Goal: Information Seeking & Learning: Understand process/instructions

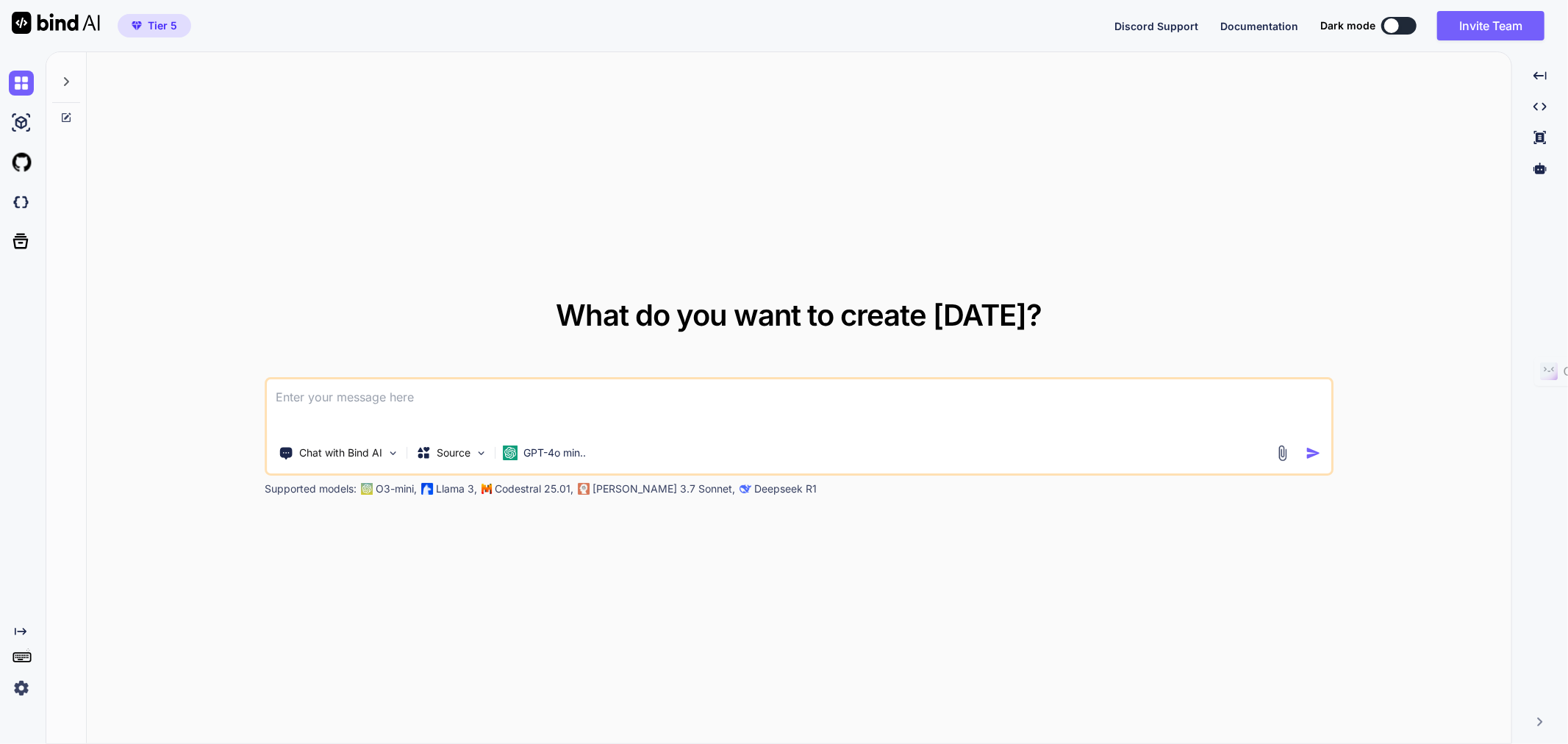
click at [61, 82] on icon at bounding box center [66, 81] width 11 height 11
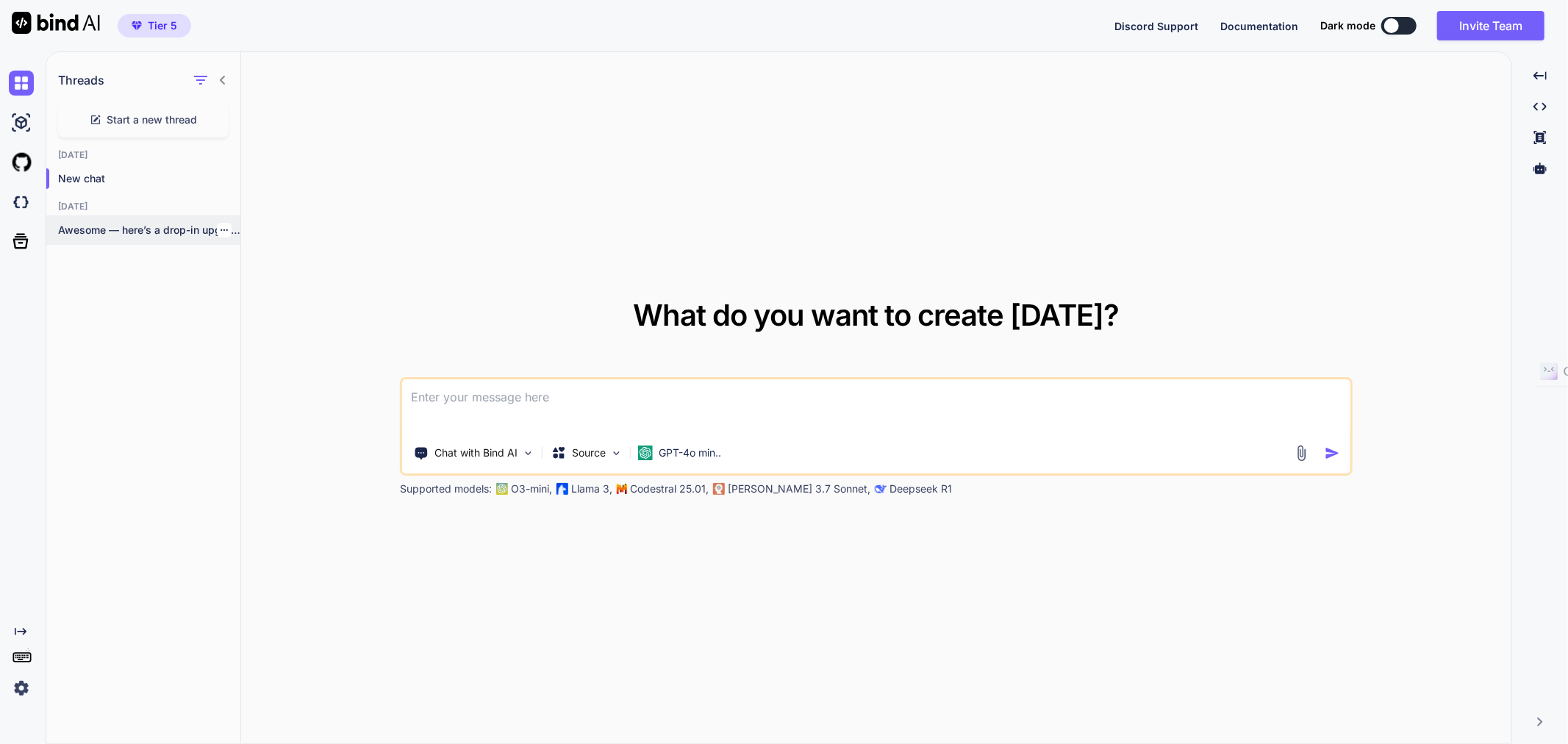
click at [82, 231] on p "Awesome — here’s a drop-in upgrade of..." at bounding box center [149, 230] width 183 height 15
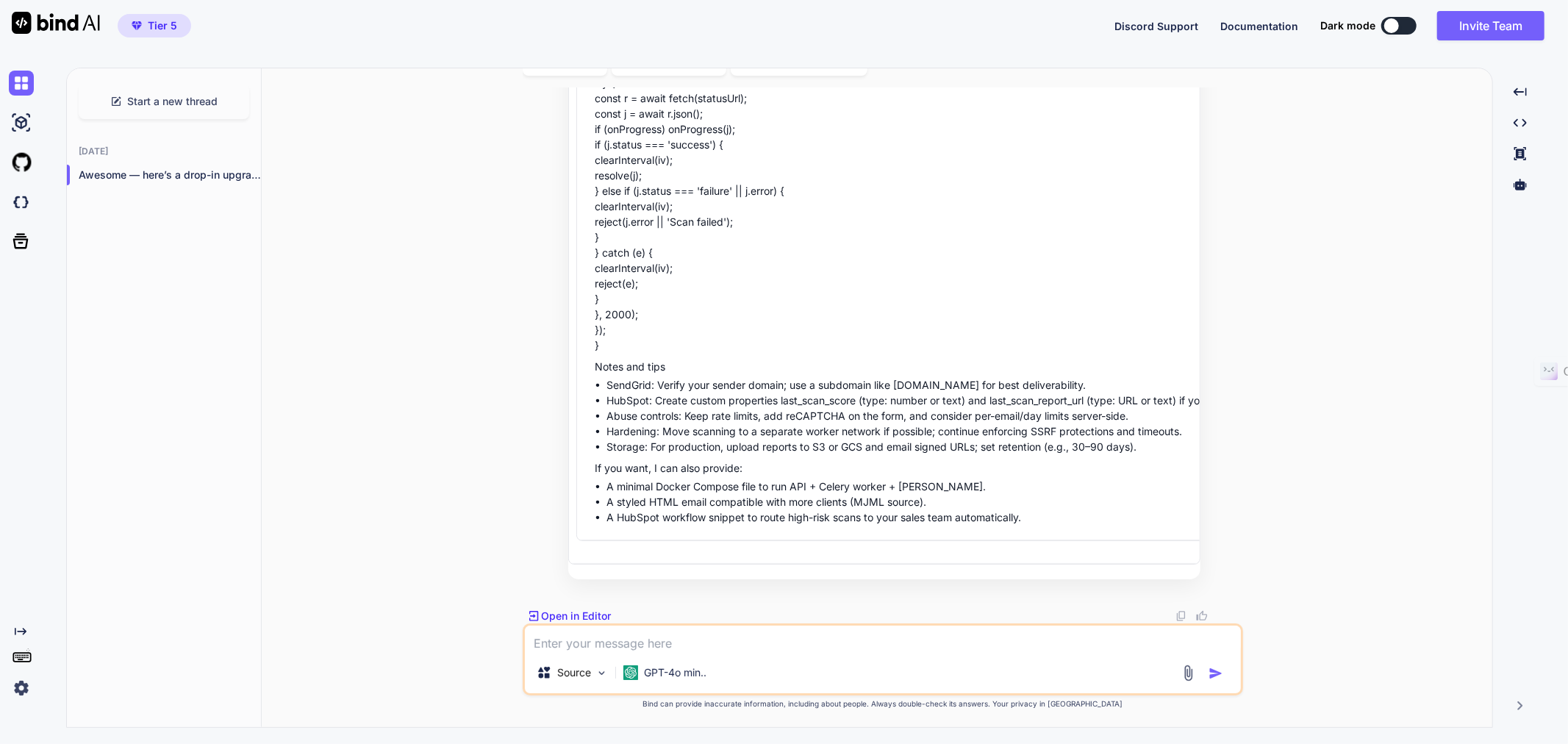
scroll to position [13369, 0]
click at [555, 614] on p "Open in Editor" at bounding box center [577, 616] width 70 height 15
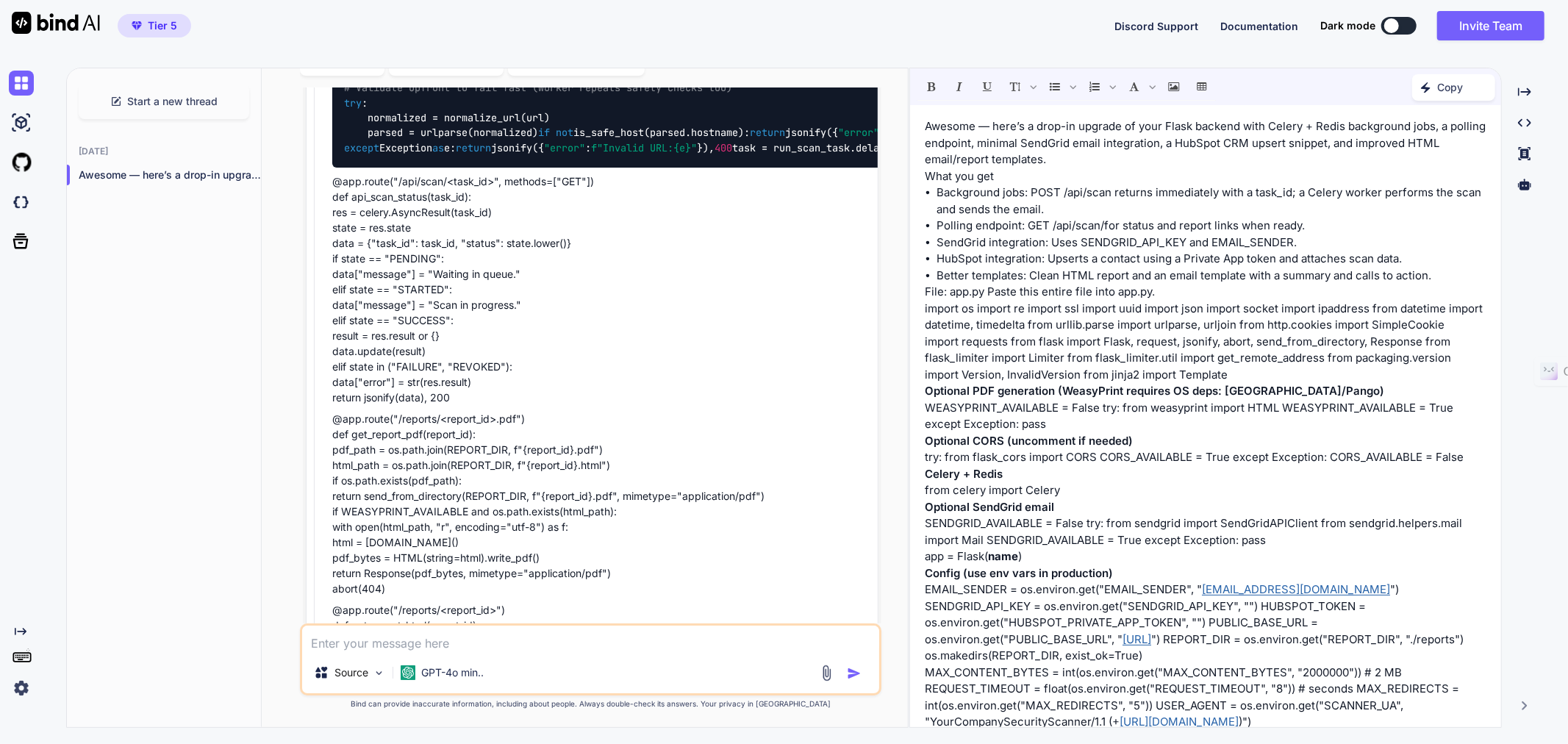
scroll to position [11351, 0]
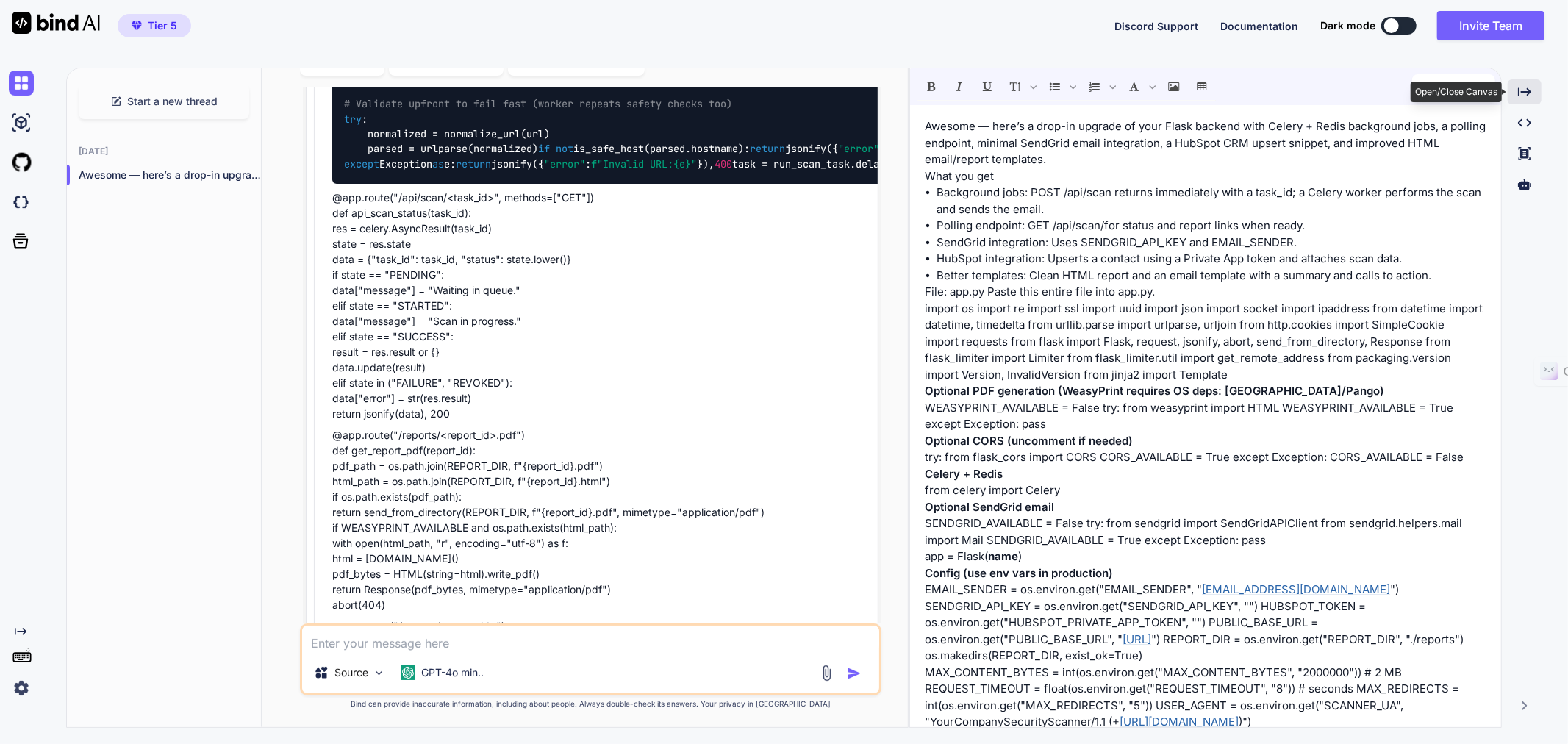
click at [1521, 89] on icon "Created with Pixso." at bounding box center [1525, 92] width 13 height 13
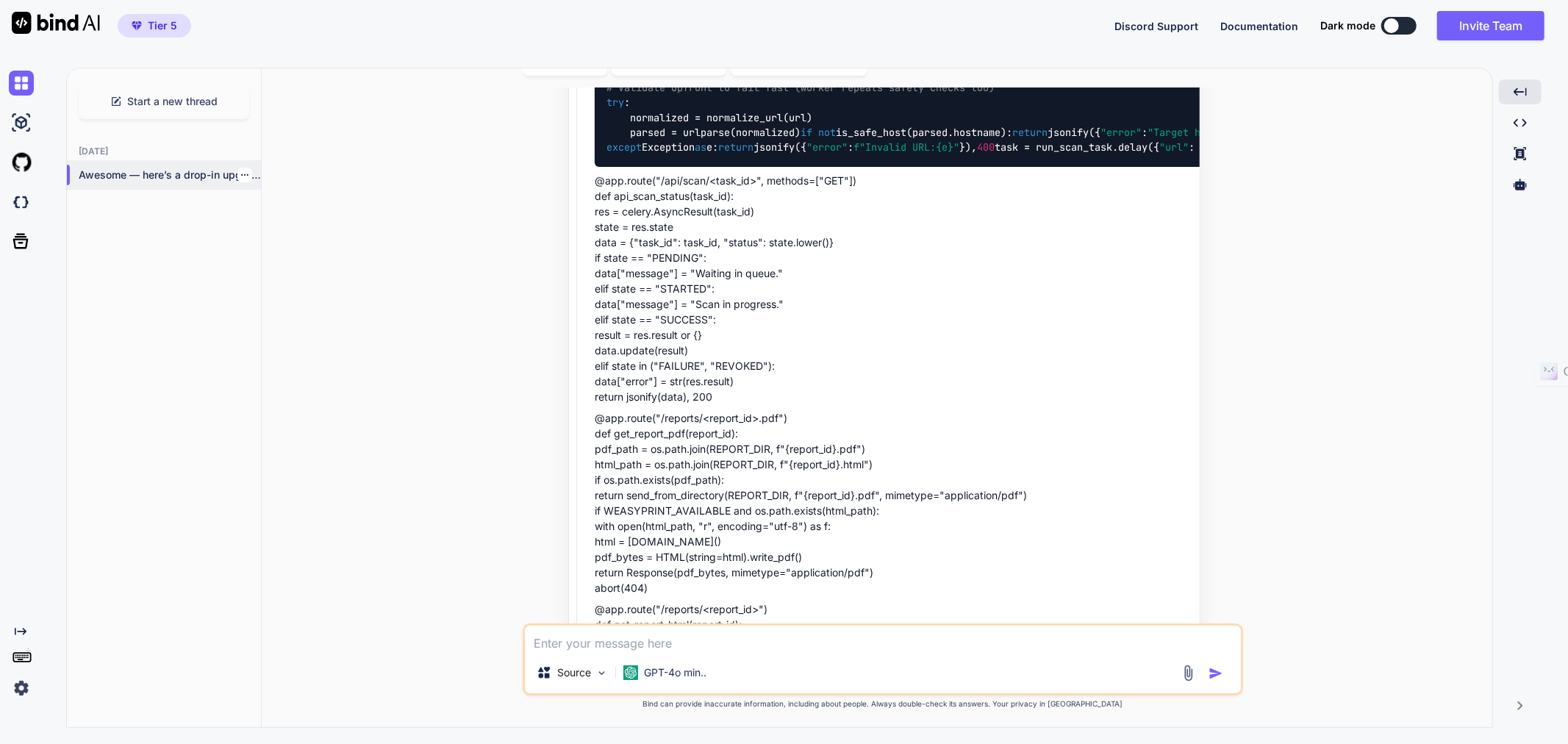
click at [163, 175] on p "Awesome — here’s a drop-in upgrade of..." at bounding box center [170, 175] width 183 height 15
type textarea "x"
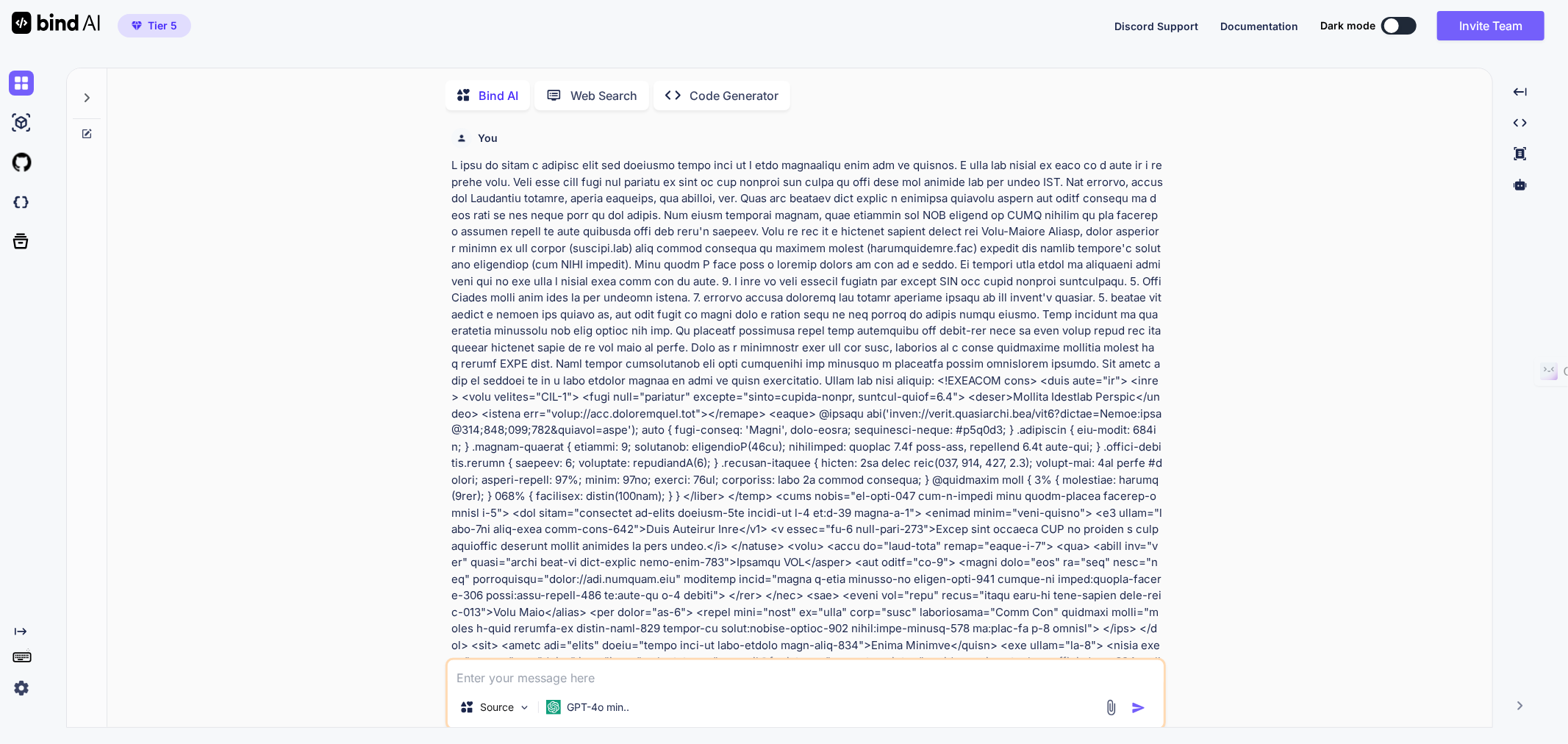
scroll to position [38, 0]
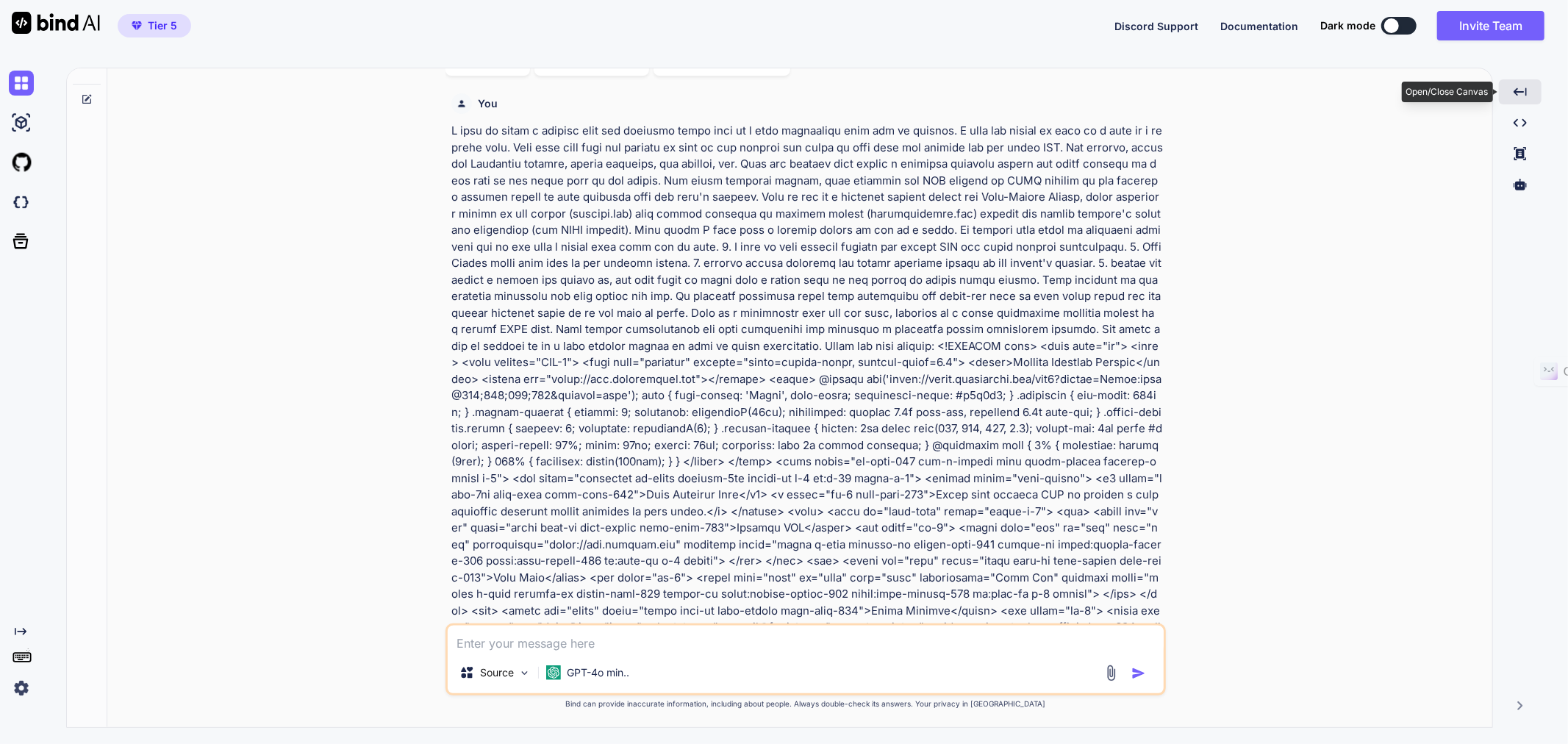
click at [1522, 92] on icon at bounding box center [1520, 92] width 13 height 8
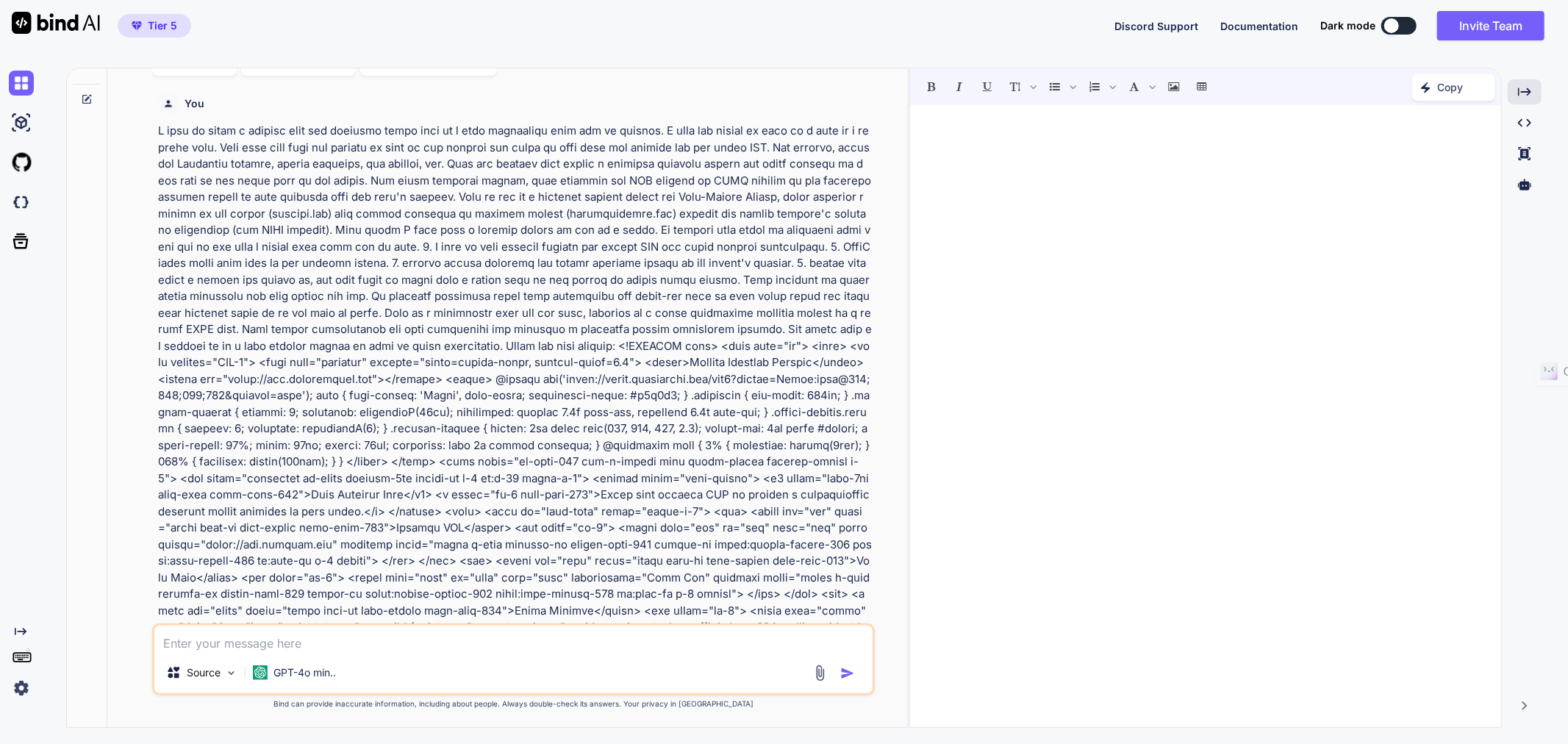
click at [1524, 127] on icon "Created with Pixso." at bounding box center [1525, 123] width 13 height 13
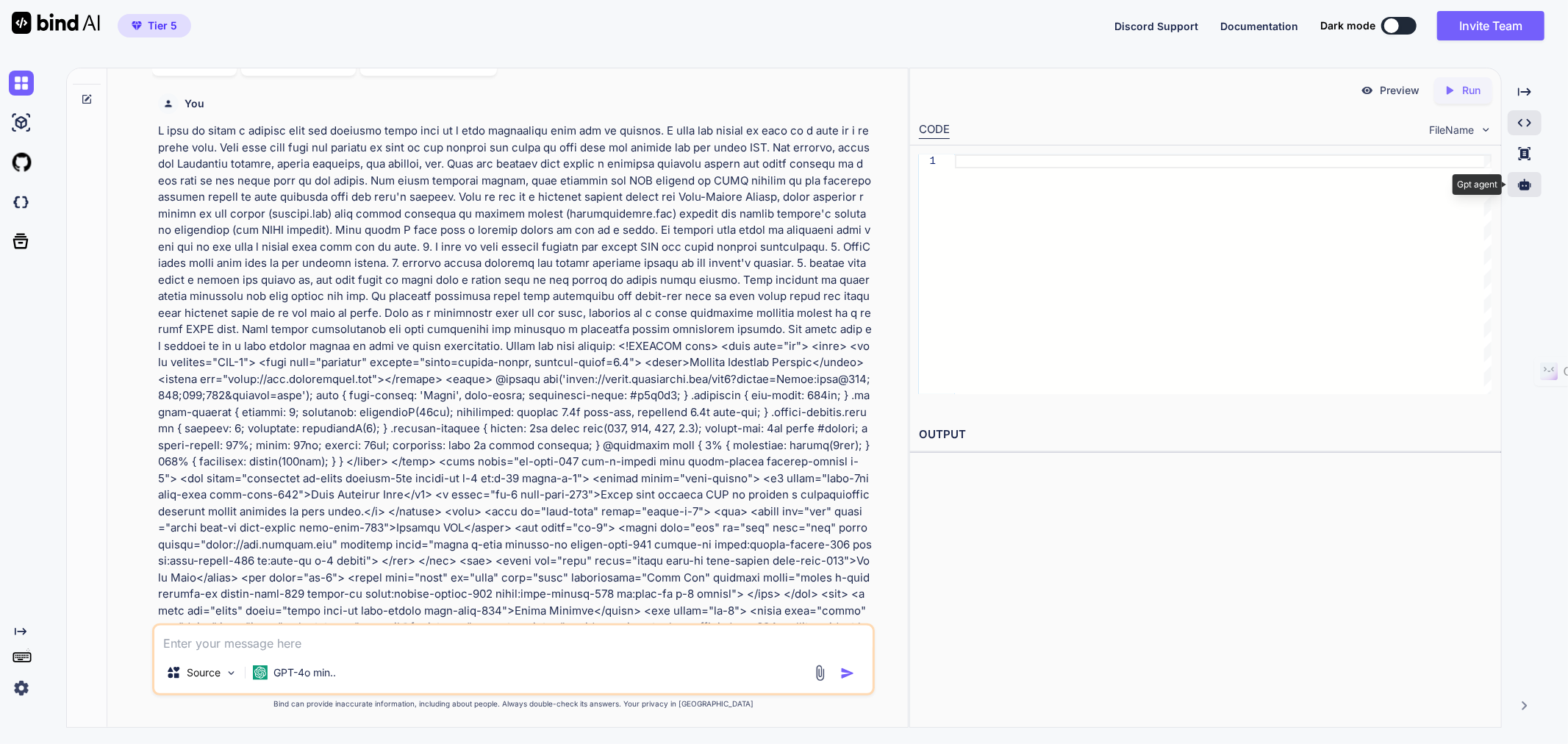
click at [1528, 184] on icon at bounding box center [1525, 184] width 13 height 11
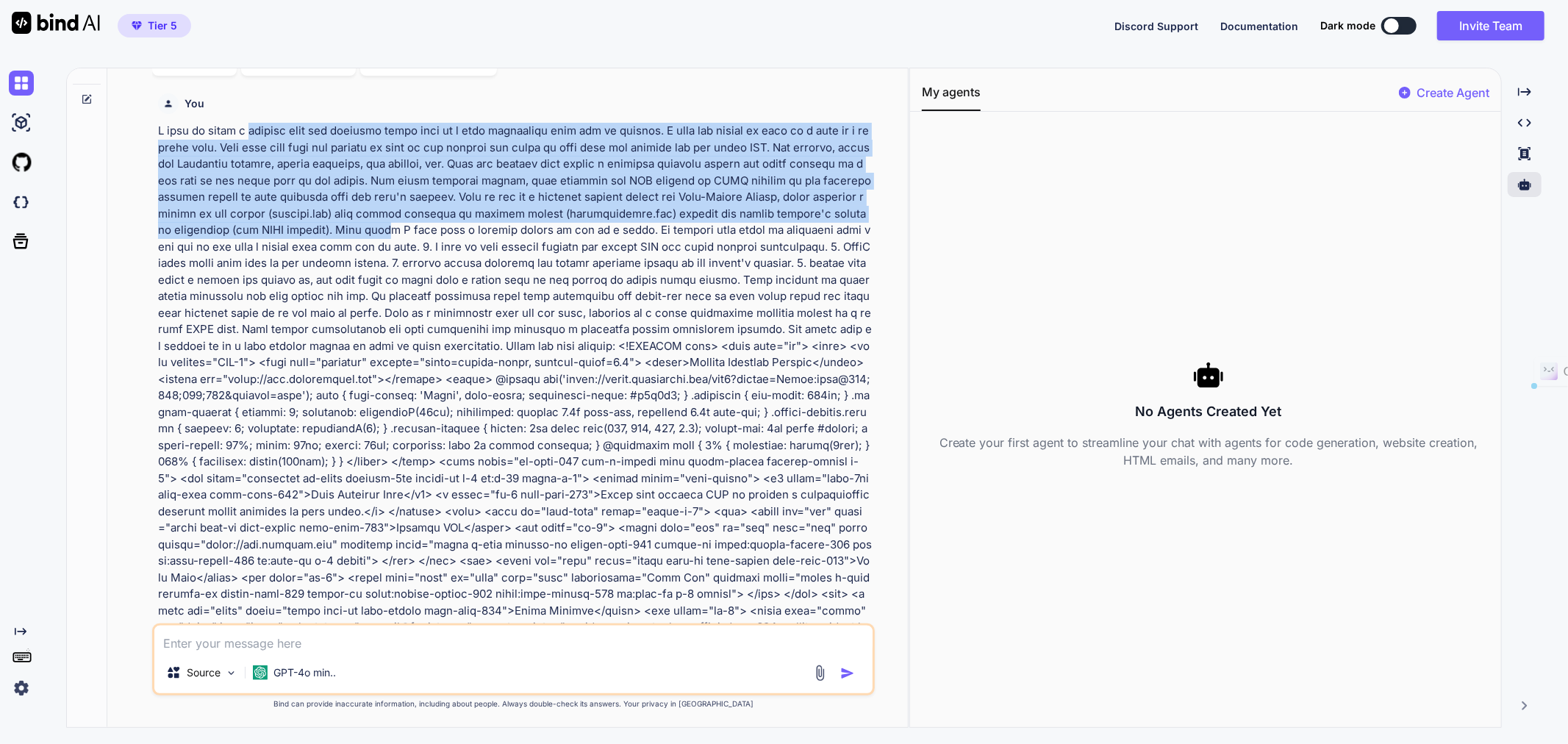
drag, startPoint x: 244, startPoint y: 127, endPoint x: 330, endPoint y: 227, distance: 131.9
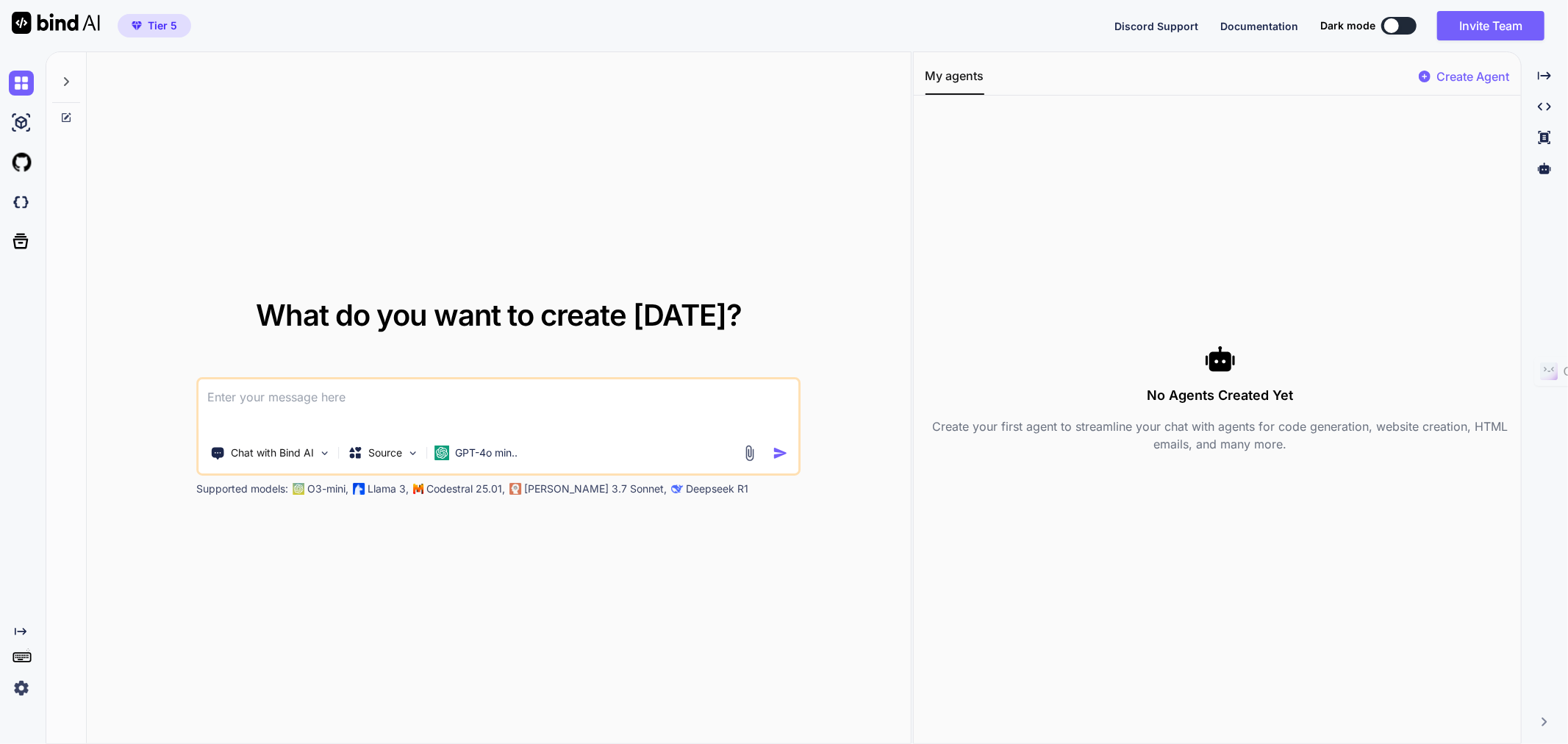
click at [70, 119] on icon at bounding box center [66, 117] width 9 height 9
click at [64, 120] on icon at bounding box center [66, 118] width 11 height 11
click at [64, 82] on icon at bounding box center [66, 81] width 11 height 11
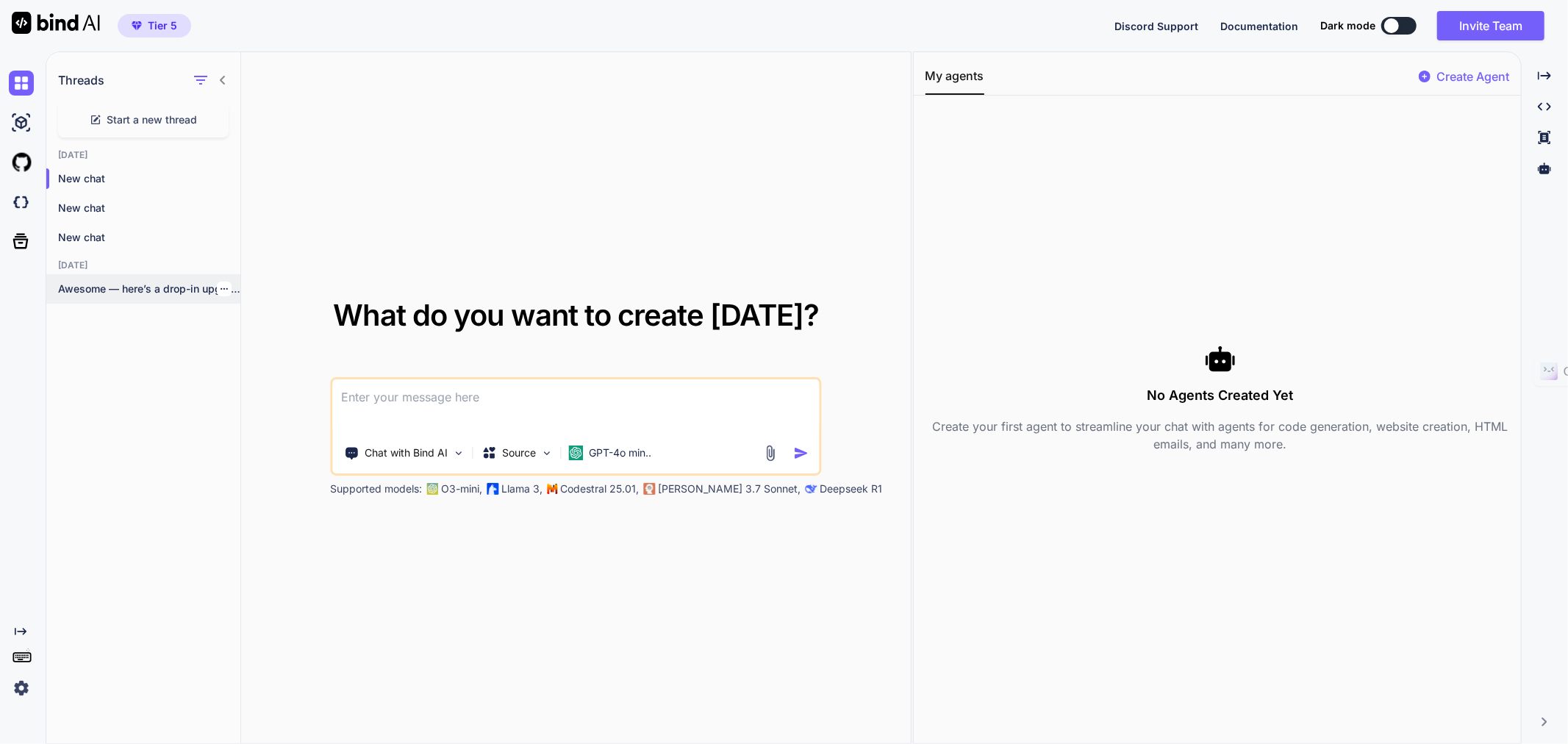
click at [119, 289] on p "Awesome — here’s a drop-in upgrade of..." at bounding box center [149, 289] width 183 height 15
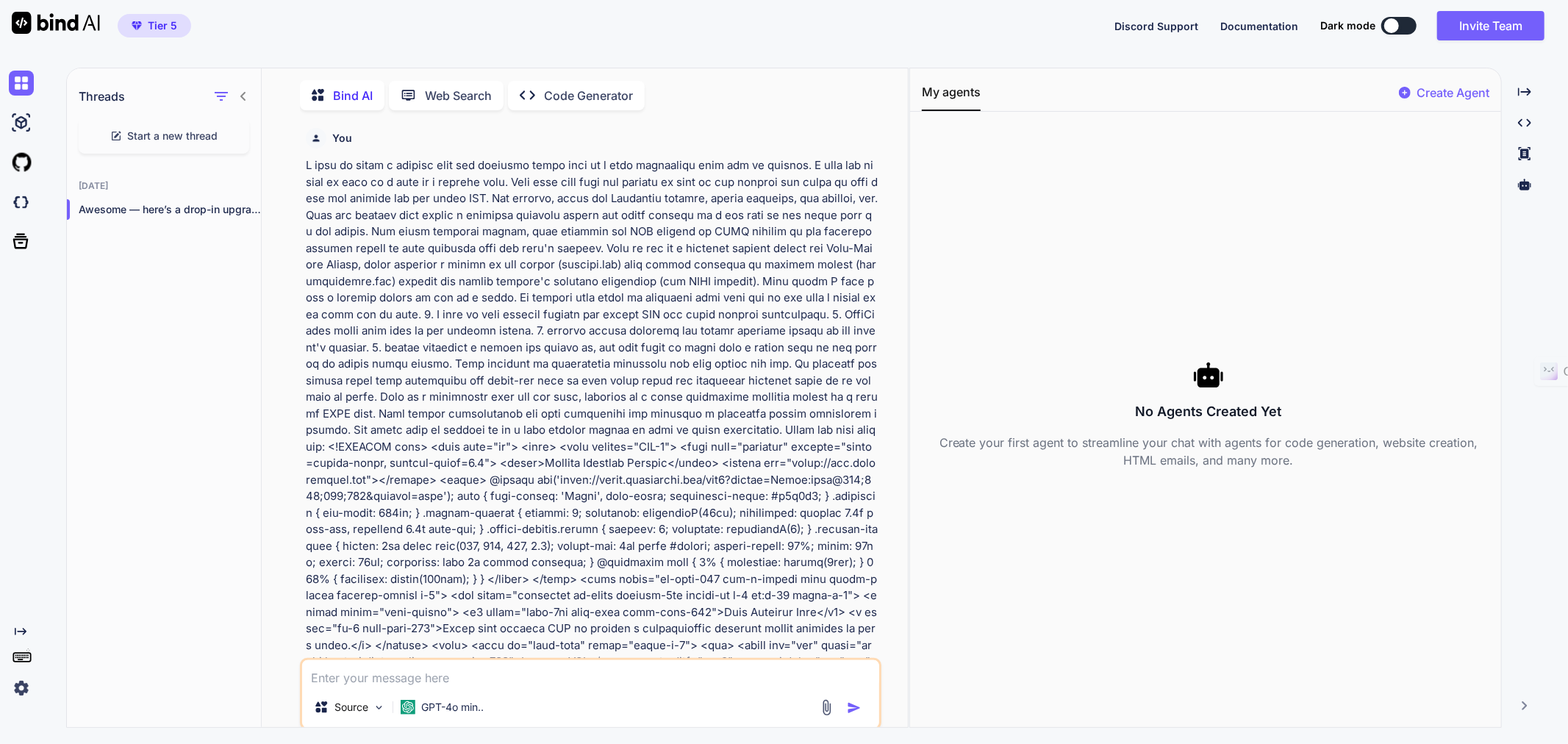
scroll to position [38, 0]
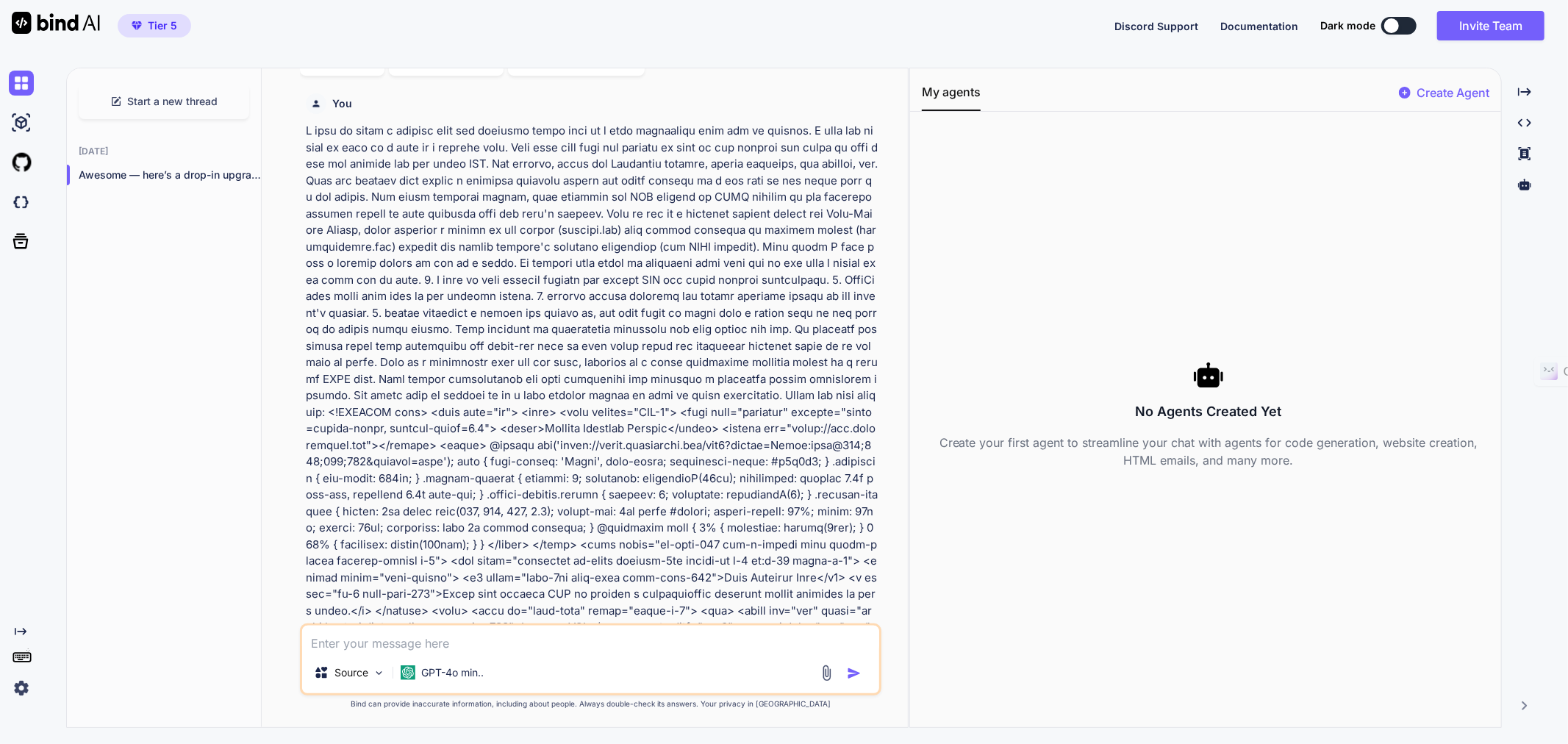
click at [564, 71] on div "Bind AI Web Search Created with Pixso. Code Generator" at bounding box center [570, 60] width 541 height 30
click at [361, 642] on textarea at bounding box center [590, 639] width 577 height 27
type textarea "x"
type textarea "G"
type textarea "x"
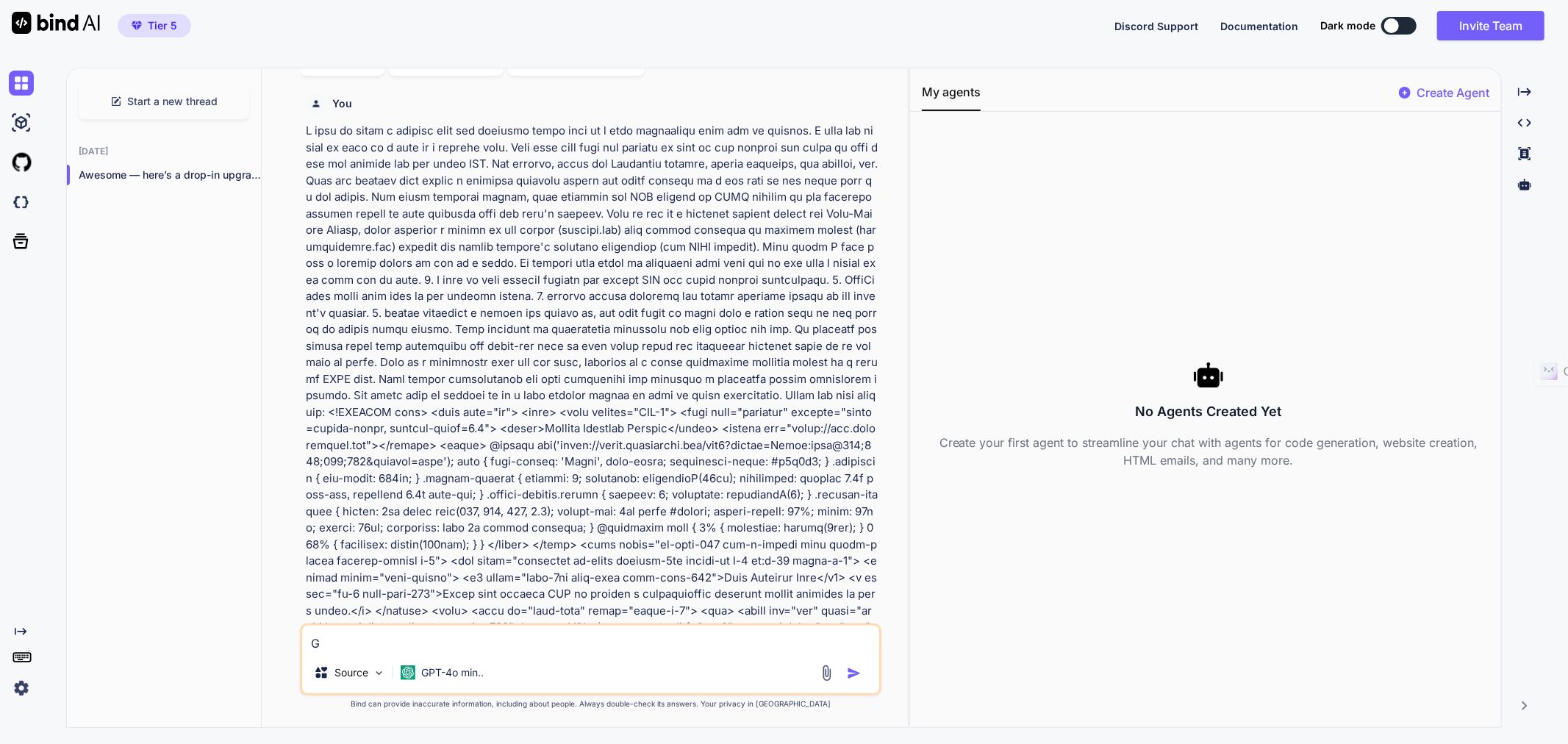
type textarea "Gi"
type textarea "x"
type textarea "Giv"
type textarea "x"
type textarea "Give"
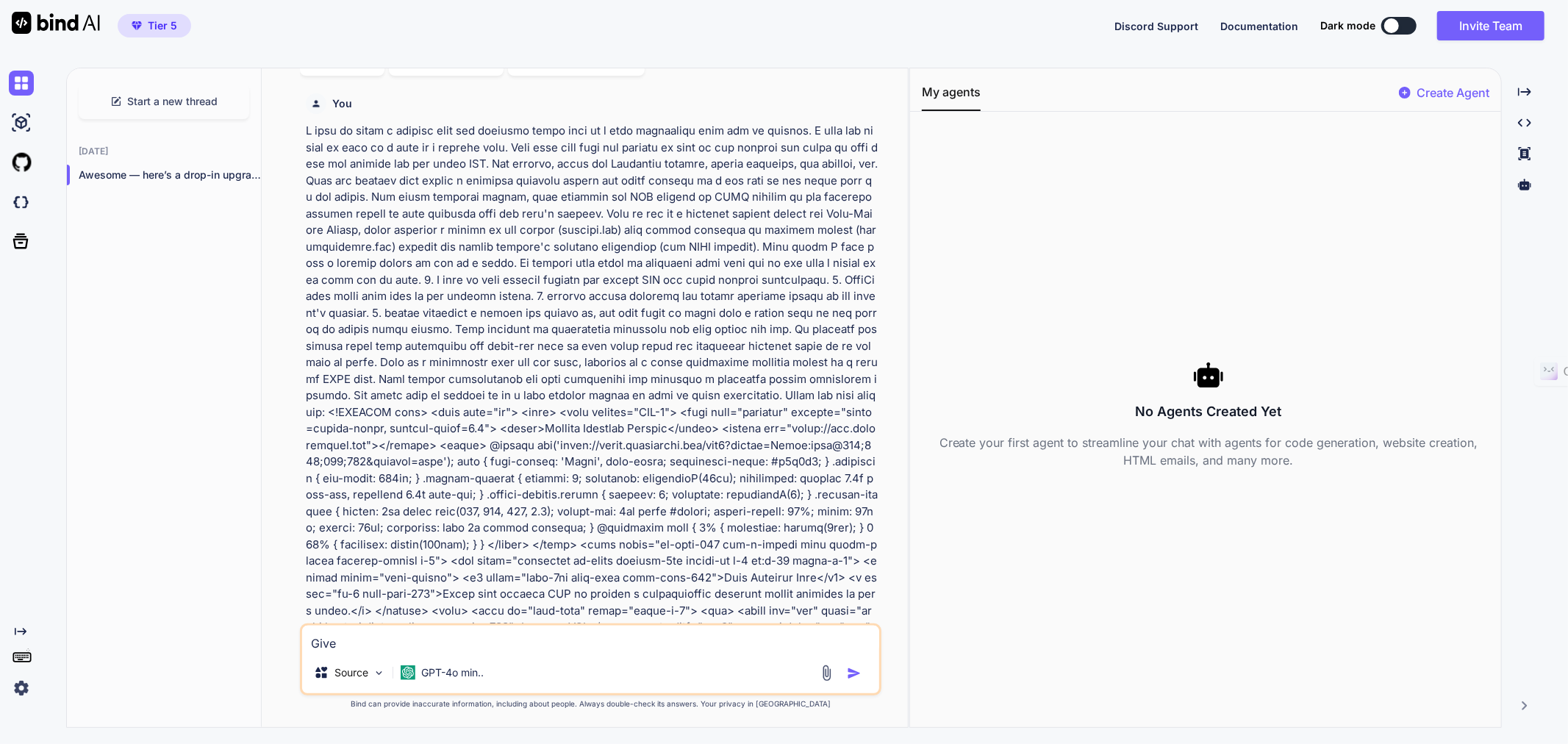
type textarea "x"
type textarea "Give m"
type textarea "x"
type textarea "Give me"
type textarea "x"
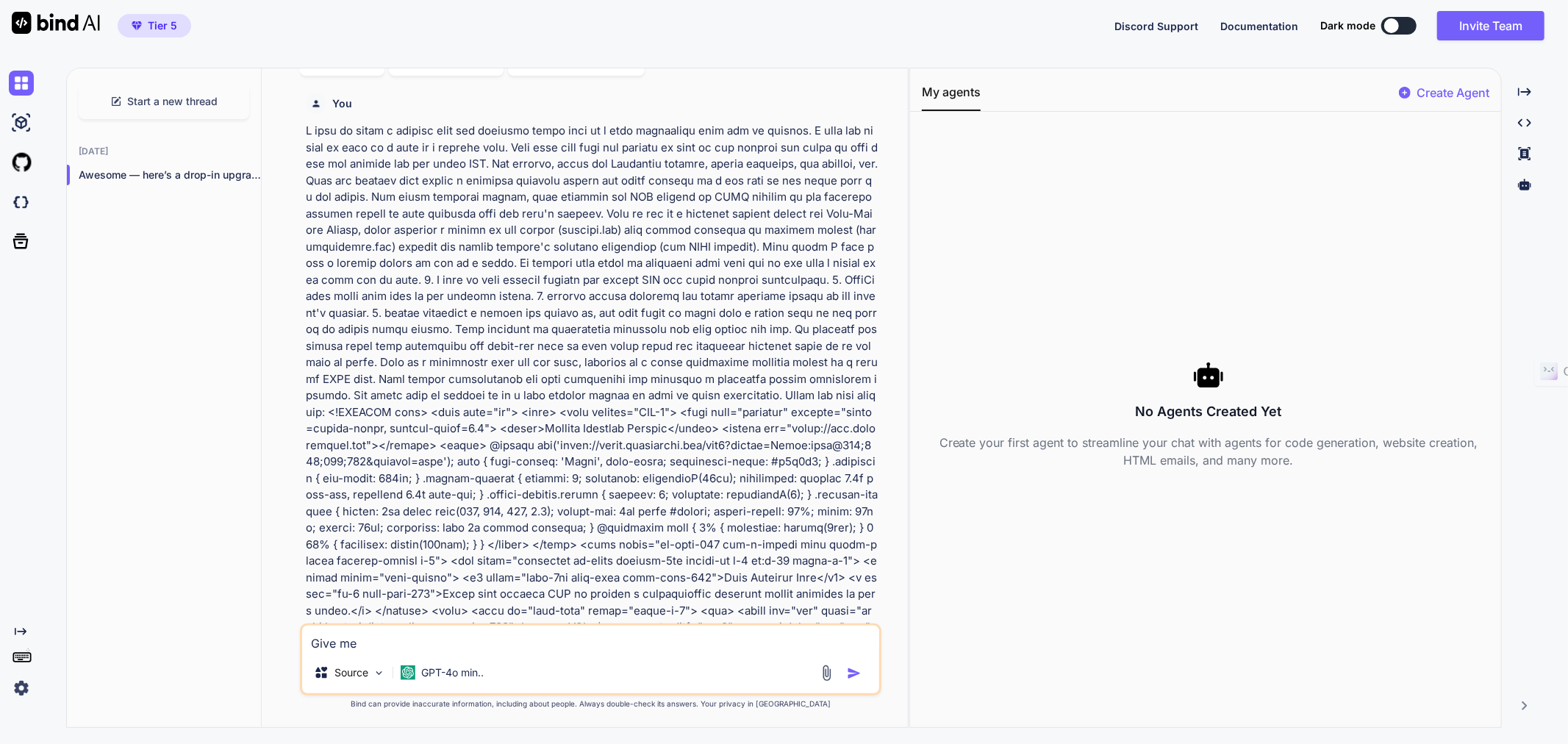
type textarea "Give me"
type textarea "x"
type textarea "Give me t"
type textarea "x"
type textarea "Give me th"
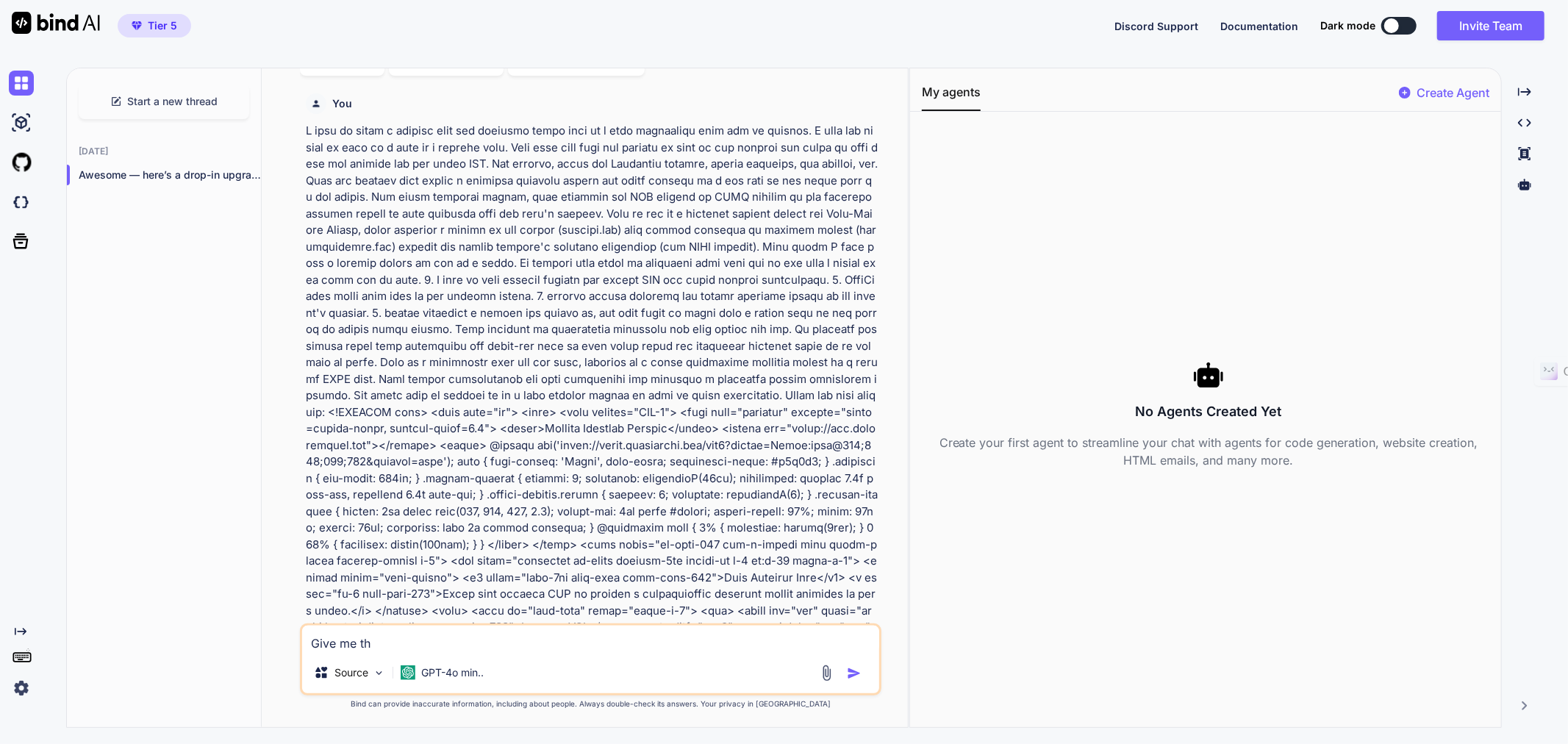
type textarea "x"
type textarea "Give me the"
type textarea "x"
type textarea "Give me the"
type textarea "x"
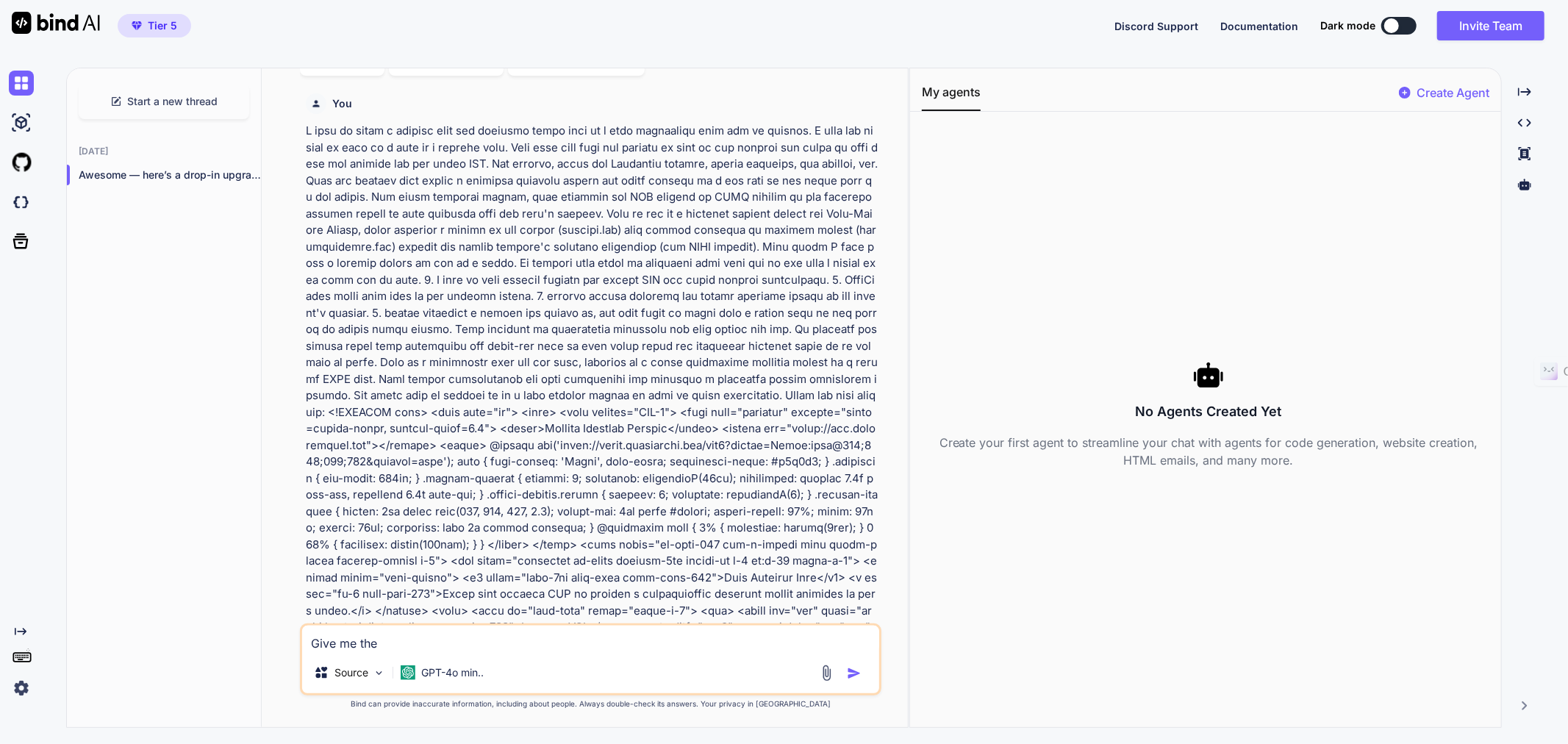
type textarea "Give me the e"
type textarea "x"
type textarea "Give me the ex"
type textarea "x"
type textarea "Give me the exa"
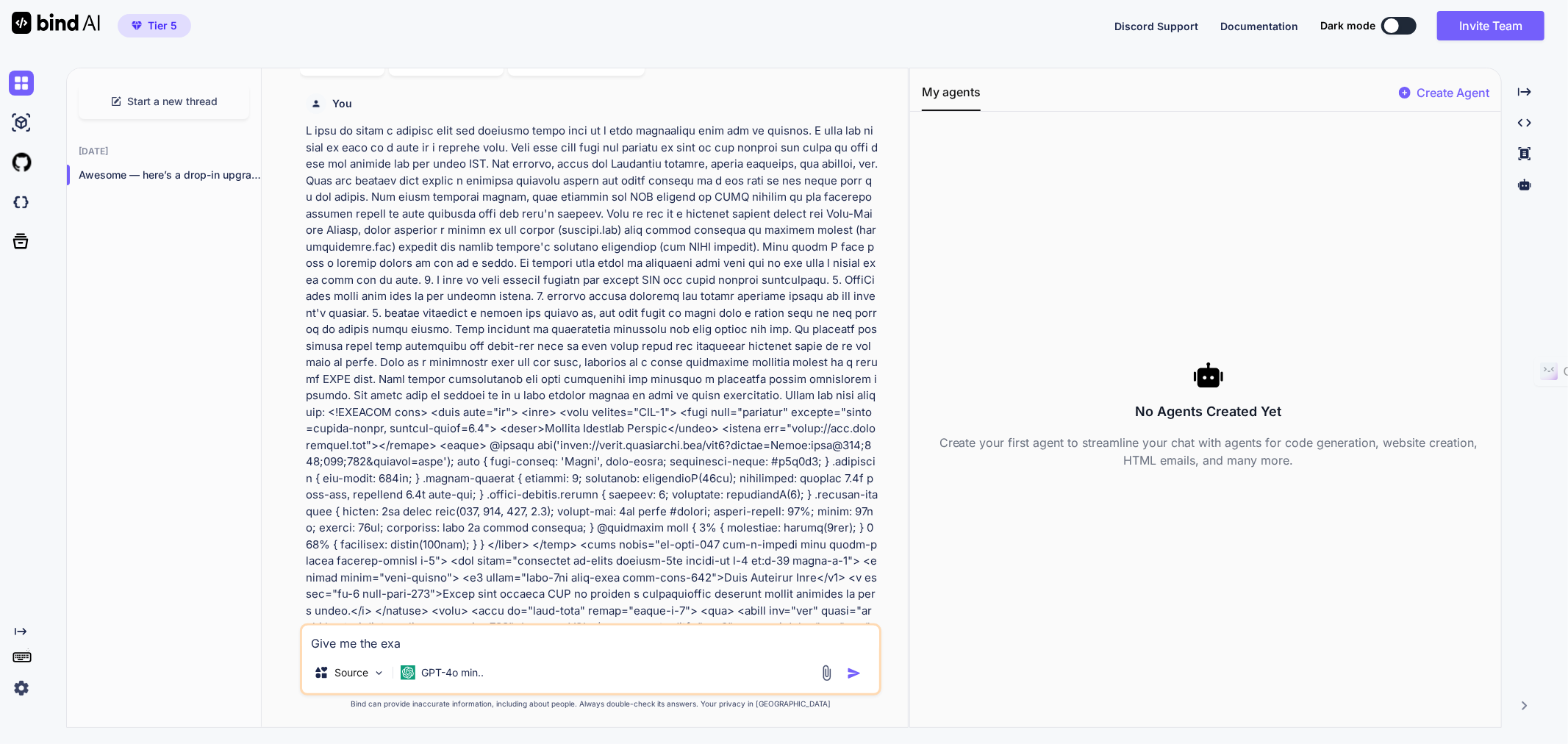
type textarea "x"
type textarea "Give me the exac"
type textarea "x"
type textarea "Give me the exact"
type textarea "x"
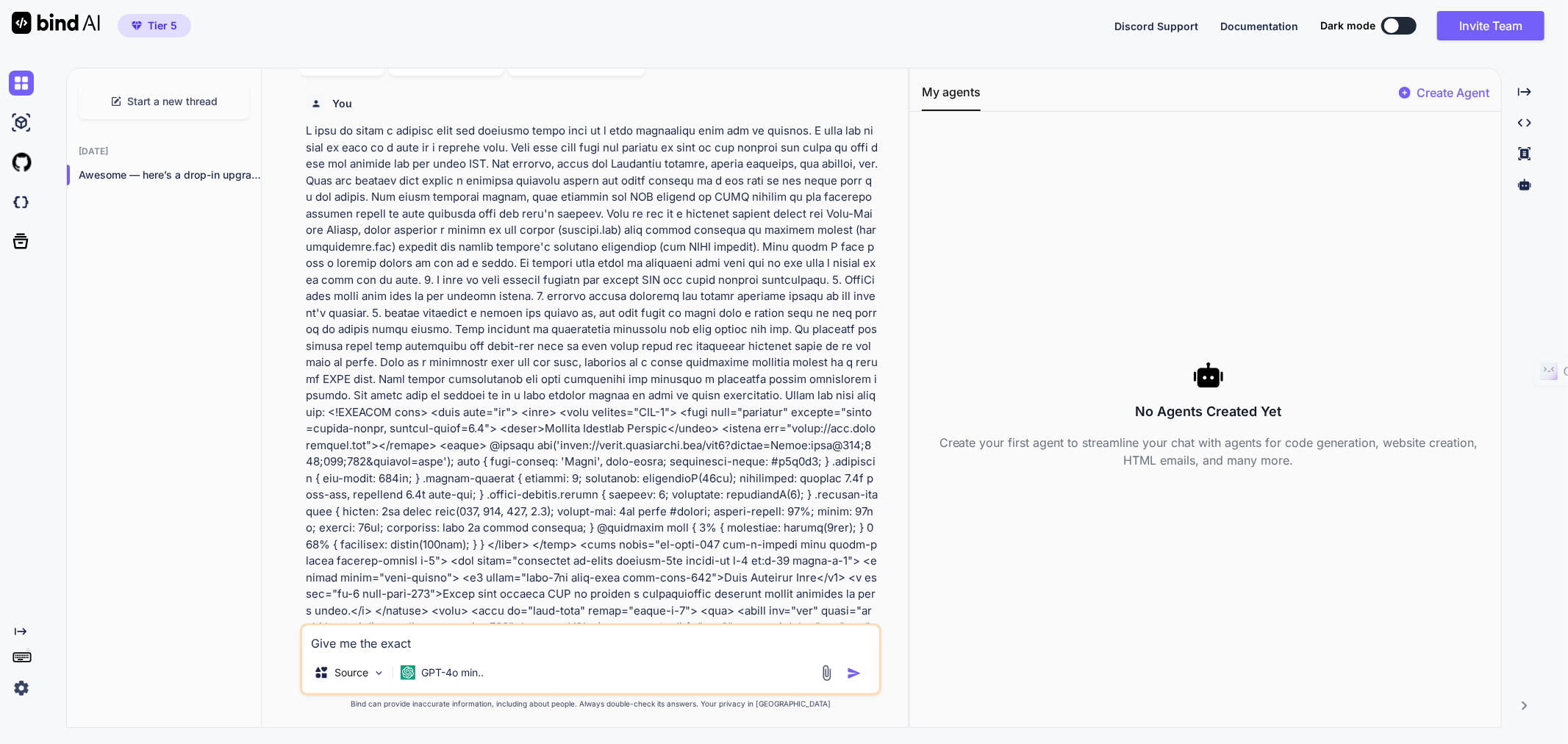
type textarea "Give me the exact"
type textarea "x"
type textarea "Give me the exact f"
type textarea "x"
type textarea "Give me the exact fi"
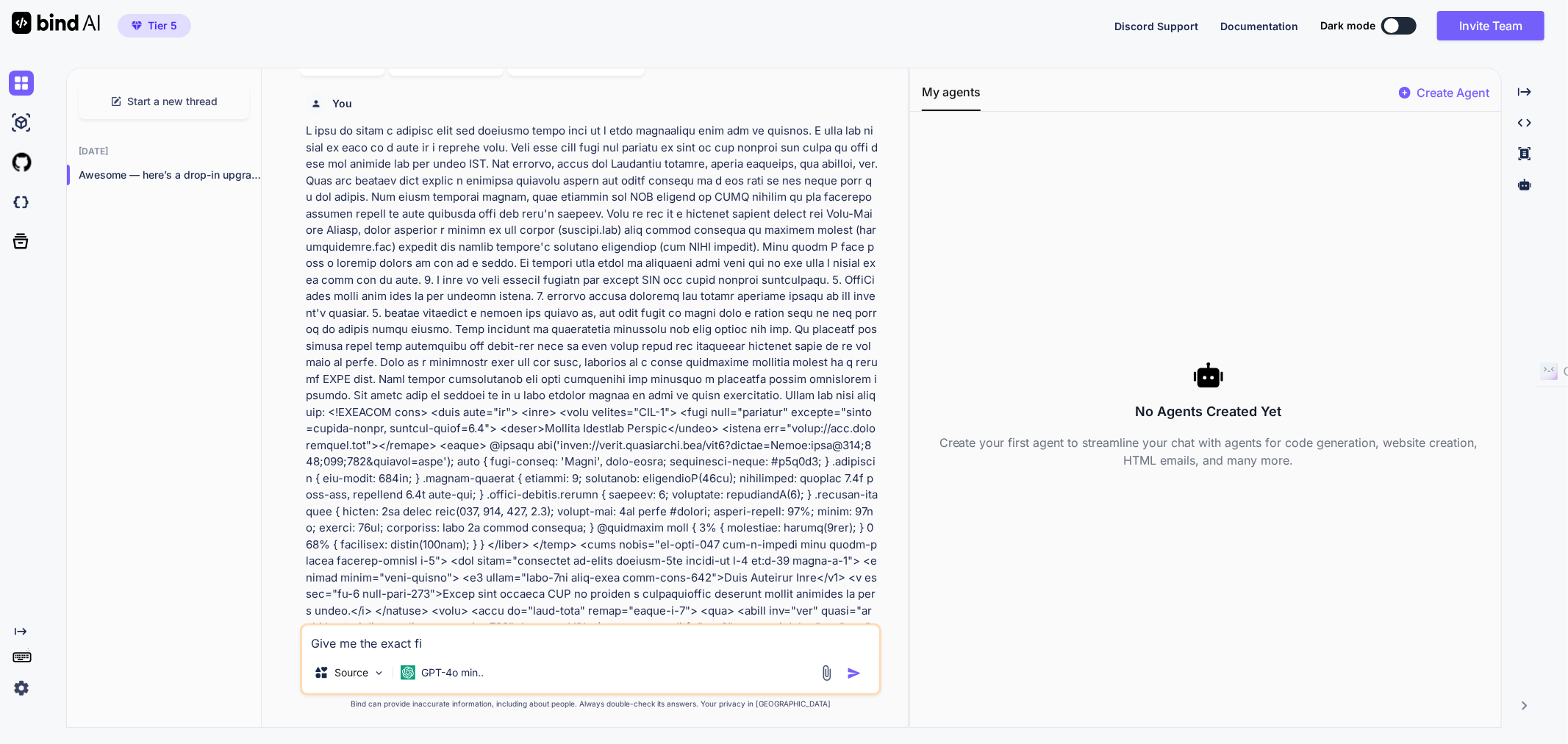
type textarea "x"
type textarea "Give me the exact fil"
type textarea "x"
type textarea "Give me the exact file"
type textarea "x"
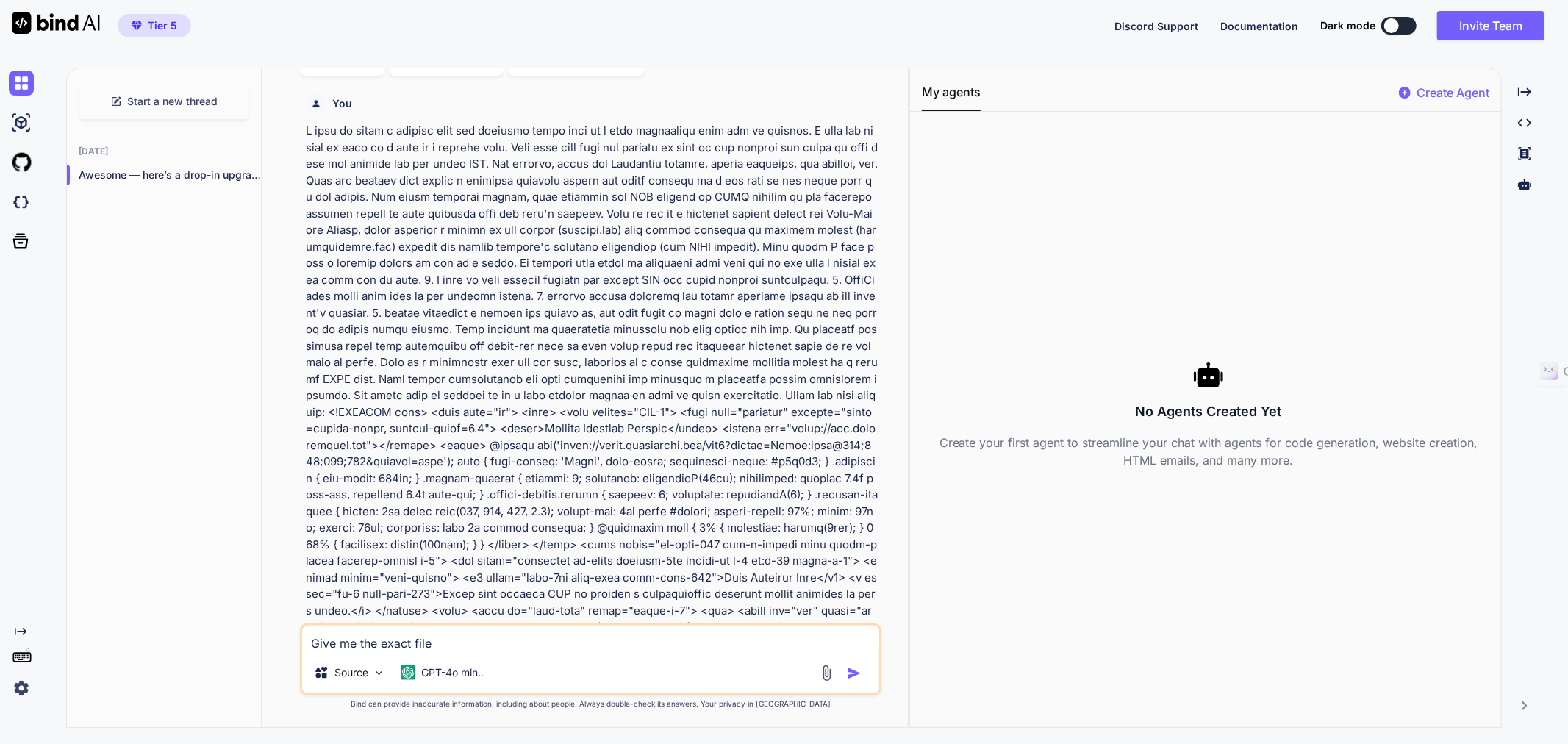
type textarea "Give me the exact files"
type textarea "x"
type textarea "Give me the exact files"
type textarea "x"
type textarea "Give me the exact files i"
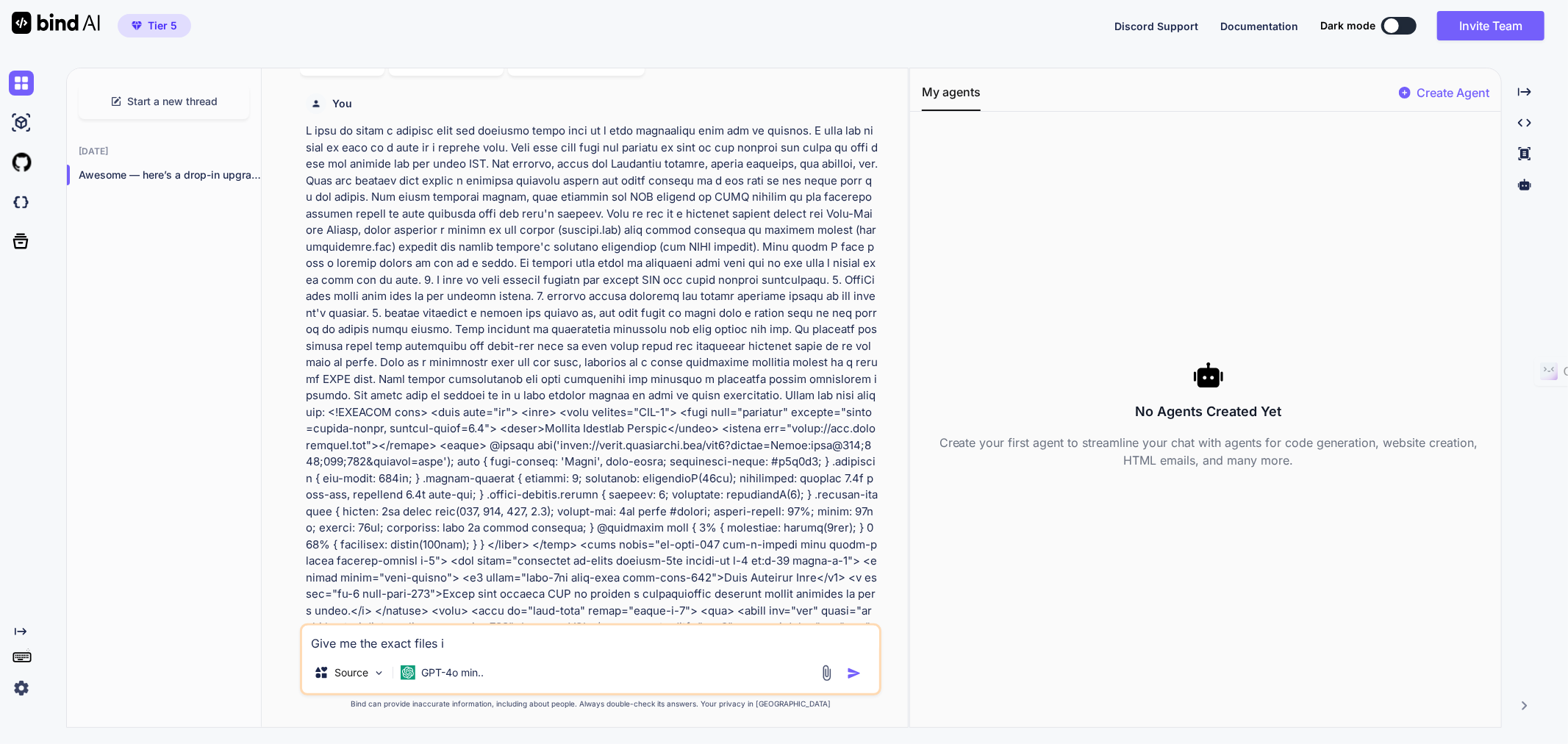
type textarea "x"
type textarea "Give me the exact files in"
type textarea "x"
type textarea "Give me the exact files inc"
type textarea "x"
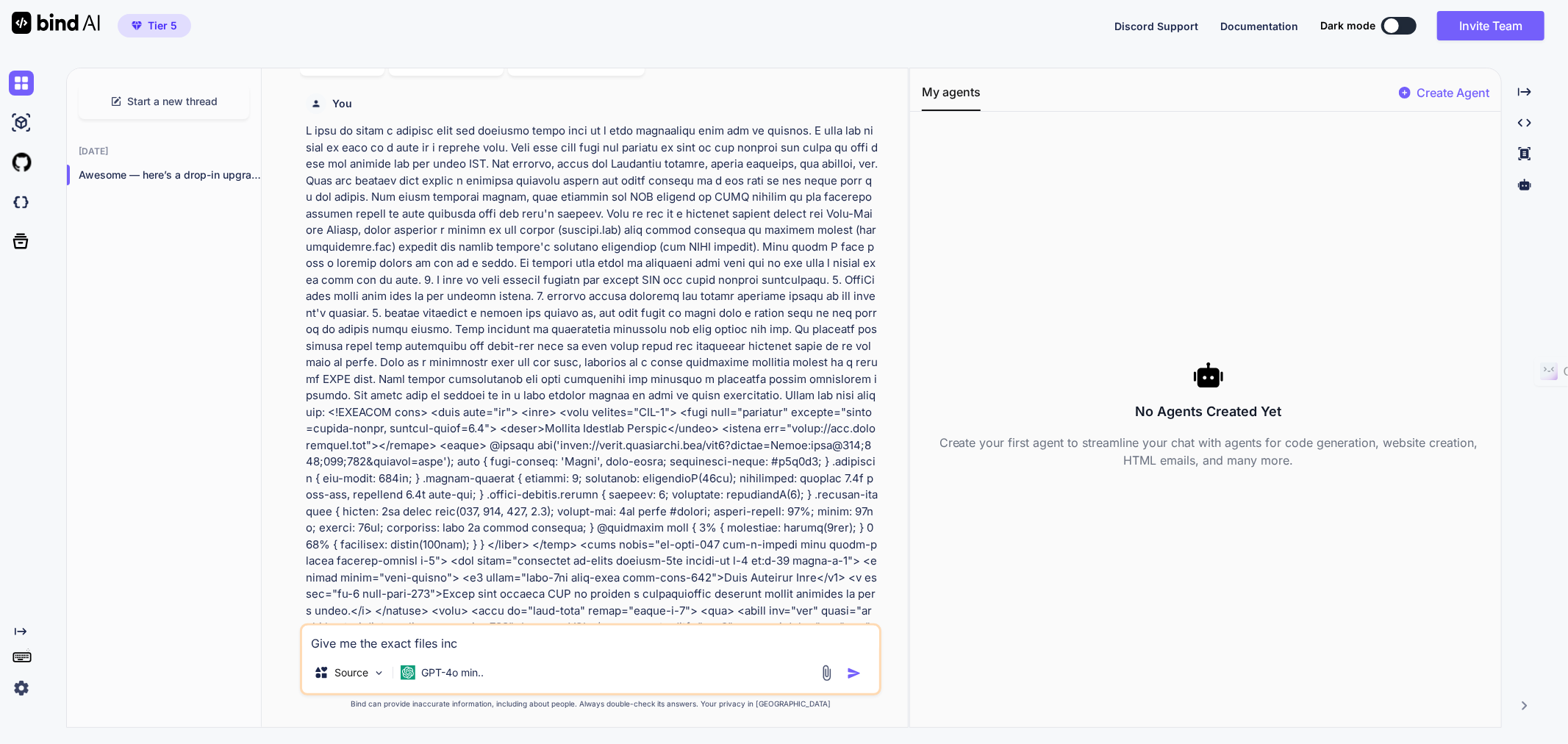
type textarea "Give me the exact files incl"
type textarea "x"
type textarea "Give me the exact files inclu"
type textarea "x"
type textarea "Give me the exact files includ"
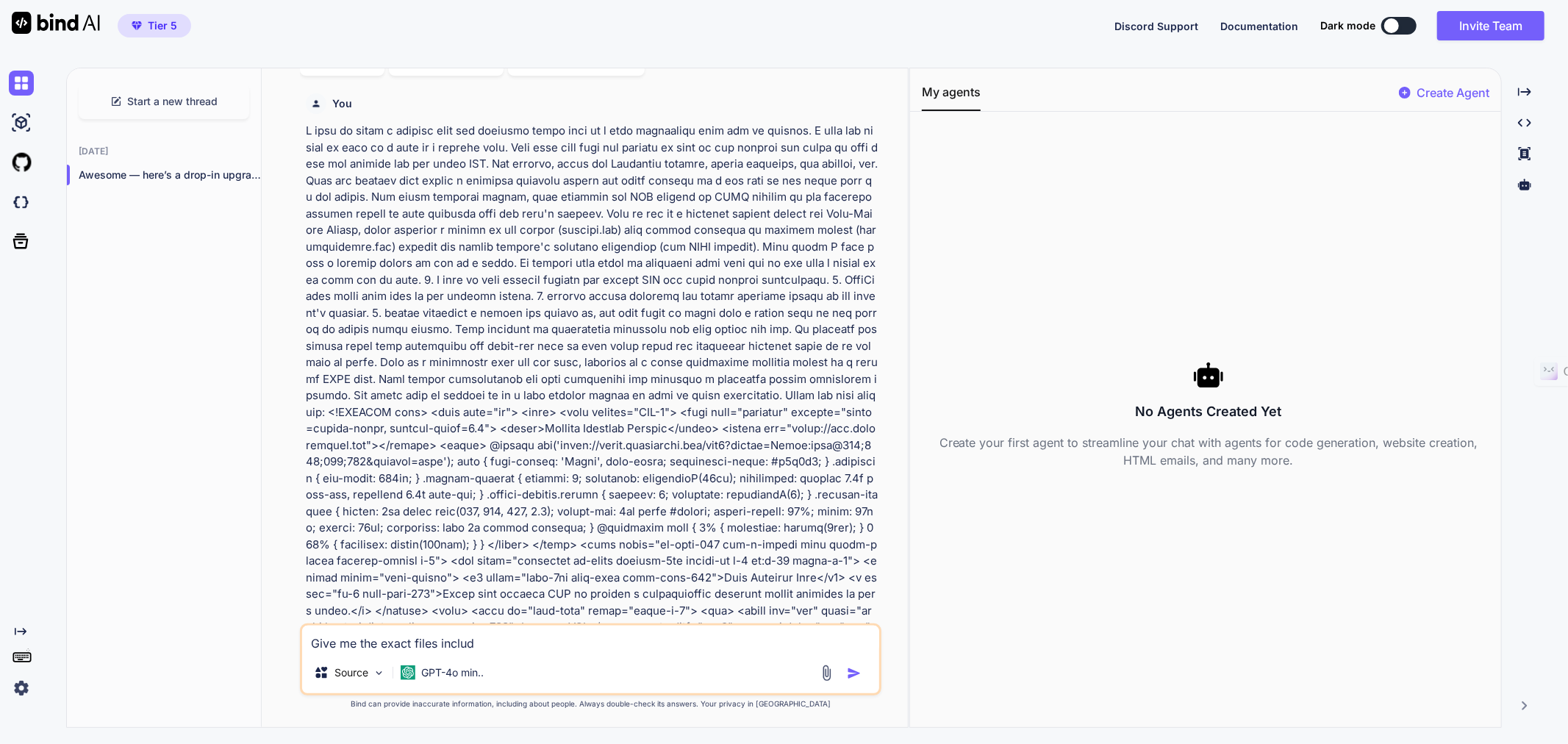
type textarea "x"
type textarea "Give me the exact files includi"
type textarea "x"
type textarea "Give me the exact files includin"
type textarea "x"
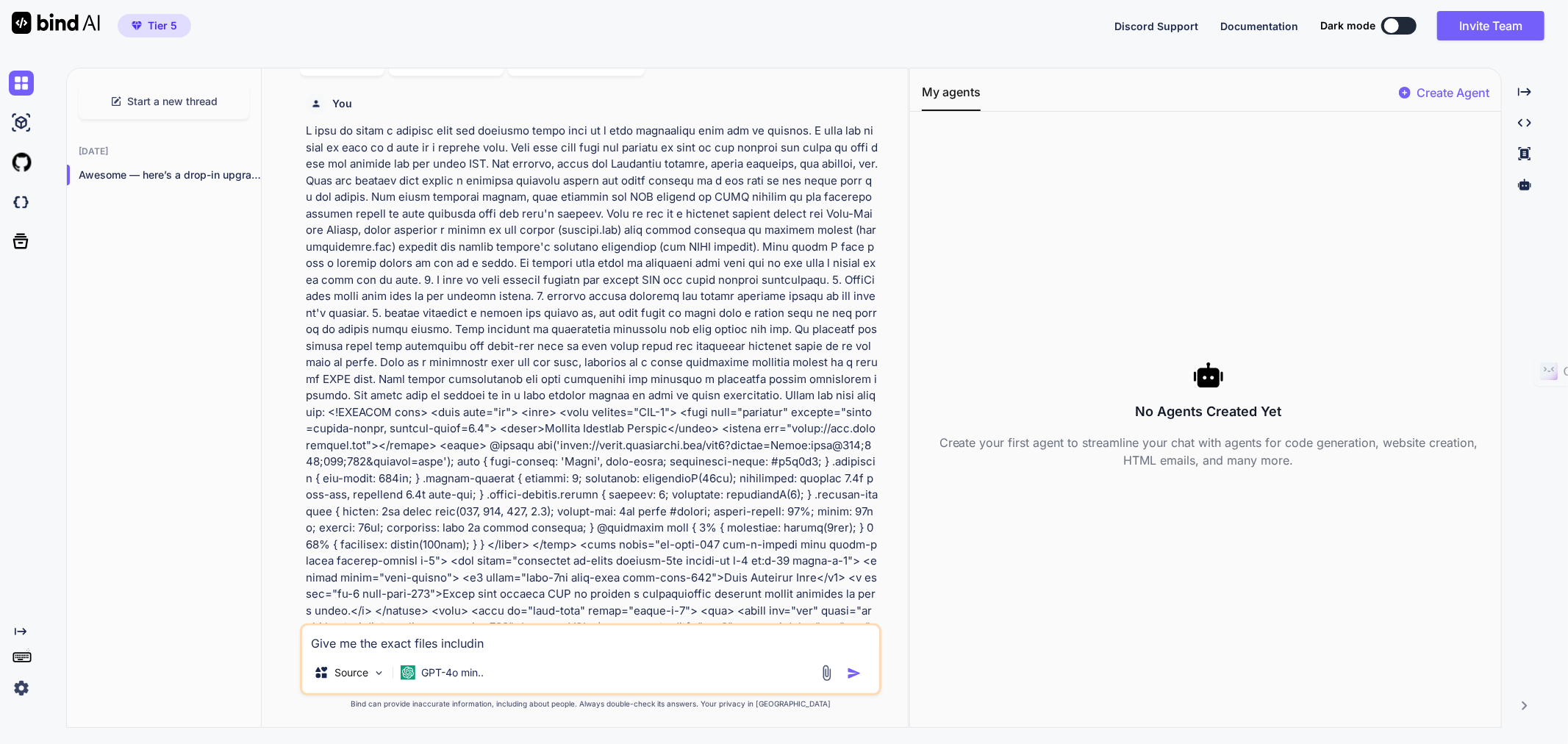
type textarea "Give me the exact files including"
type textarea "x"
type textarea "Give me the exact files including"
type textarea "x"
type textarea "Give me the exact files including t"
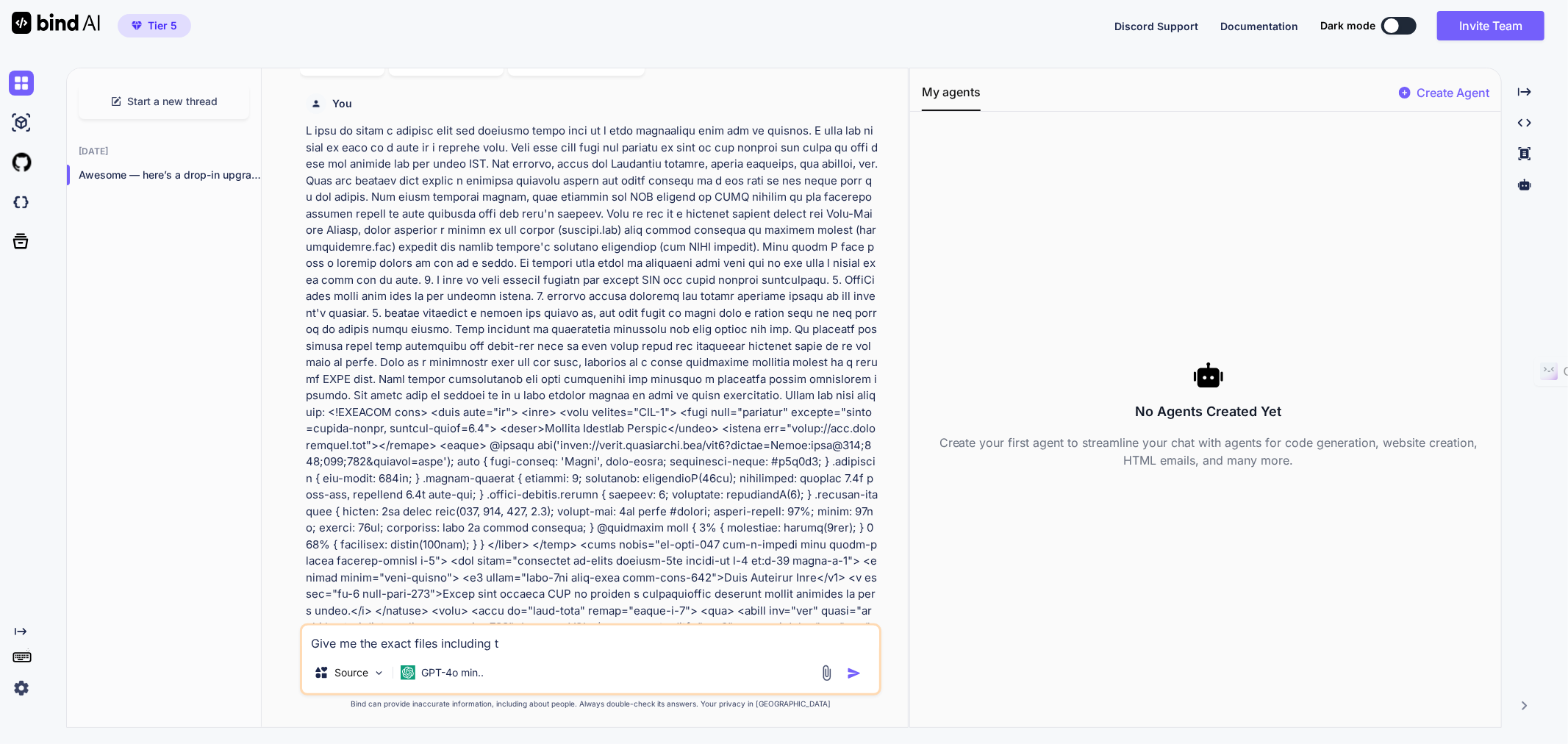
type textarea "x"
type textarea "Give me the exact files including th"
type textarea "x"
type textarea "Give me the exact files including the"
type textarea "x"
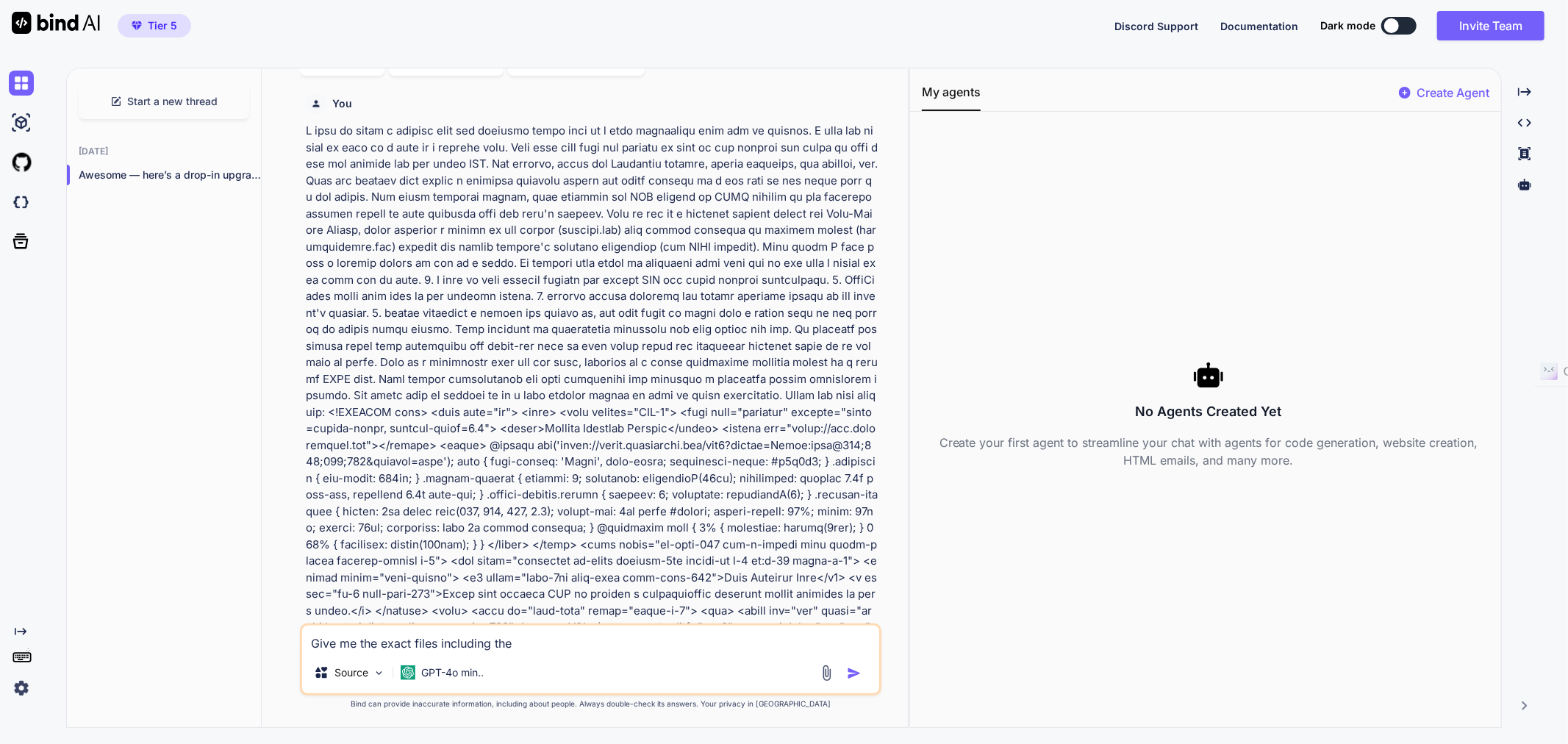
type textarea "Give me the exact files including thei"
type textarea "x"
type textarea "Give me the exact files including their"
type textarea "x"
type textarea "Give me the exact files including their"
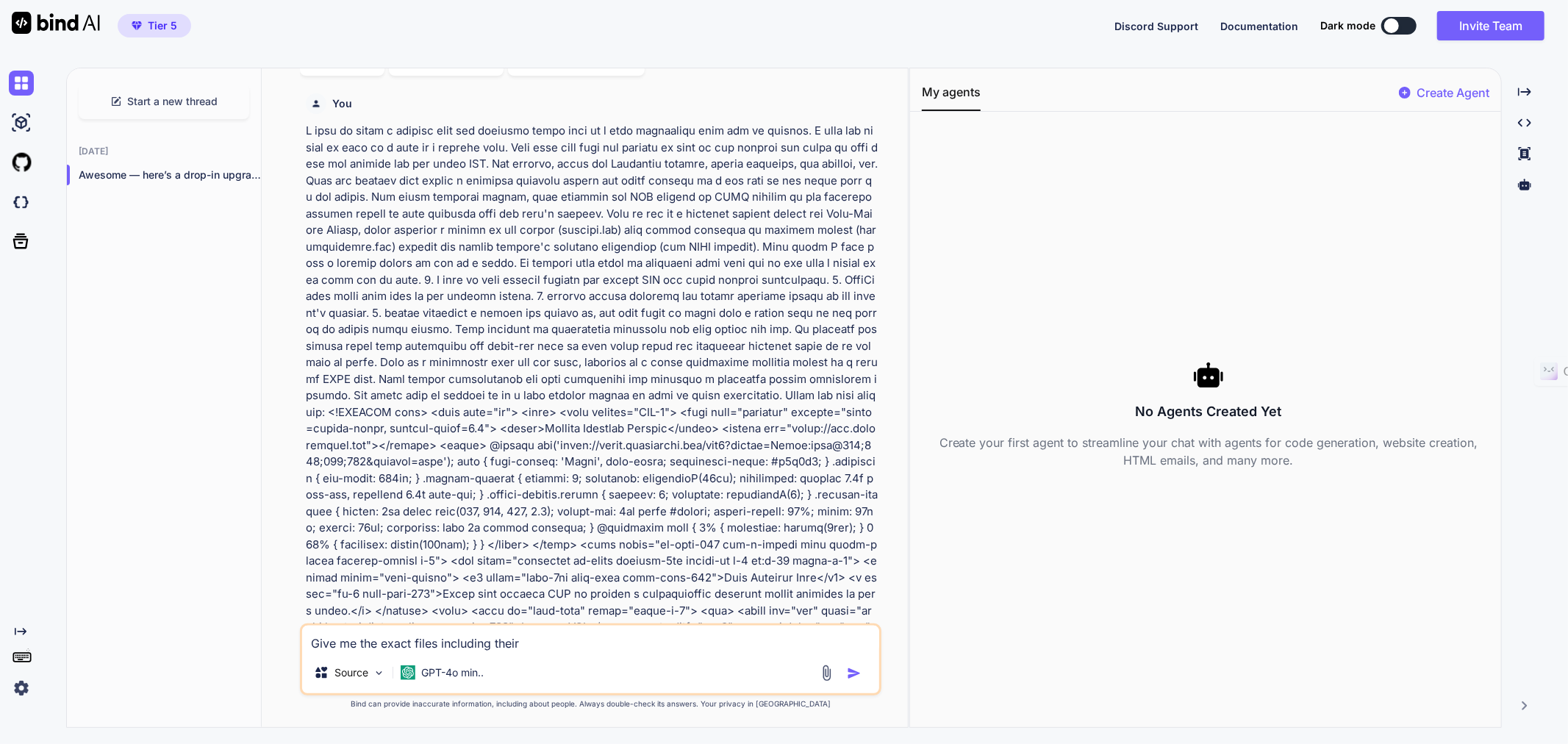
type textarea "x"
type textarea "Give me the exact files including their c"
type textarea "x"
type textarea "Give me the exact files including their co"
type textarea "x"
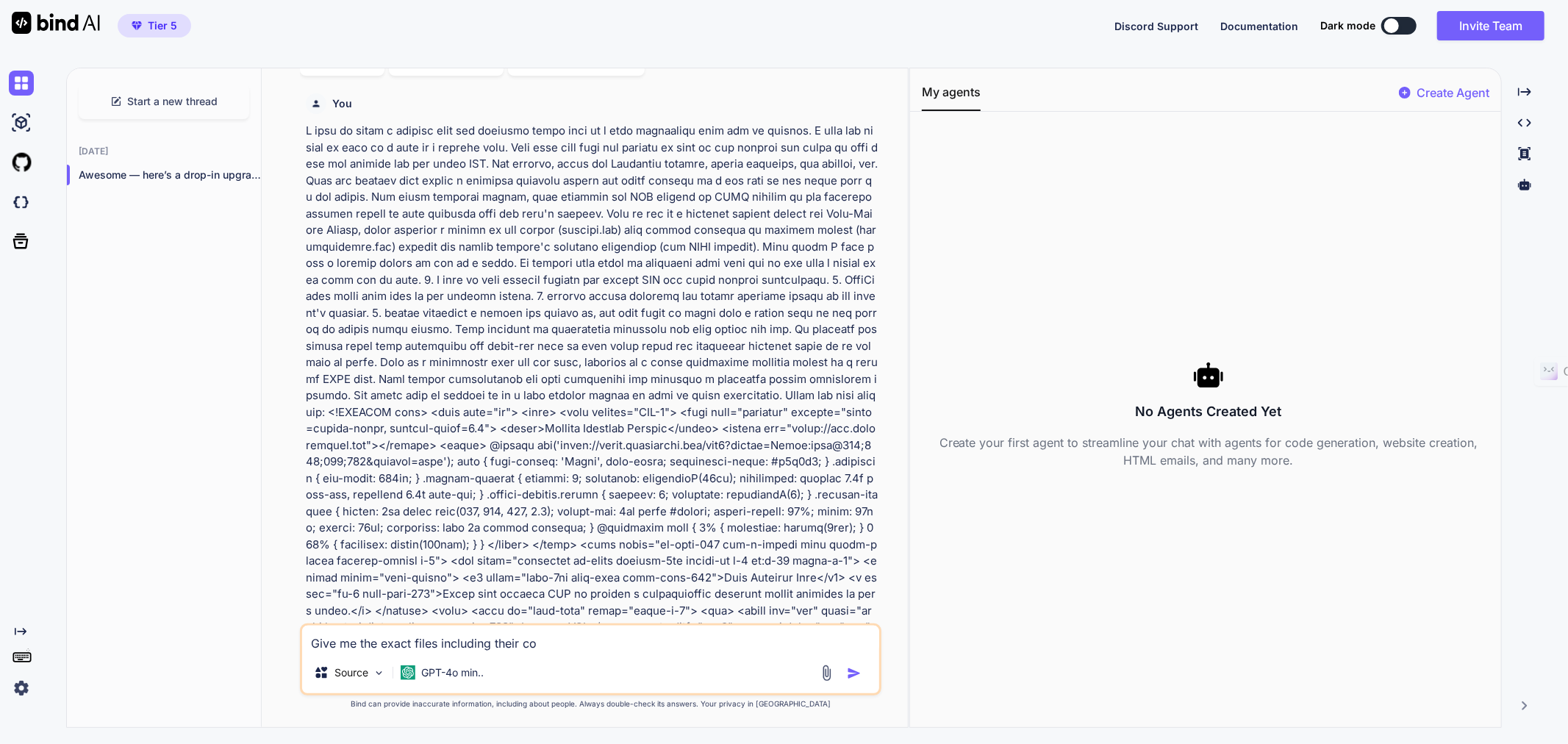
type textarea "Give me the exact files including their con"
type textarea "x"
type textarea "Give me the exact files including their cont"
type textarea "x"
type textarea "Give me the exact files including their [PERSON_NAME]"
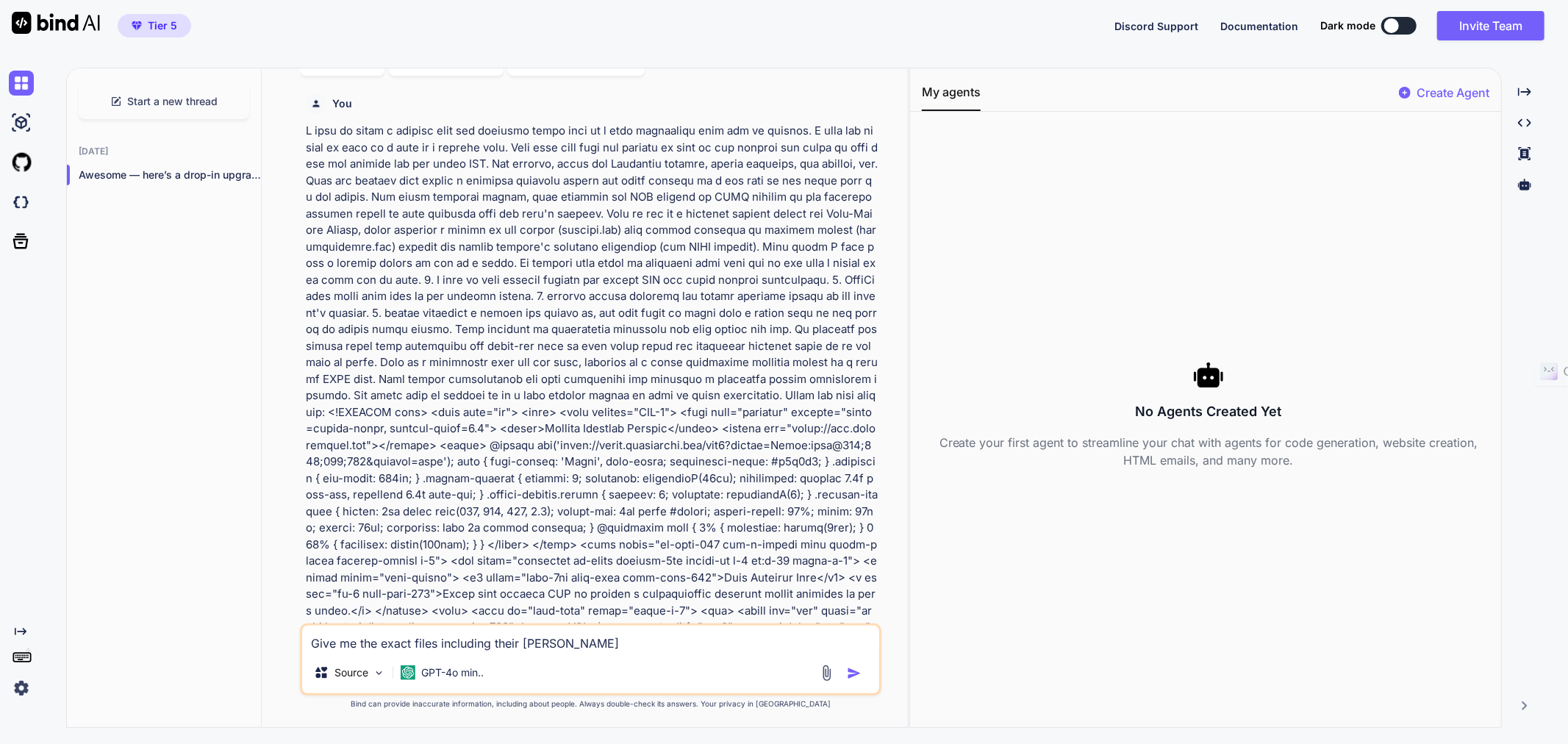
type textarea "x"
type textarea "Give me the exact files including their conten"
type textarea "x"
type textarea "Give me the exact files including their content"
type textarea "x"
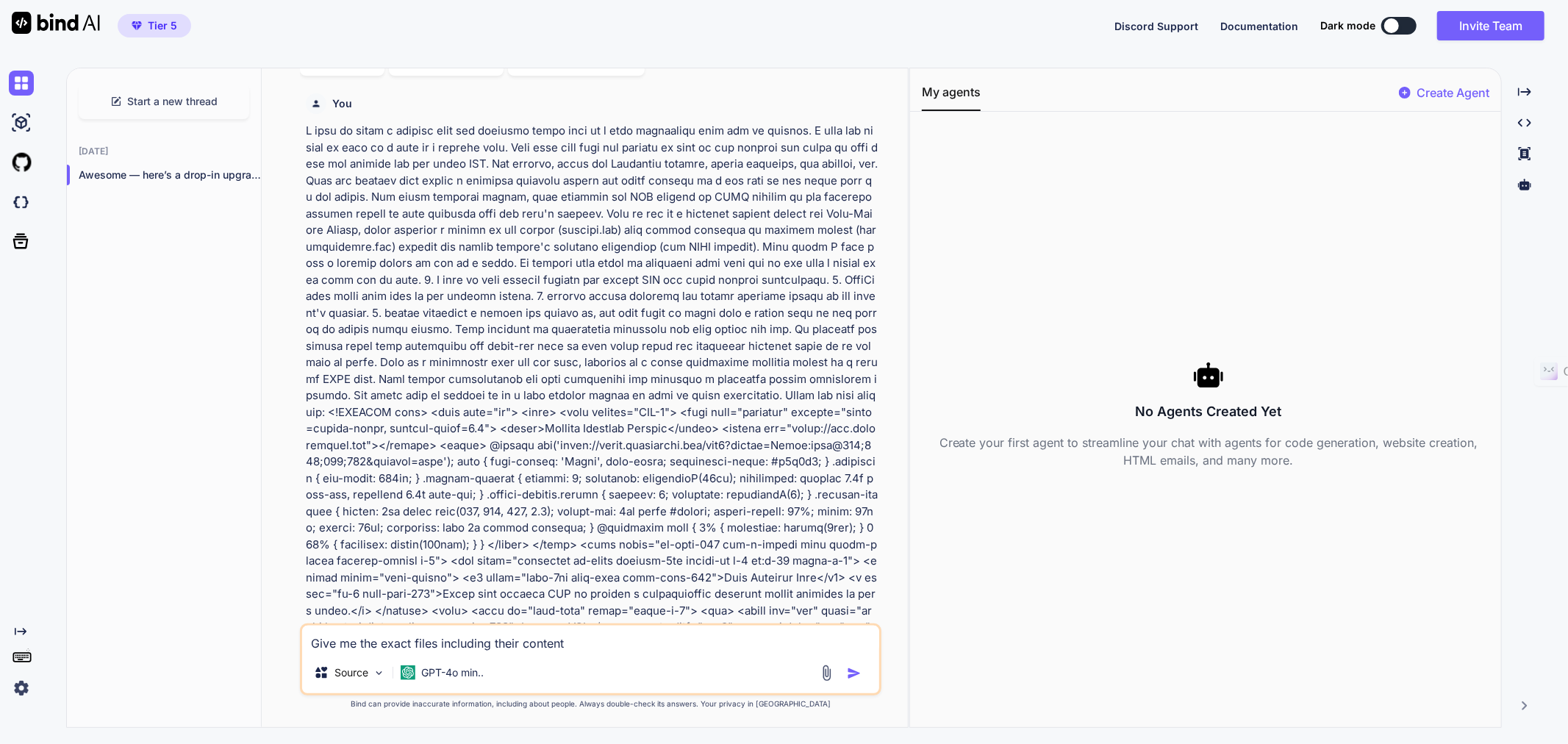
type textarea "Give me the exact files including their content"
type textarea "x"
type textarea "Give me the exact files including their content f"
type textarea "x"
type textarea "Give me the exact files including their content fo"
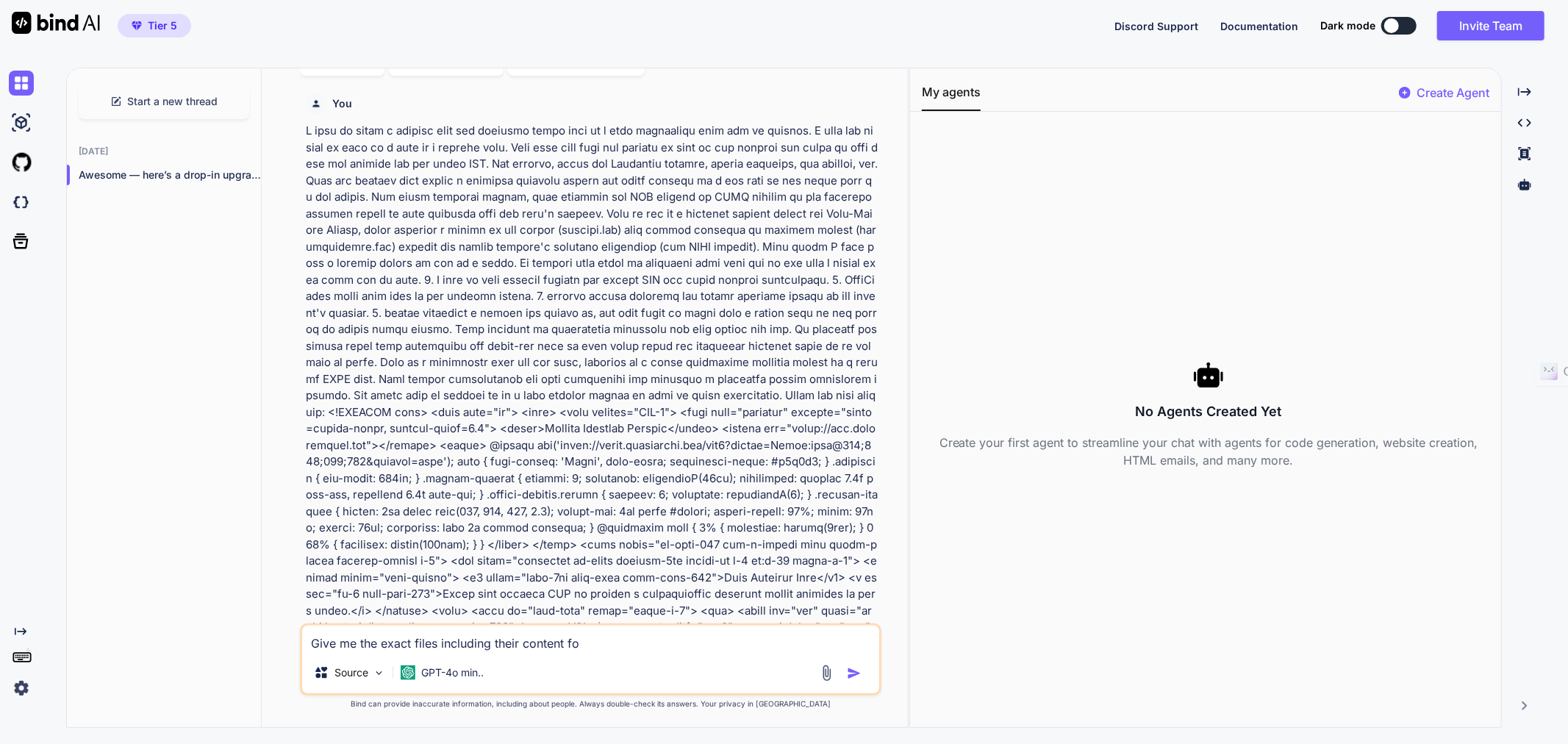
type textarea "x"
type textarea "Give me the exact files including their content for"
type textarea "x"
type textarea "Give me the exact files including their content for"
type textarea "x"
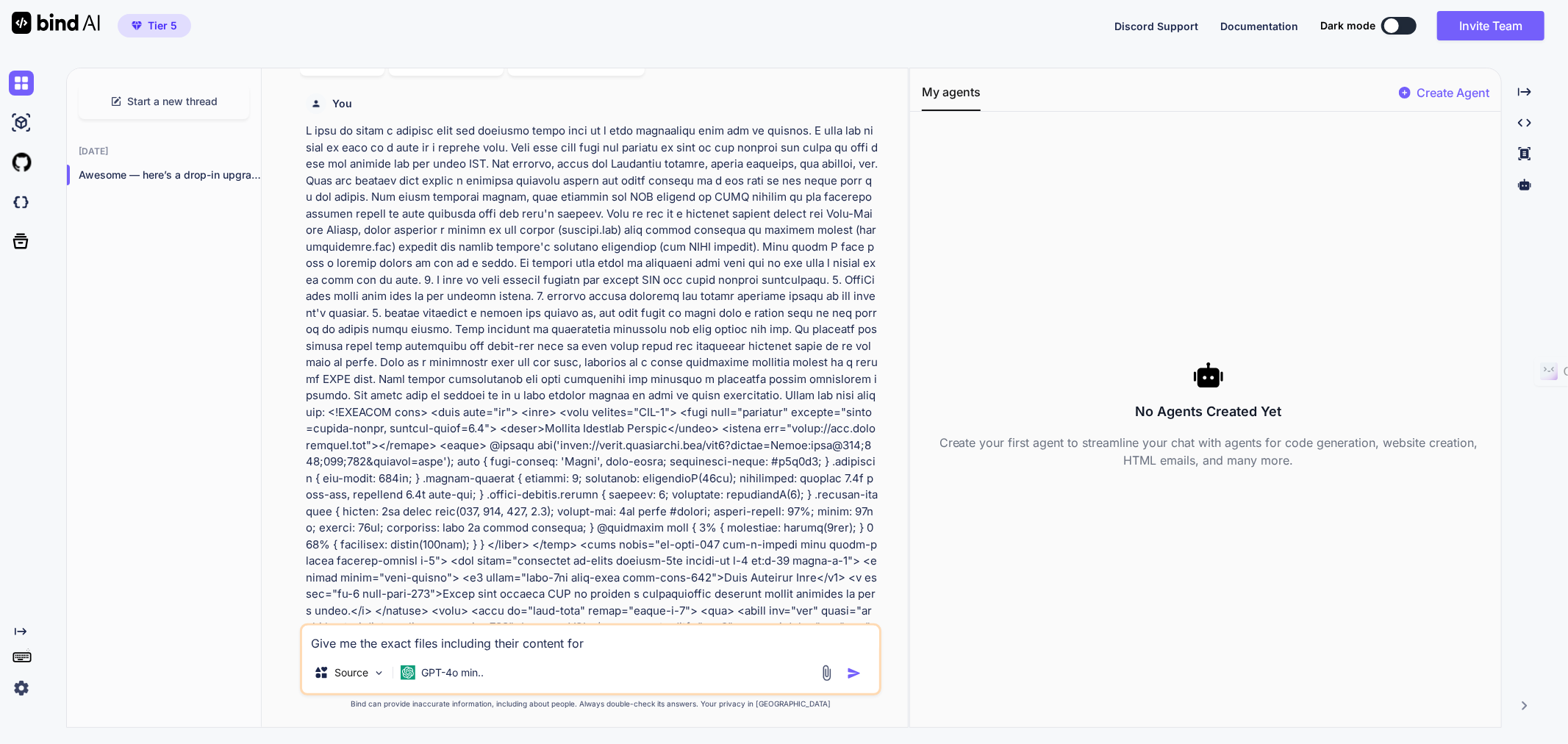
type textarea "Give me the exact files including their content for t"
type textarea "x"
type textarea "Give me the exact files including their content for th"
type textarea "x"
type textarea "Give me the exact files including their content for thi"
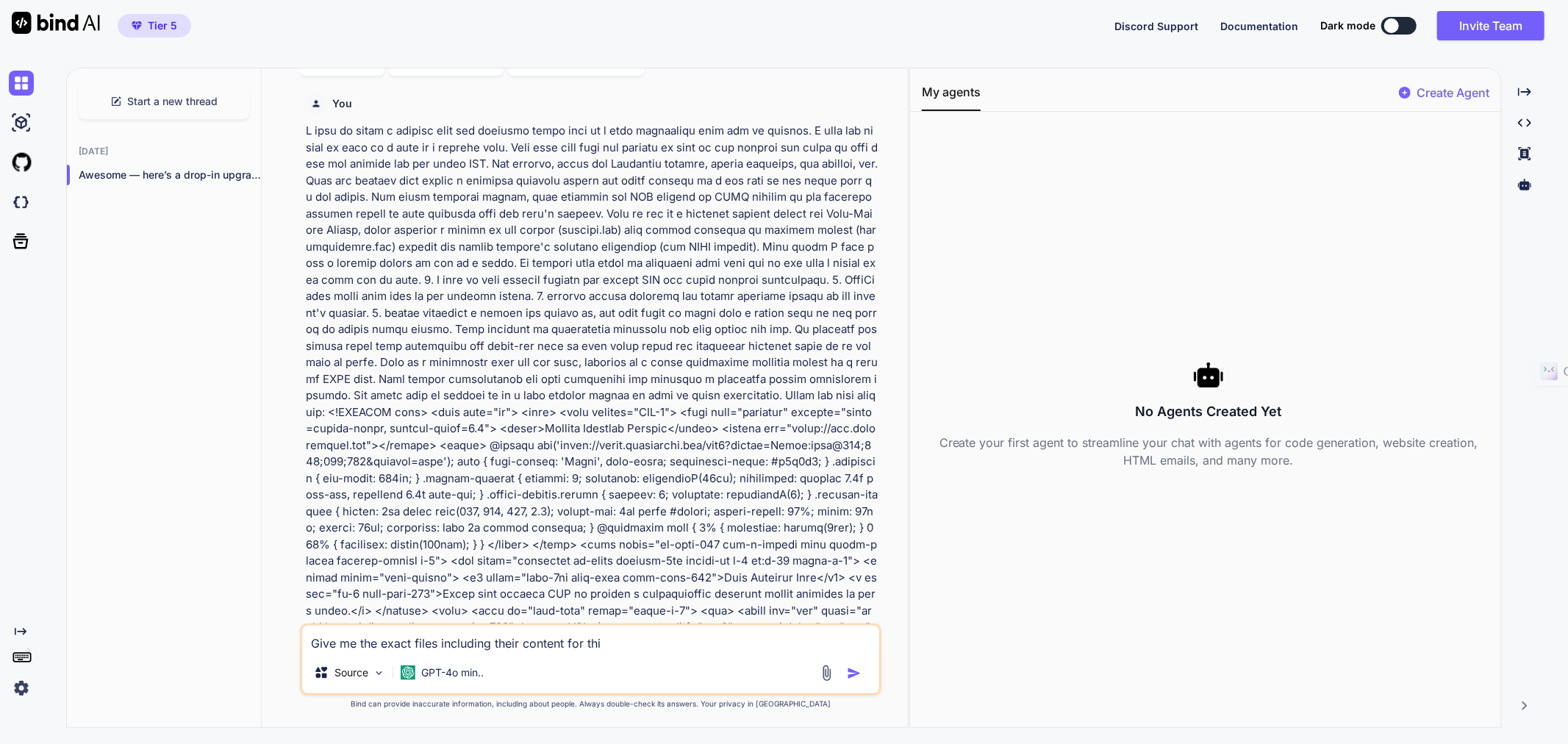
type textarea "x"
type textarea "Give me the exact files including their content for this"
type textarea "x"
type textarea "Give me the exact files including their content for this"
type textarea "x"
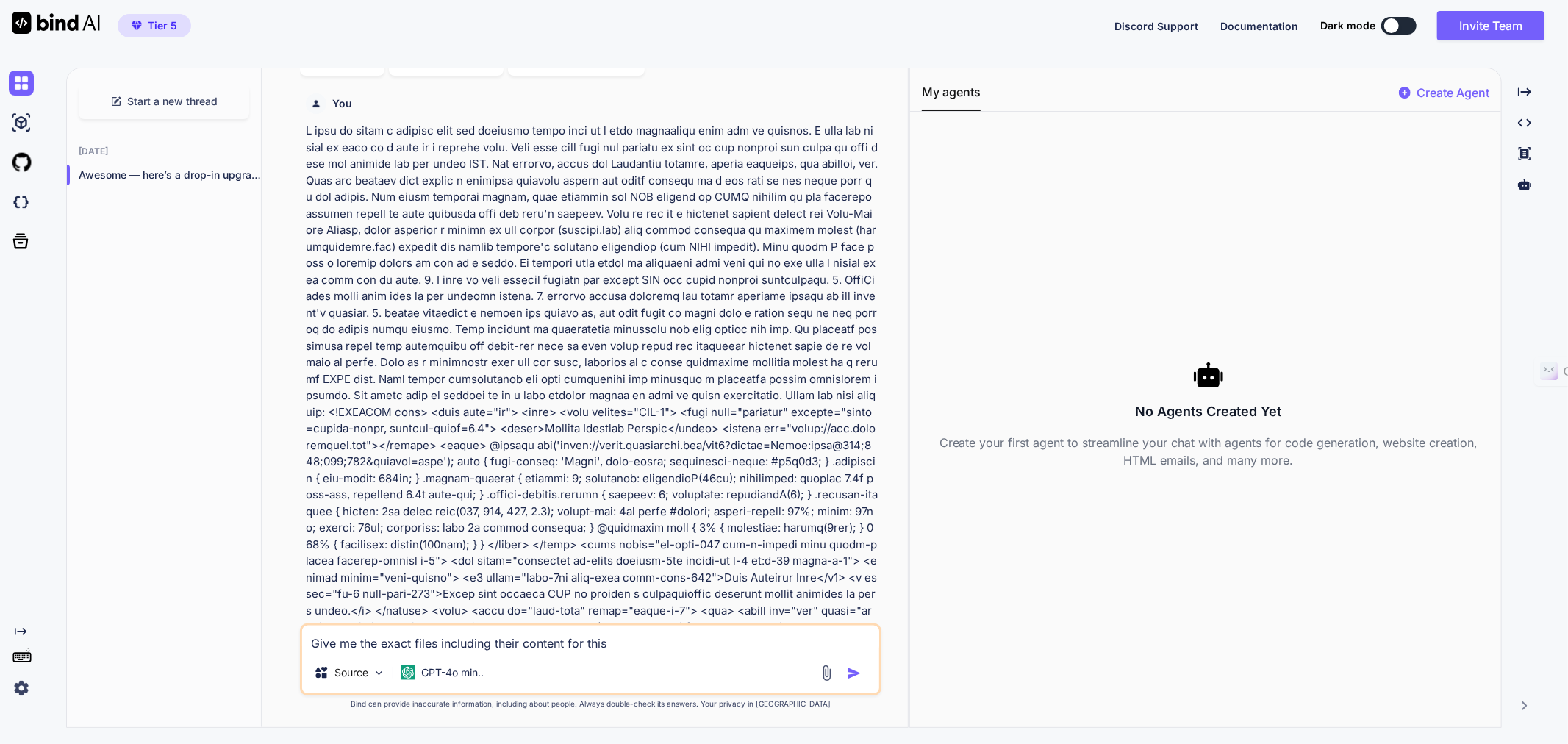
type textarea "Give me the exact files including their content for this p"
type textarea "x"
type textarea "Give me the exact files including their content for this pr"
type textarea "x"
type textarea "Give me the exact files including their content for this pro"
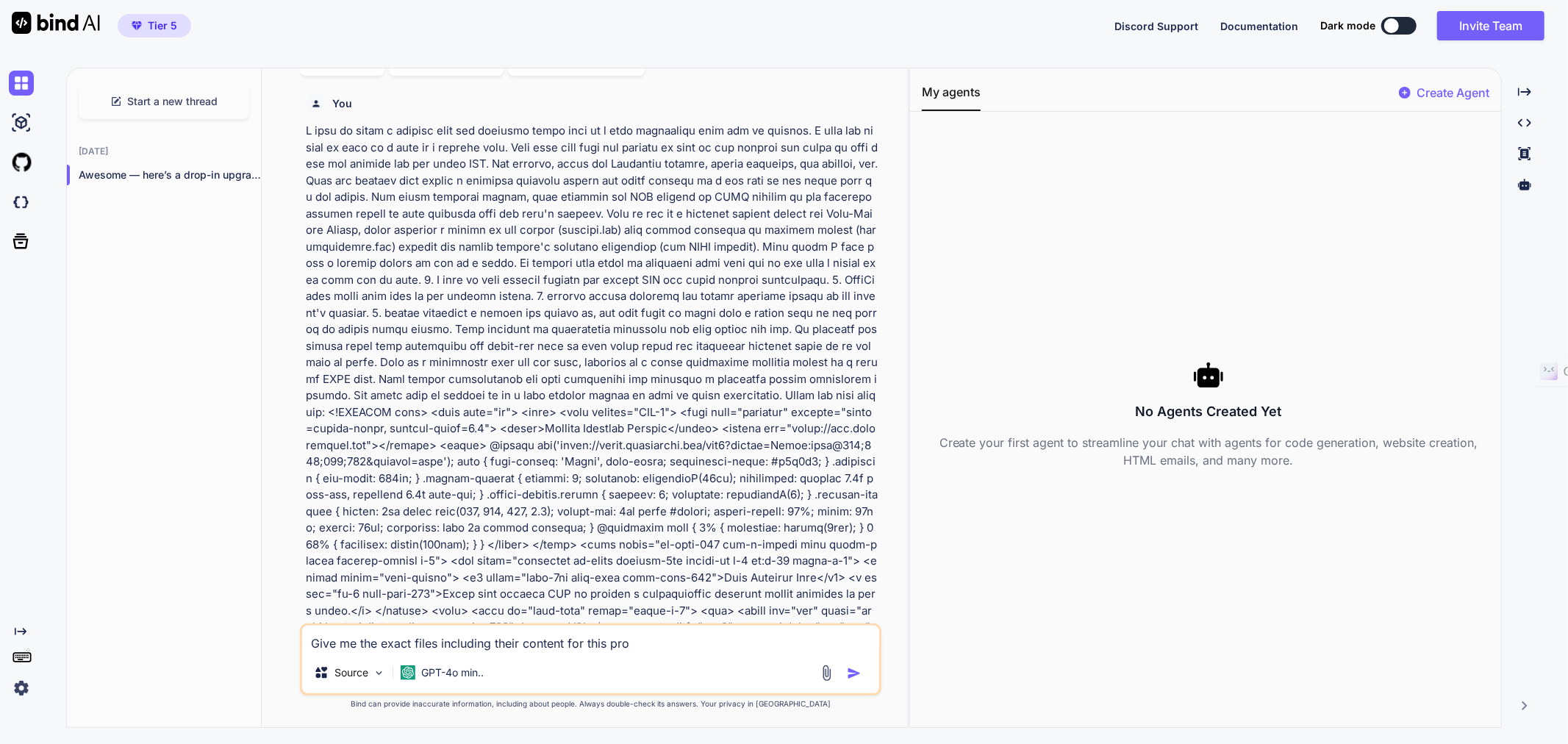
type textarea "x"
type textarea "Give me the exact files including their content for this proj"
type textarea "x"
type textarea "Give me the exact files including their content for this proje"
type textarea "x"
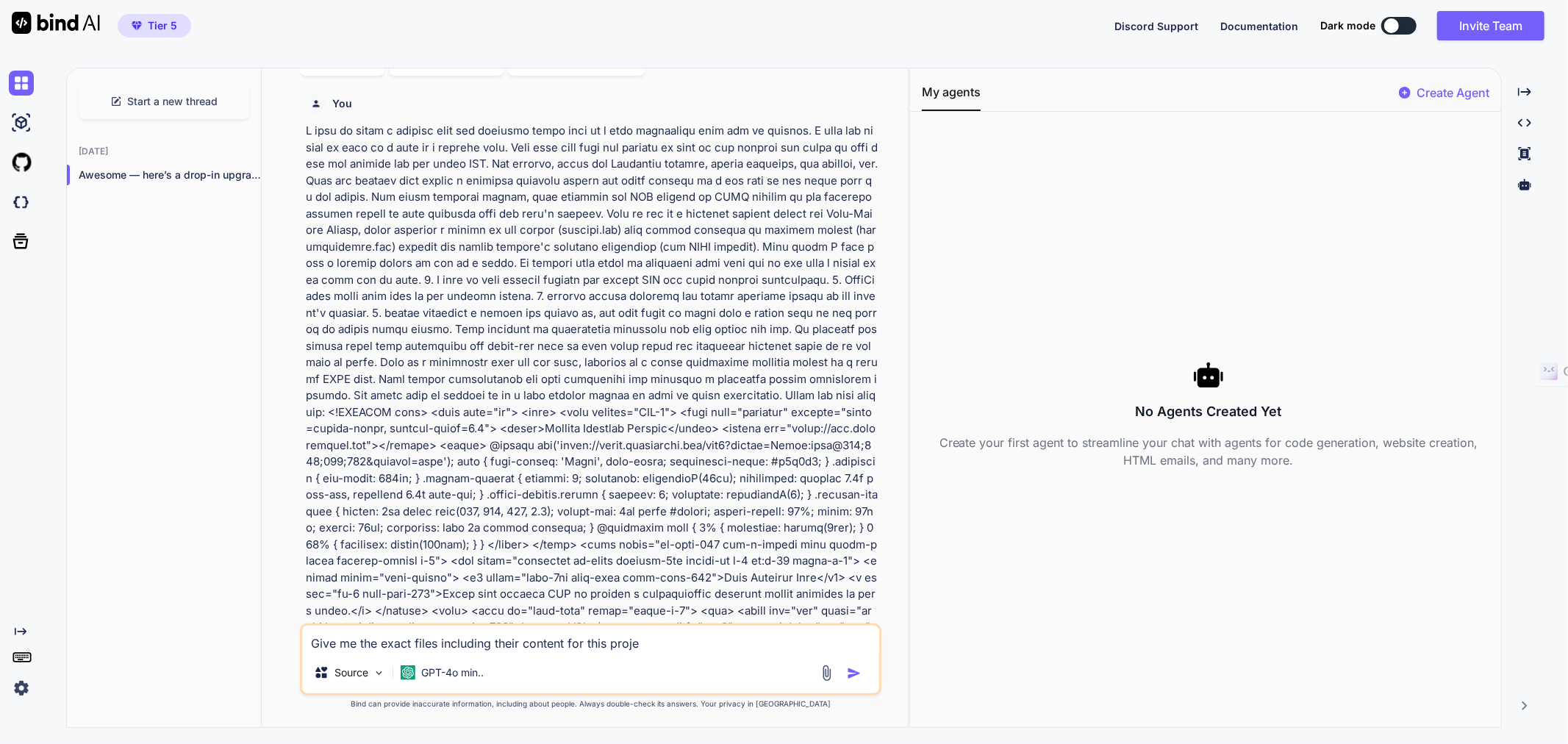
type textarea "Give me the exact files including their content for this projec"
type textarea "x"
type textarea "Give me the exact files including their content for this project"
type textarea "x"
type textarea "Give me the exact files including their content for this project"
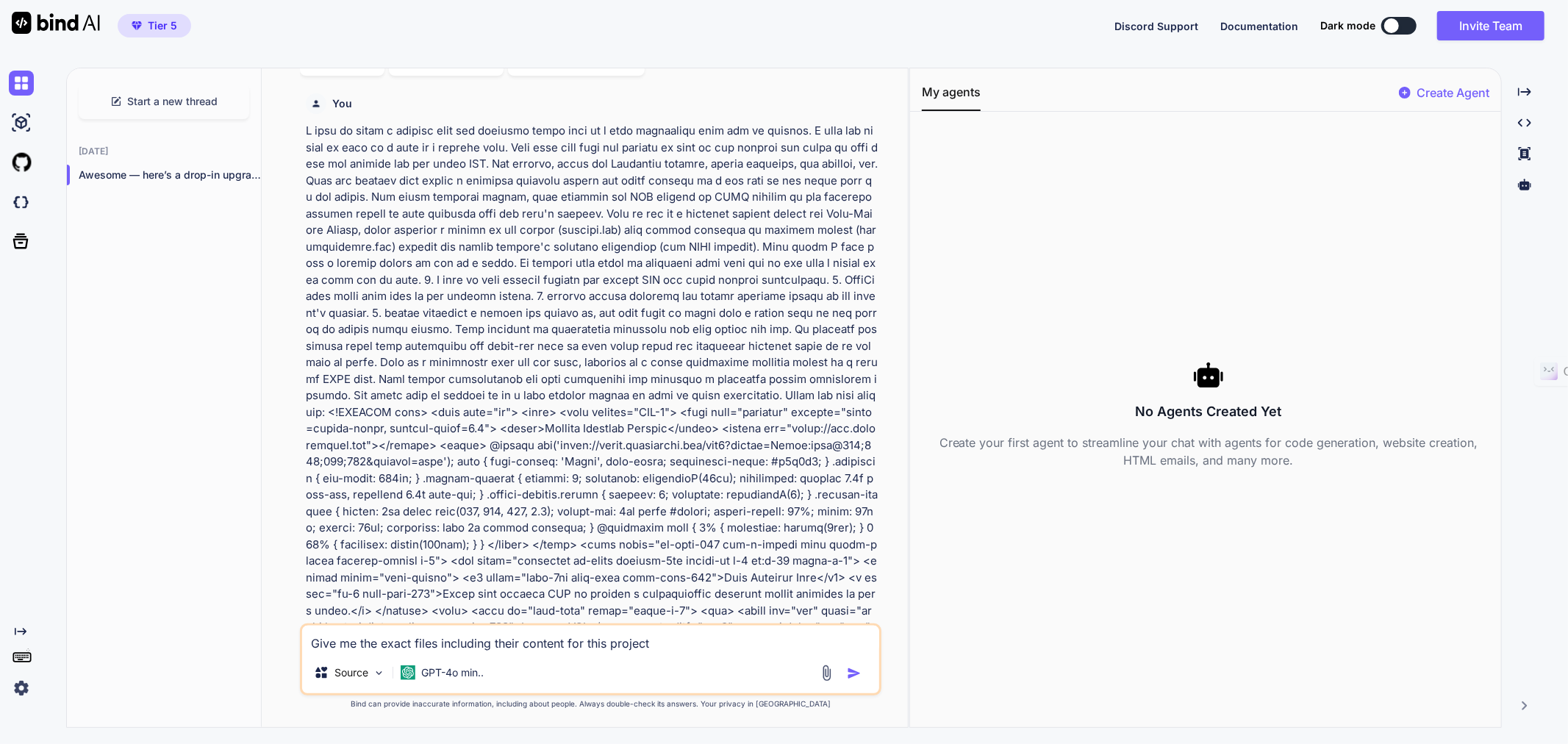
type textarea "x"
type textarea "Give me the exact files including their content for this project a"
type textarea "x"
type textarea "Give me the exact files including their content for this project an"
type textarea "x"
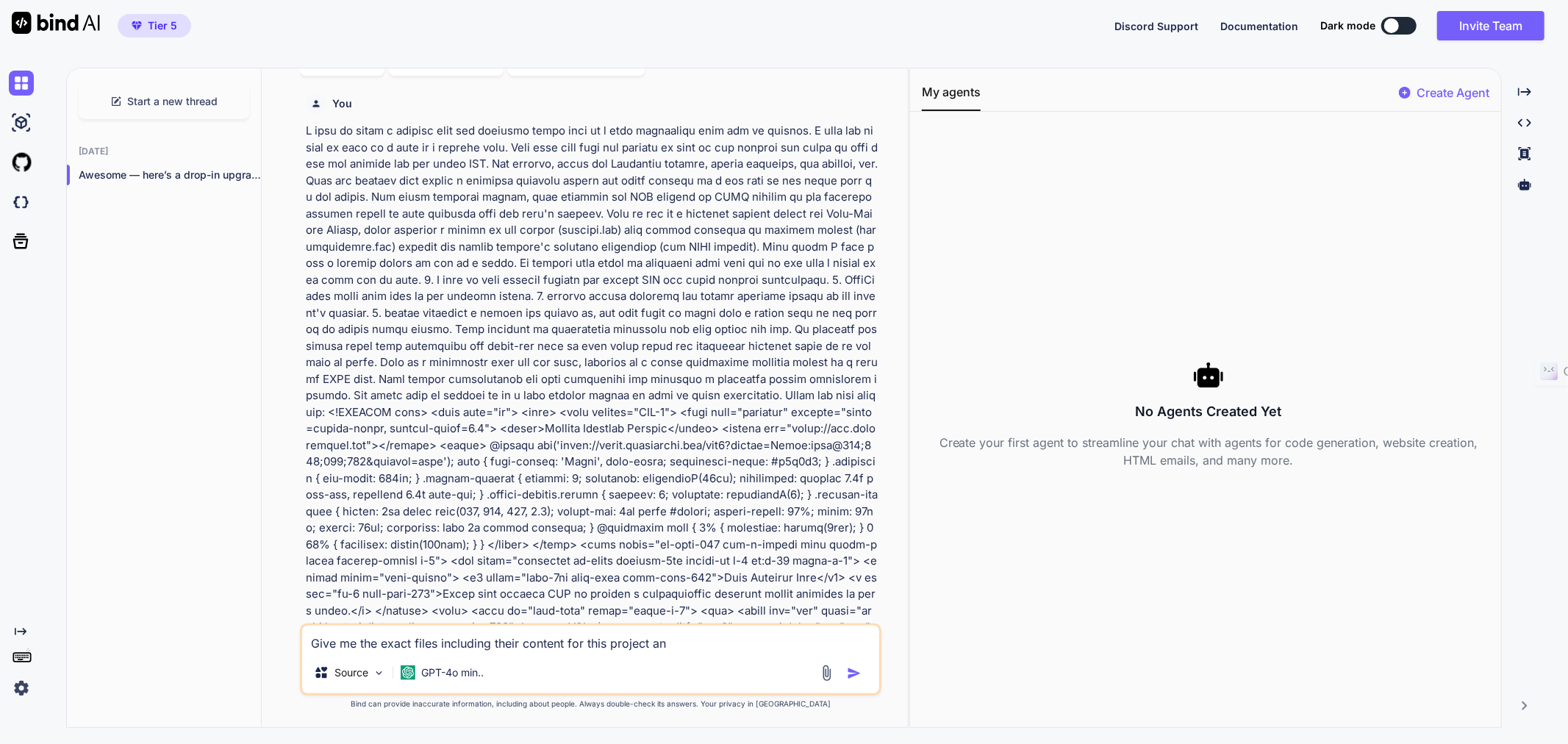
type textarea "Give me the exact files including their content for this project an"
type textarea "x"
type textarea "Give me the exact files including their content for this project an c"
type textarea "x"
type textarea "Give me the exact files including their content for this project an cl"
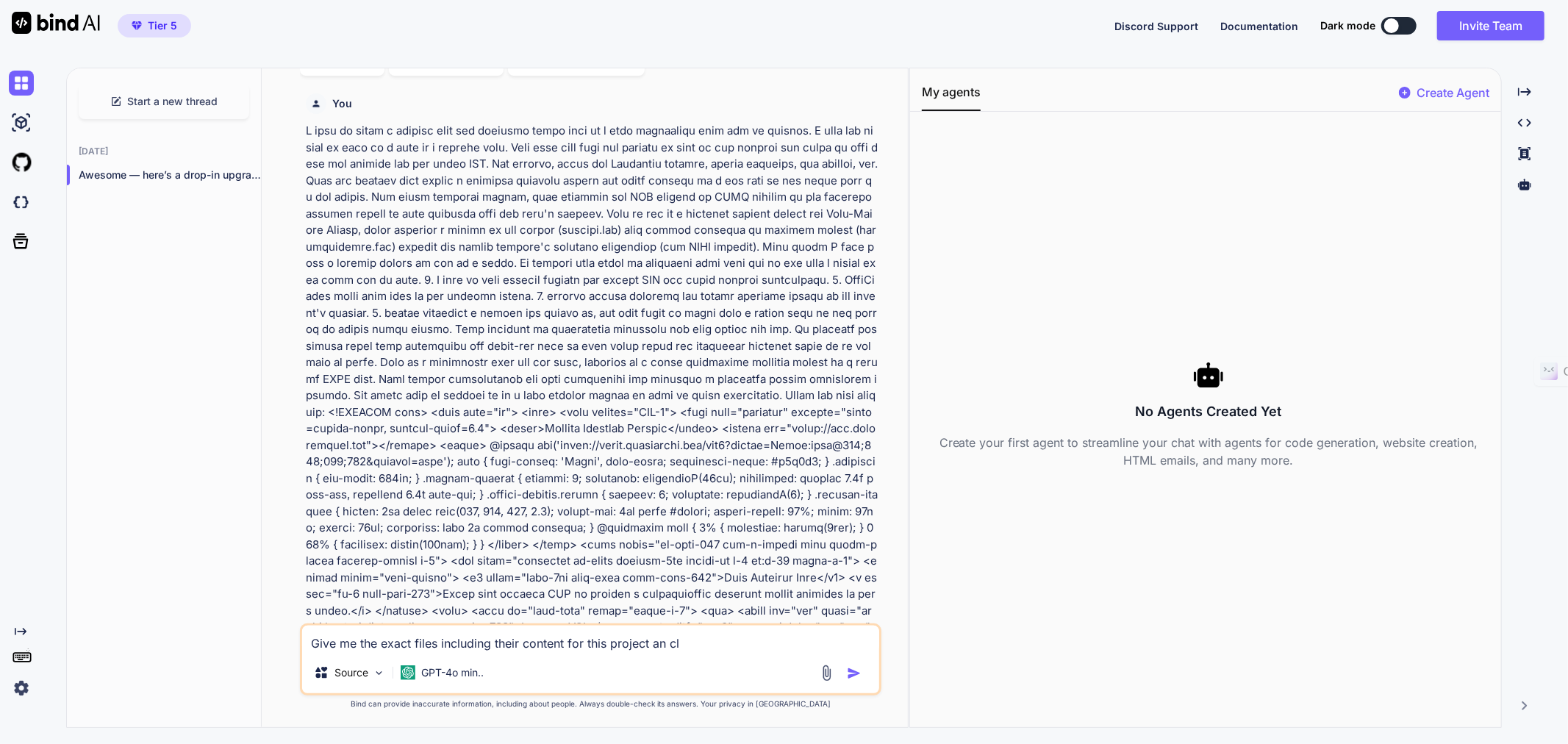
type textarea "x"
type textarea "Give me the exact files including their content for this project an cle"
type textarea "x"
type textarea "Give me the exact files including their content for this project an clea"
type textarea "x"
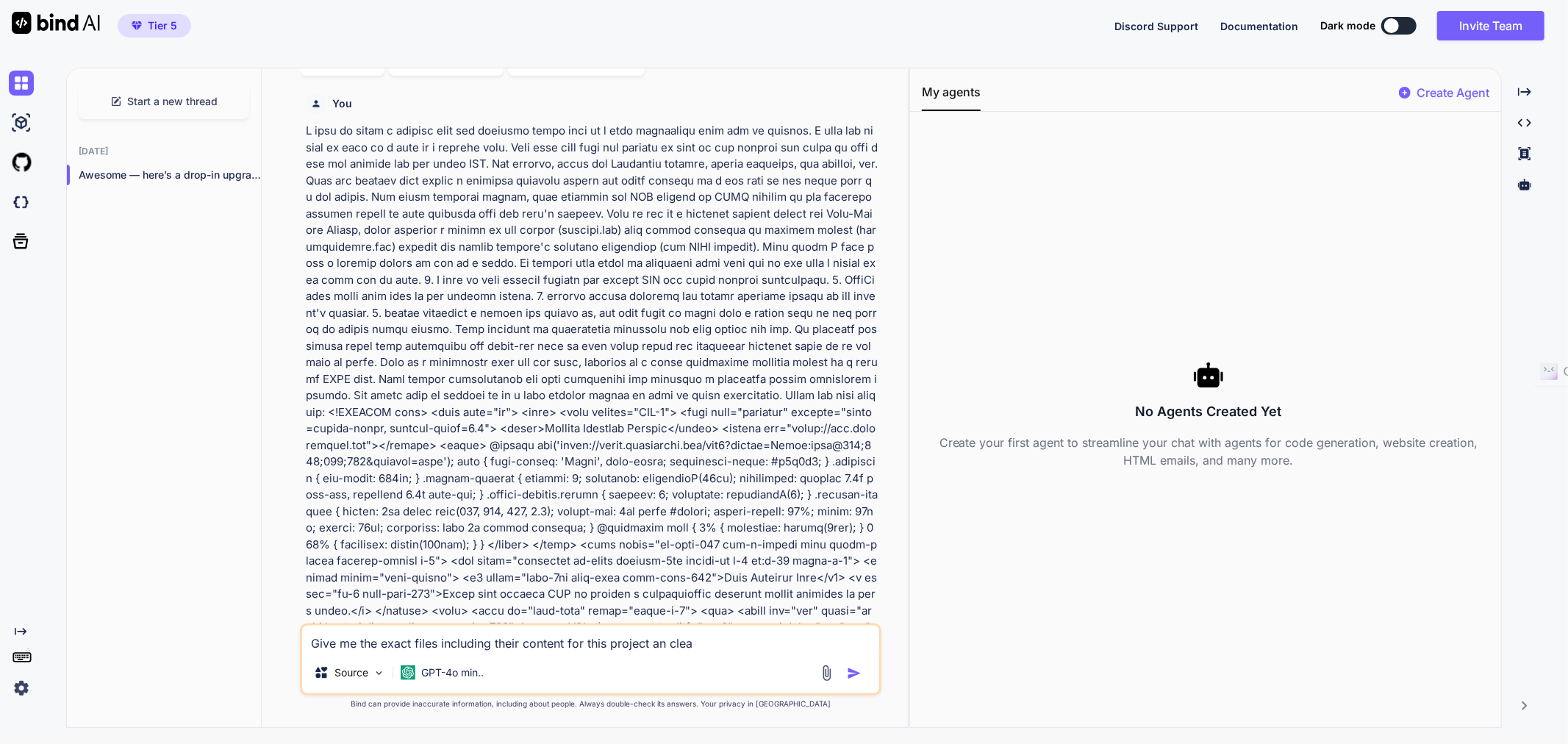
type textarea "Give me the exact files including their content for this project an clear"
type textarea "x"
type textarea "Give me the exact files including their content for this project an clear"
type textarea "x"
type textarea "Give me the exact files including their content for this project an clear e"
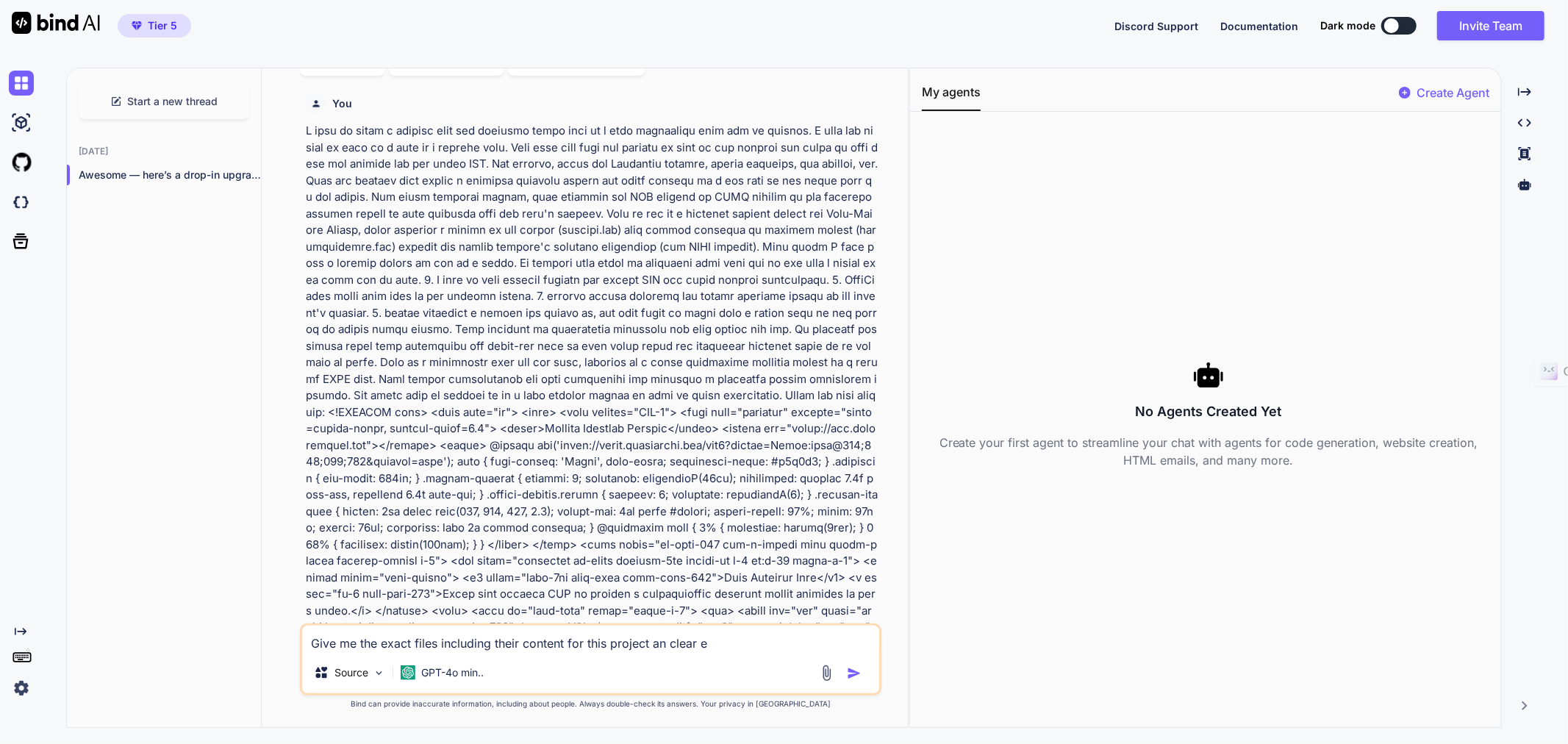
type textarea "x"
type textarea "Give me the exact files including their content for this project an clear ex"
type textarea "x"
type textarea "Give me the exact files including their content for this project an clear exp"
type textarea "x"
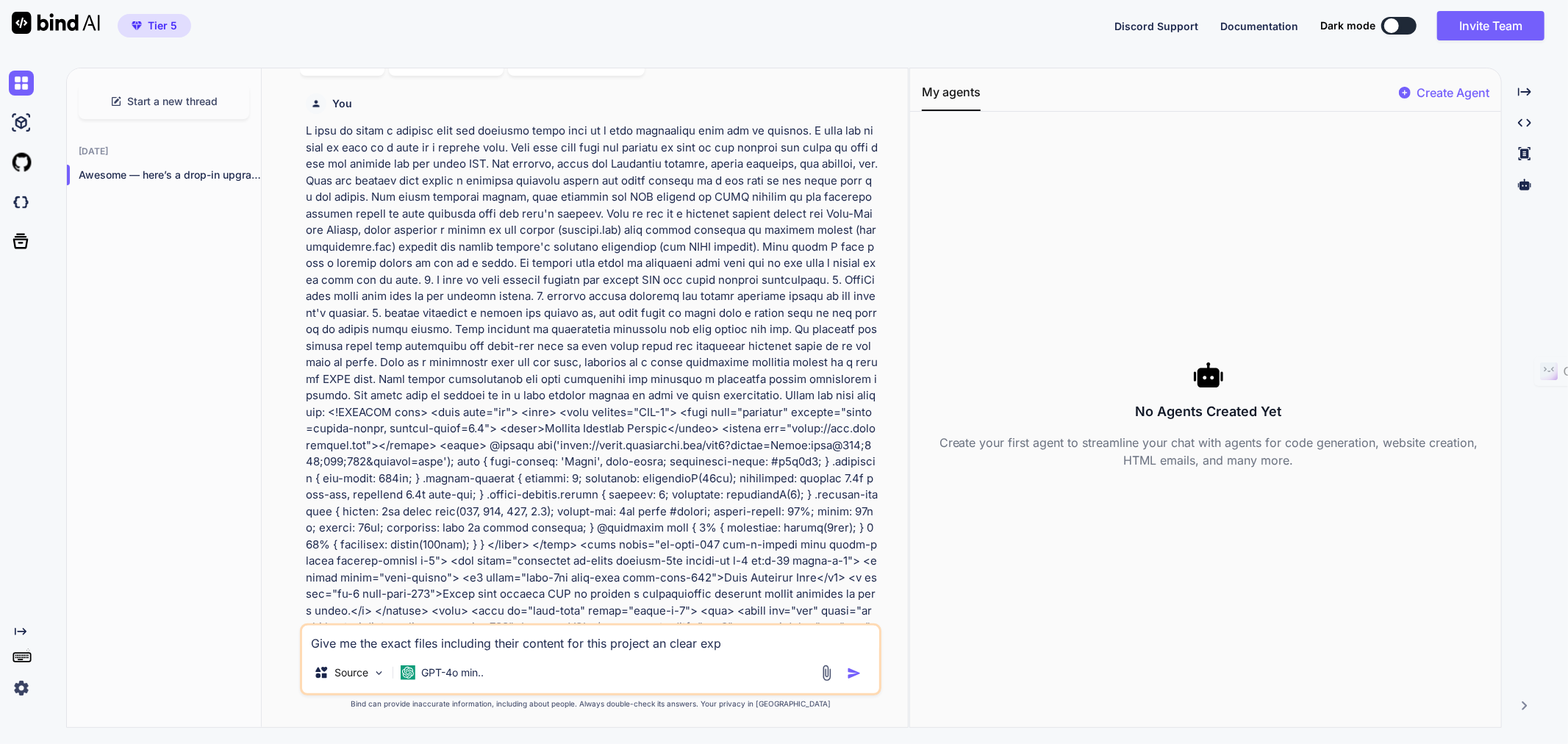
type textarea "Give me the exact files including their content for this project an clear expl"
type textarea "x"
type textarea "Give me the exact files including their content for this project an clear expli"
type textarea "x"
type textarea "Give me the exact files including their content for this project an clear explic"
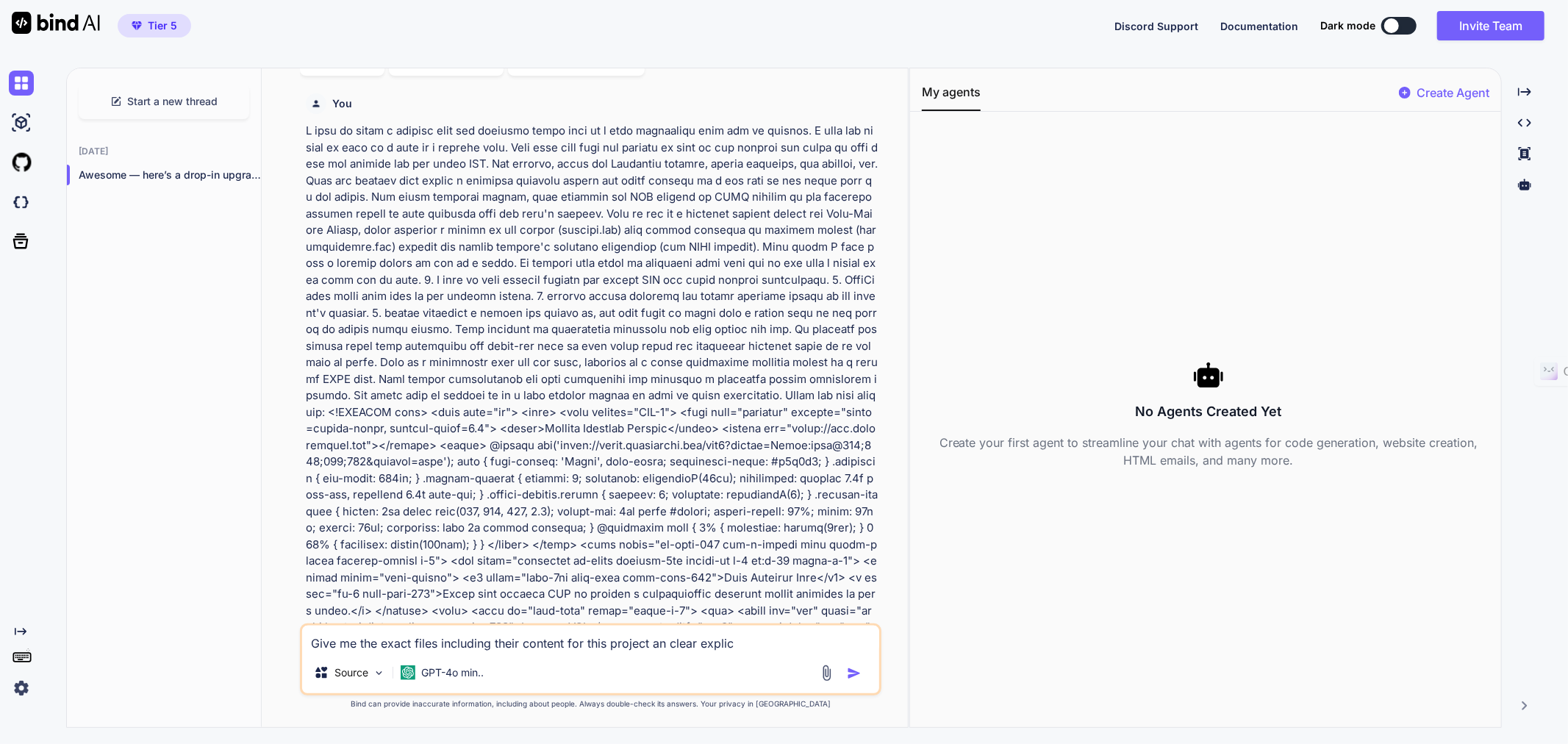
type textarea "x"
type textarea "Give me the exact files including their content for this project an clear expli…"
type textarea "x"
type textarea "Give me the exact files including their content for this project an clear expli…"
type textarea "x"
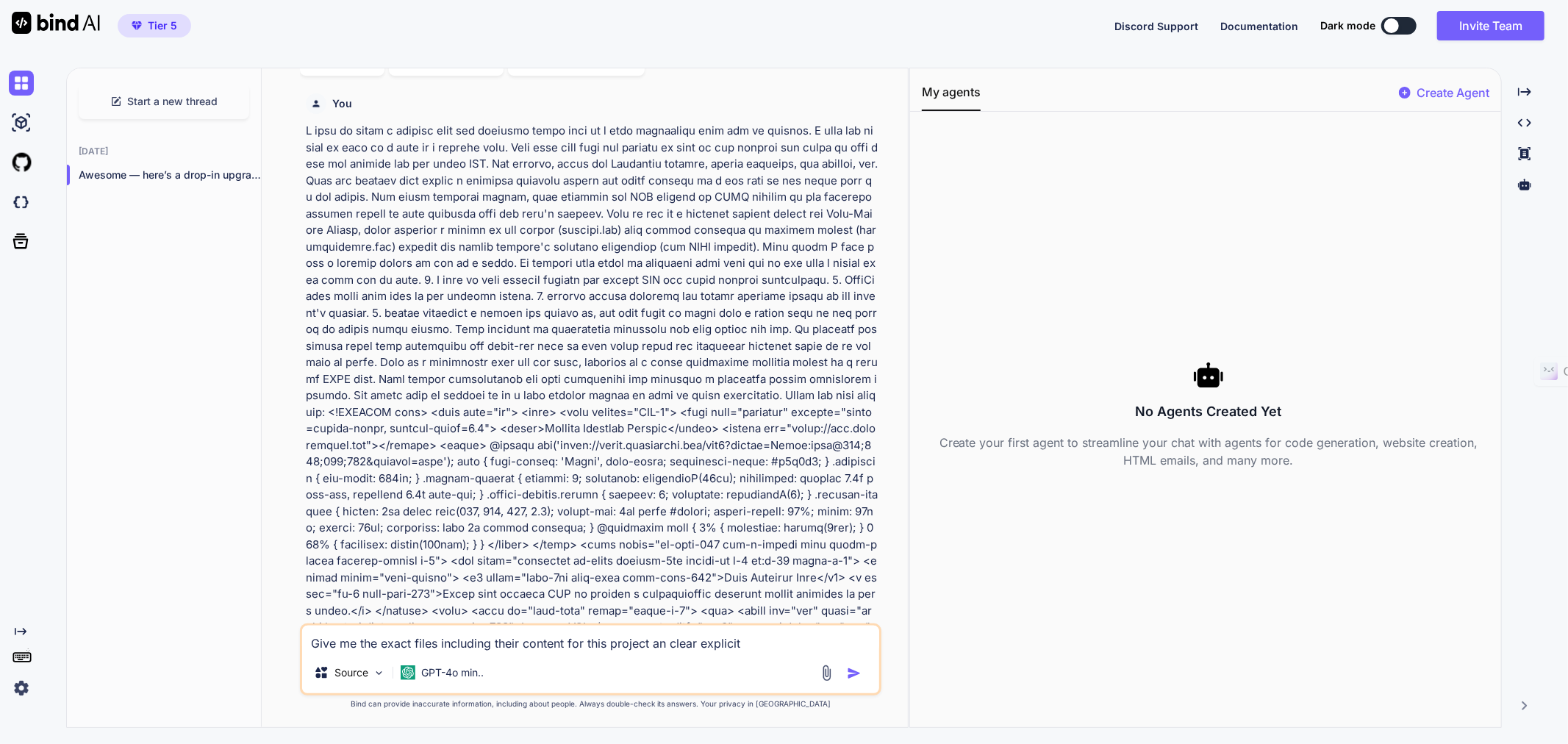
type textarea "Give me the exact files including their content for this project an clear expli…"
type textarea "x"
type textarea "Give me the exact files including their content for this project an clear expli…"
type textarea "x"
type textarea "Give me the exact files including their content for this project an clear expli…"
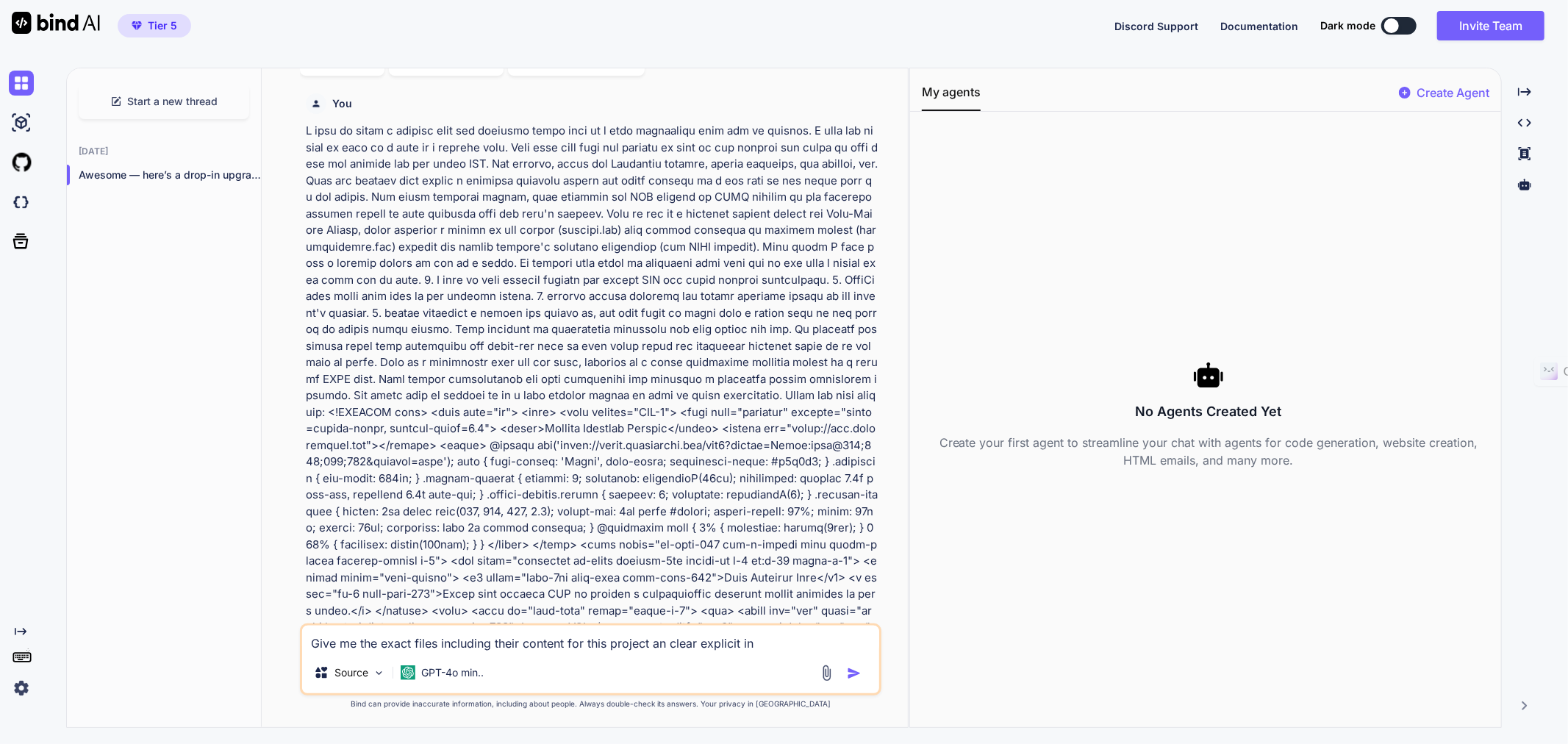
type textarea "x"
type textarea "Give me the exact files including their content for this project an clear expli…"
type textarea "x"
type textarea "Give me the exact files including their content for this project an clear expli…"
type textarea "x"
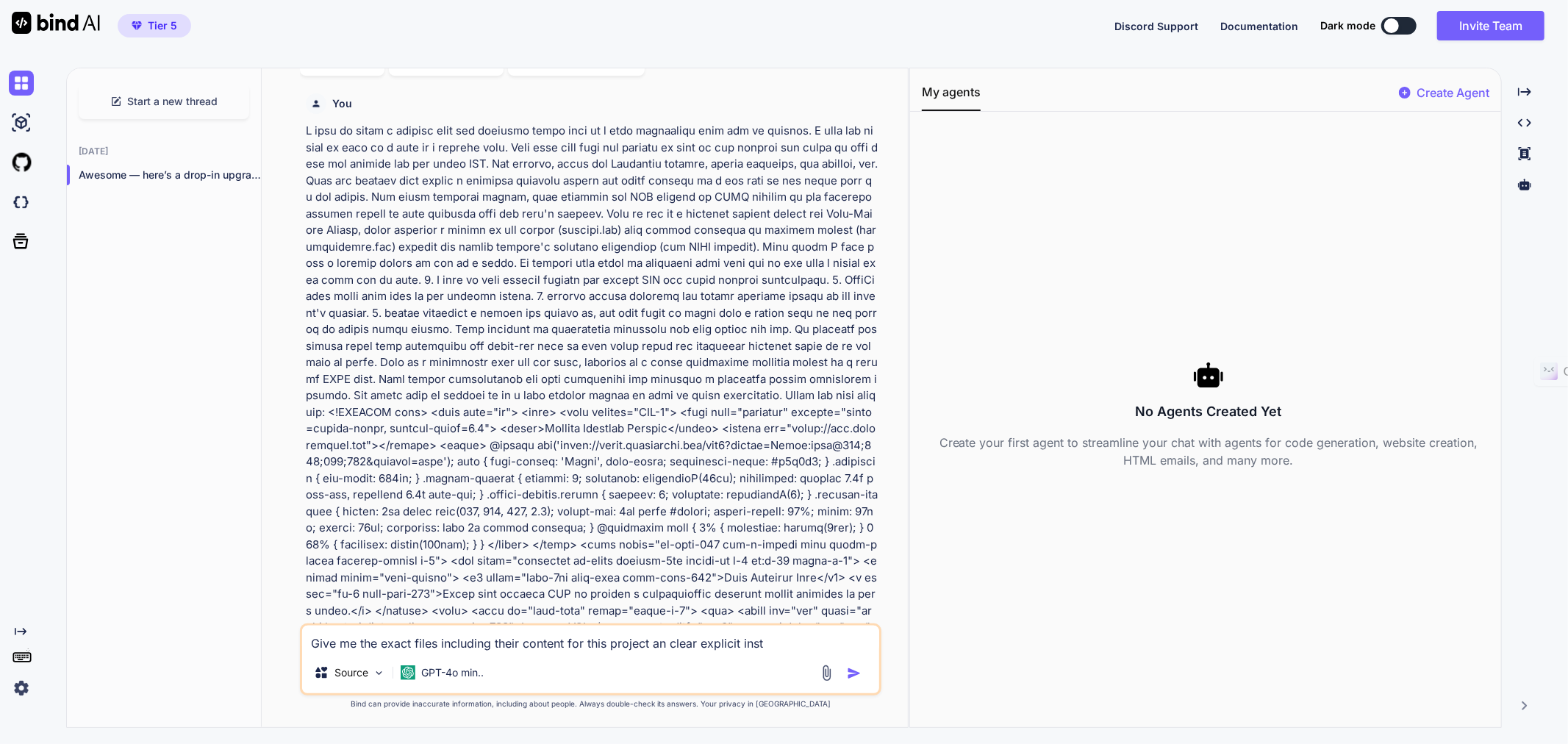
type textarea "Give me the exact files including their content for this project an clear expli…"
type textarea "x"
type textarea "Give me the exact files including their content for this project an clear expli…"
type textarea "x"
type textarea "Give me the exact files including their content for this project an clear expli…"
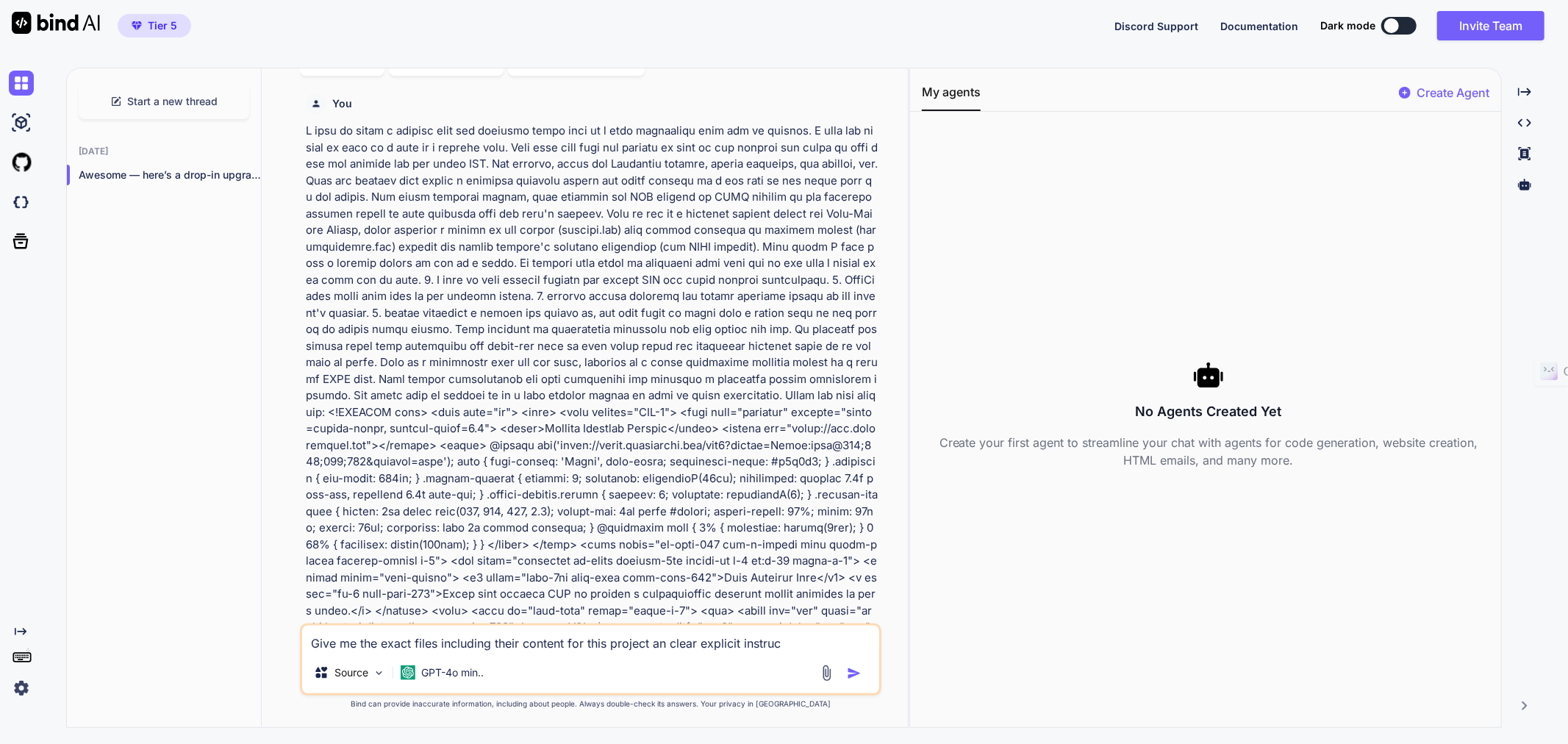
type textarea "x"
type textarea "Give me the exact files including their content for this project an clear expli…"
type textarea "x"
type textarea "Give me the exact files including their content for this project an clear expli…"
type textarea "x"
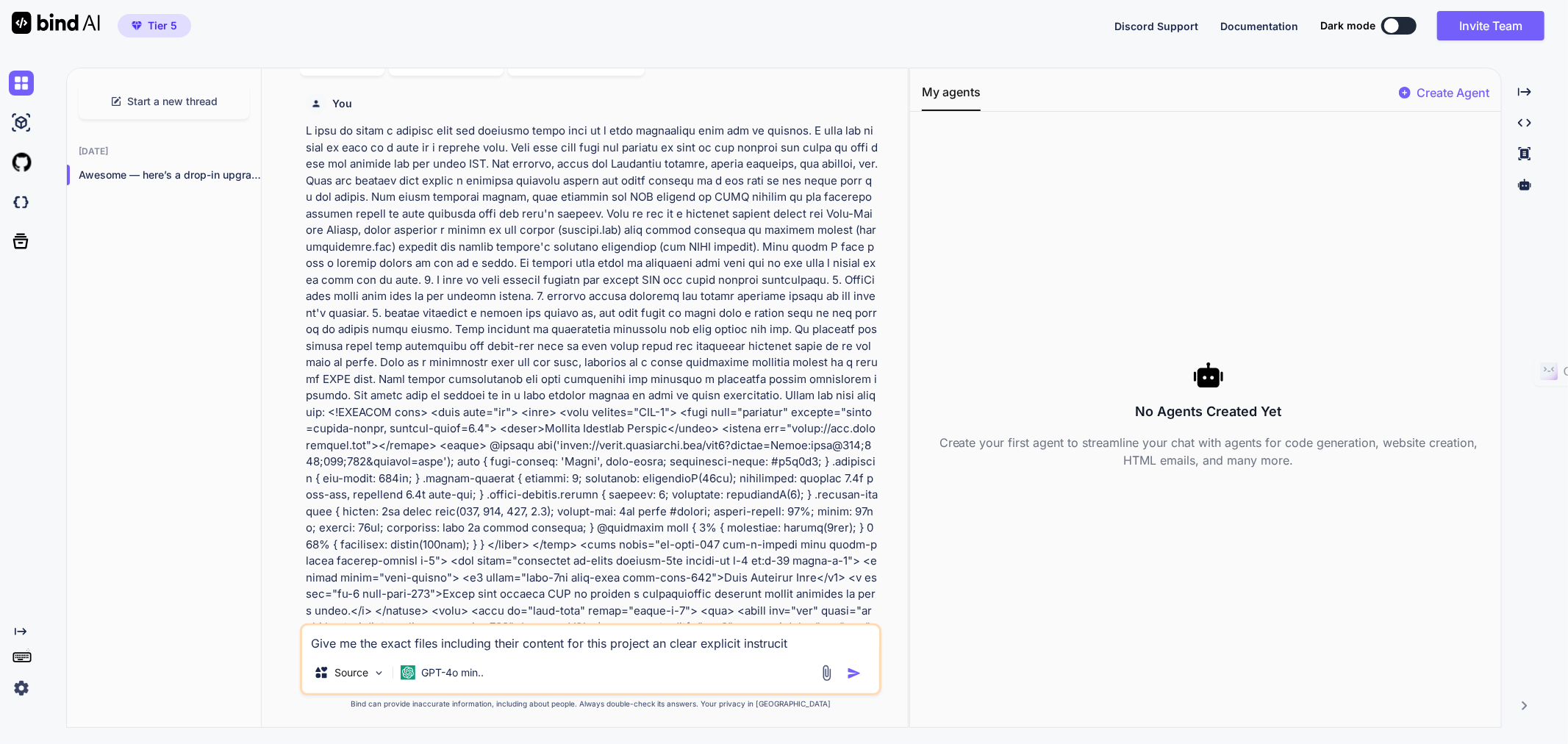
type textarea "Give me the exact files including their content for this project an clear expli…"
type textarea "x"
type textarea "Give me the exact files including their content for this project an clear expli…"
type textarea "x"
type textarea "Give me the exact files including their content for this project an clear expli…"
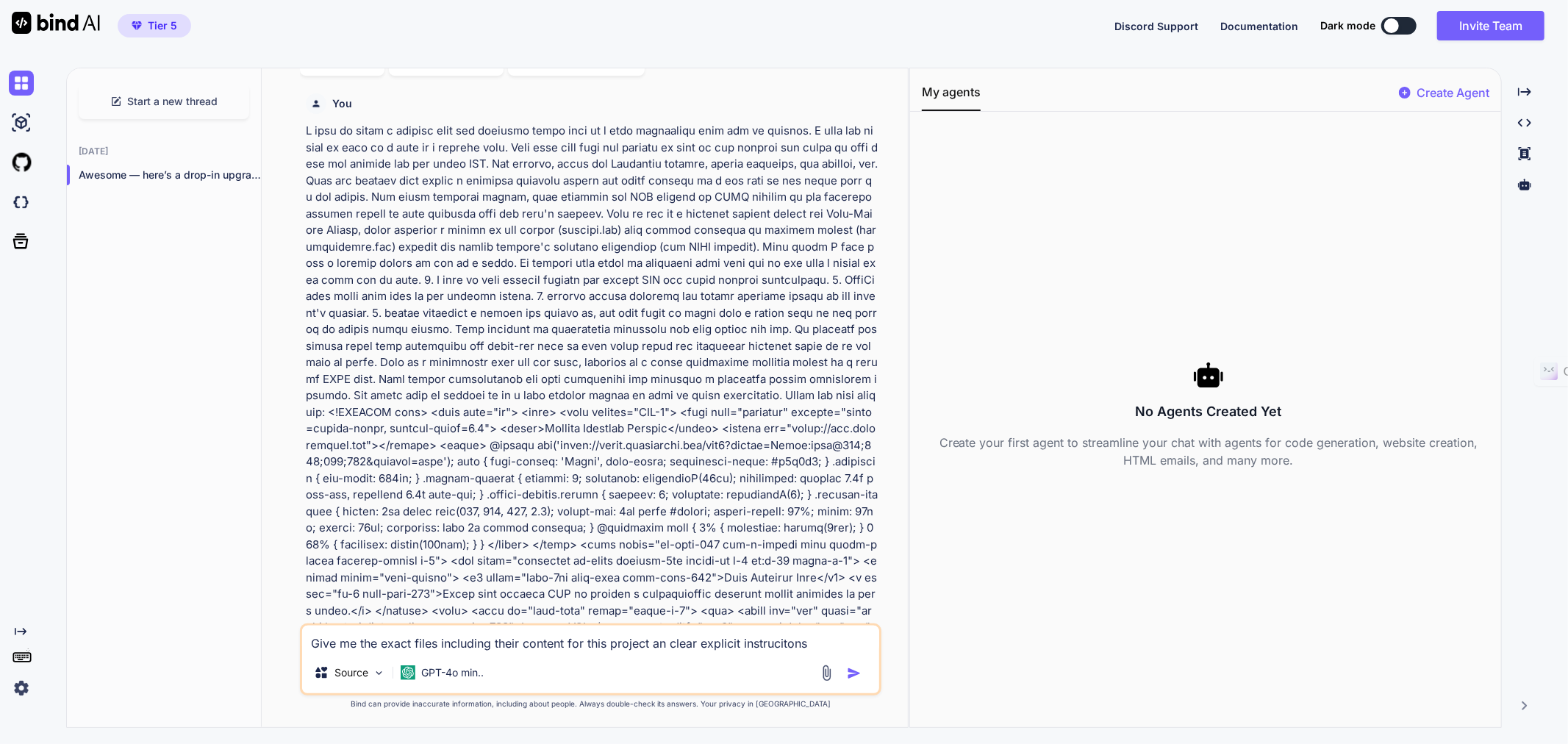
type textarea "x"
type textarea "Give me the exact files including their content for this project an clear expli…"
type textarea "x"
type textarea "Give me the exact files including their content for this project an clear expli…"
type textarea "x"
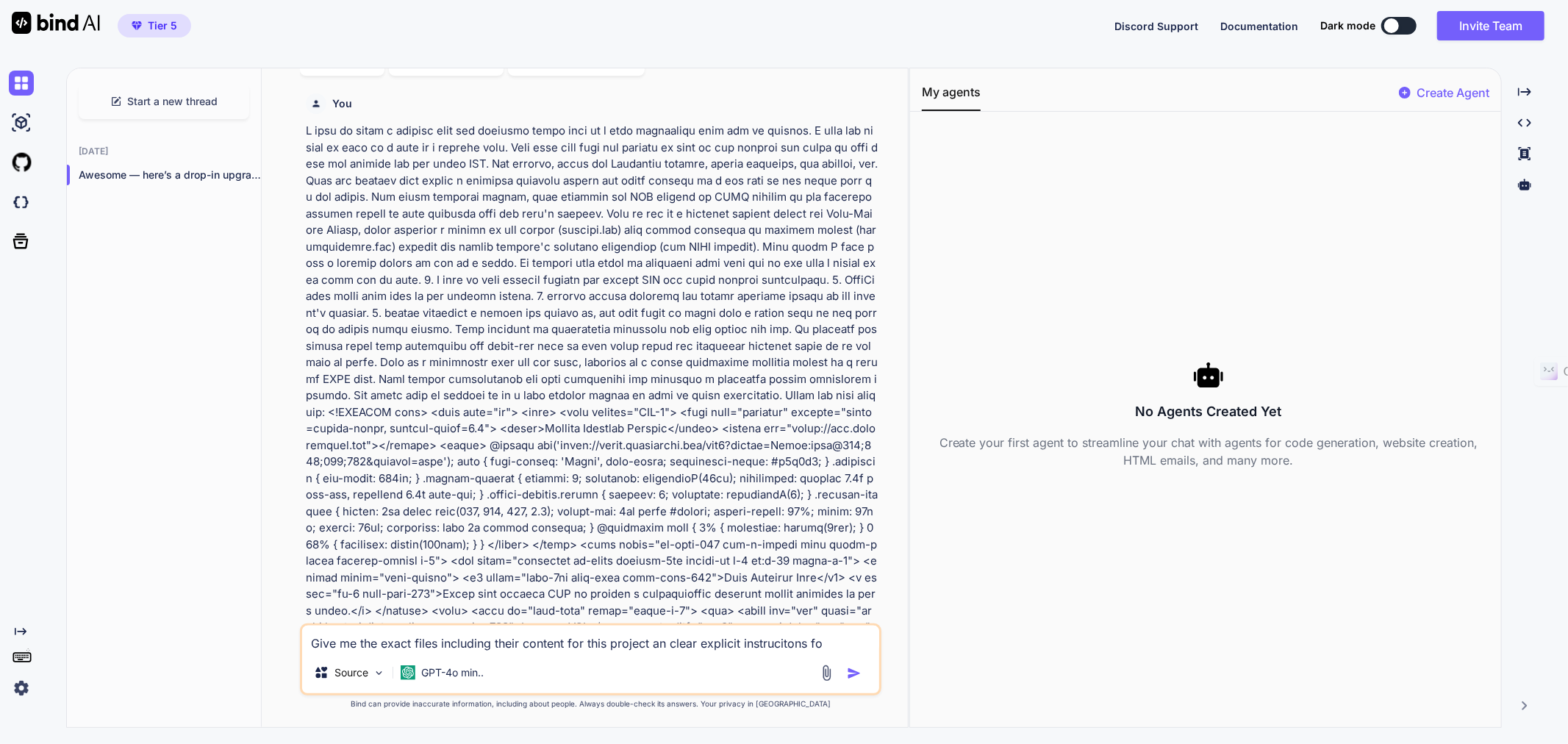
type textarea "Give me the exact files including their content for this project an clear expli…"
type textarea "x"
type textarea "Give me the exact files including their content for this project an clear expli…"
click at [776, 637] on textarea "Give me the exact files including their content for this project an clear expli…" at bounding box center [590, 639] width 577 height 27
type textarea "x"
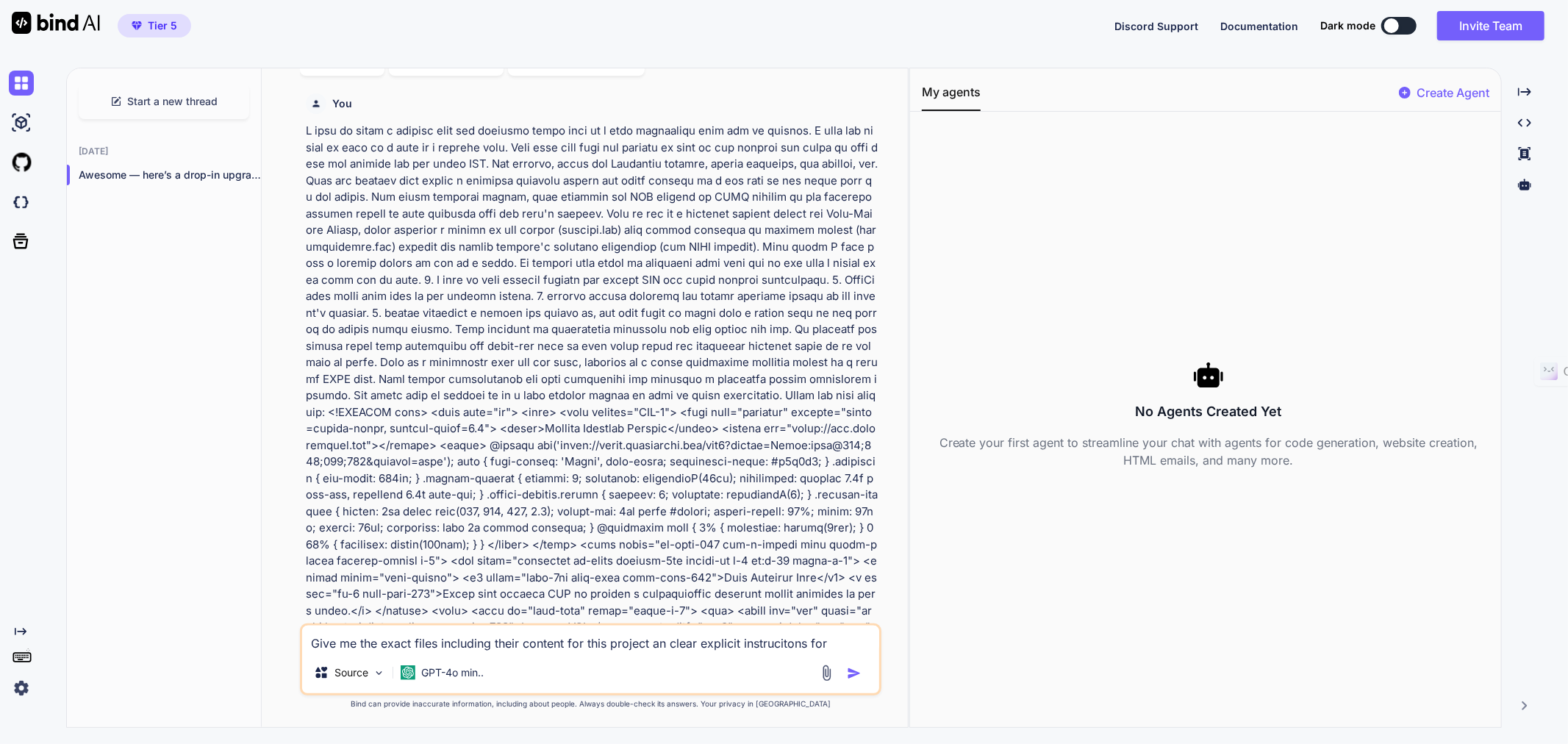
type textarea "Give me the exact files including their content for this project an clear expli…"
type textarea "x"
type textarea "Give me the exact files including their content for this project an clear expli…"
click at [843, 638] on textarea "Give me the exact files including their content for this project an clear expli…" at bounding box center [590, 639] width 577 height 27
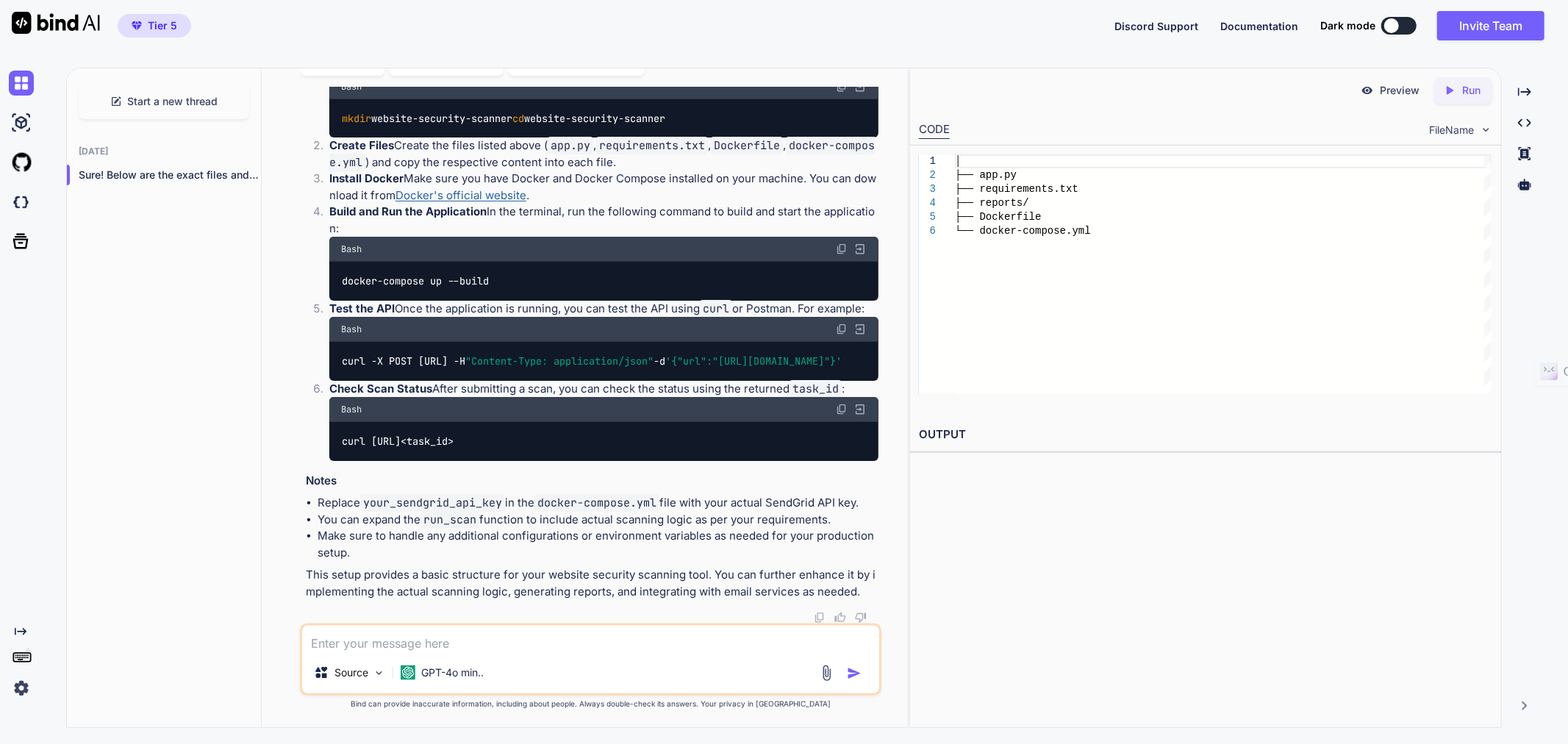
scroll to position [17227, 0]
click at [1478, 24] on button "Invite Team" at bounding box center [1491, 26] width 107 height 29
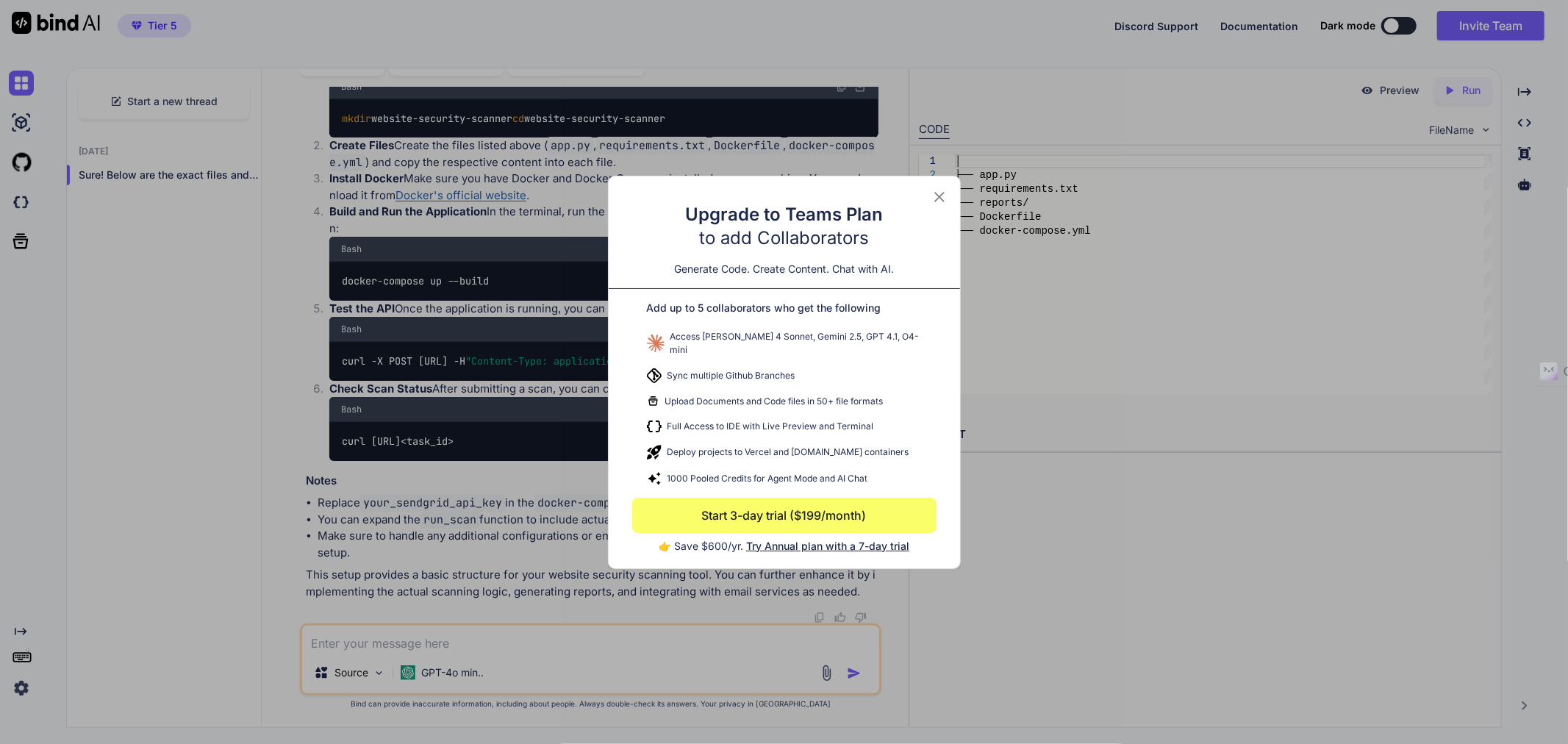
click at [937, 205] on icon at bounding box center [940, 197] width 18 height 18
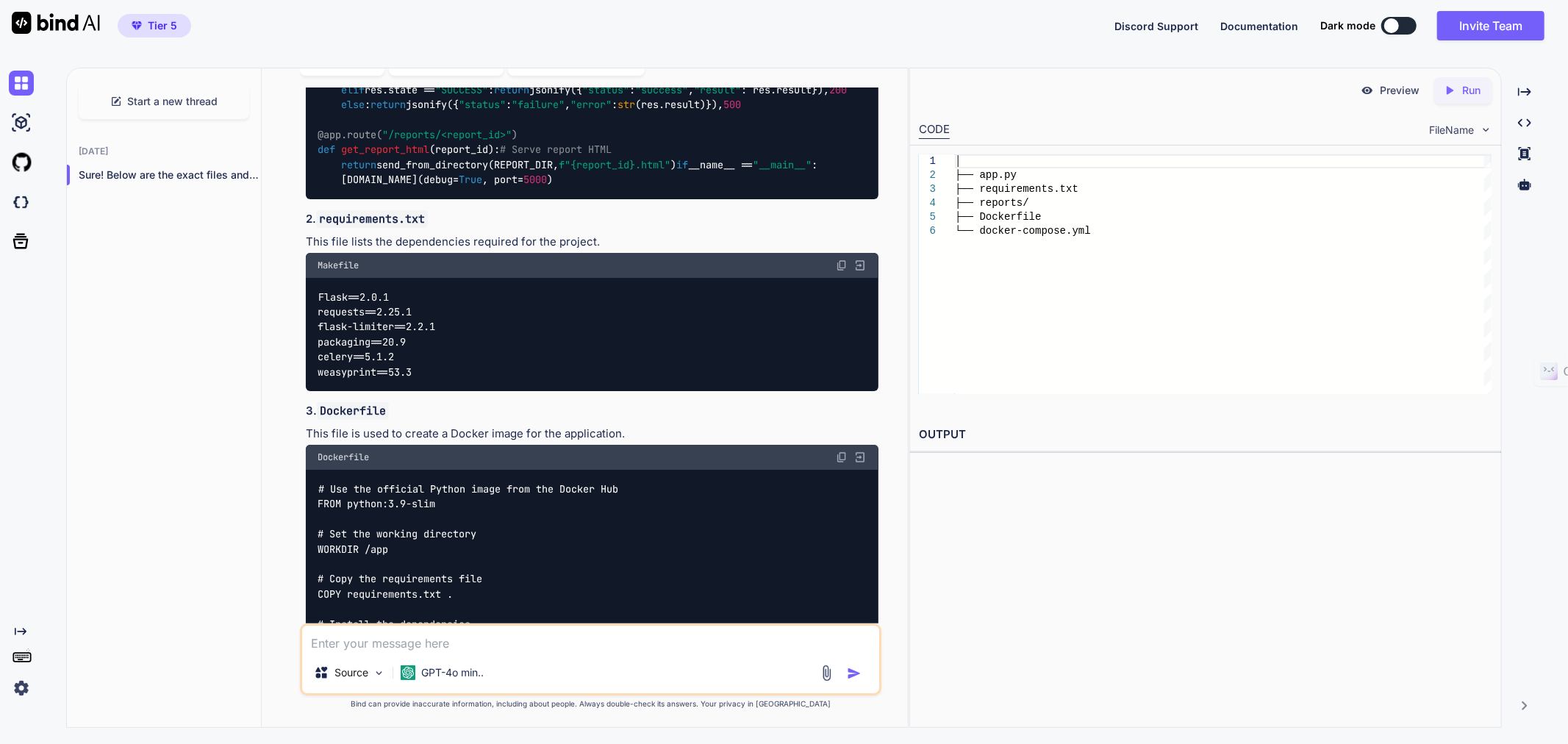
scroll to position [14222, 0]
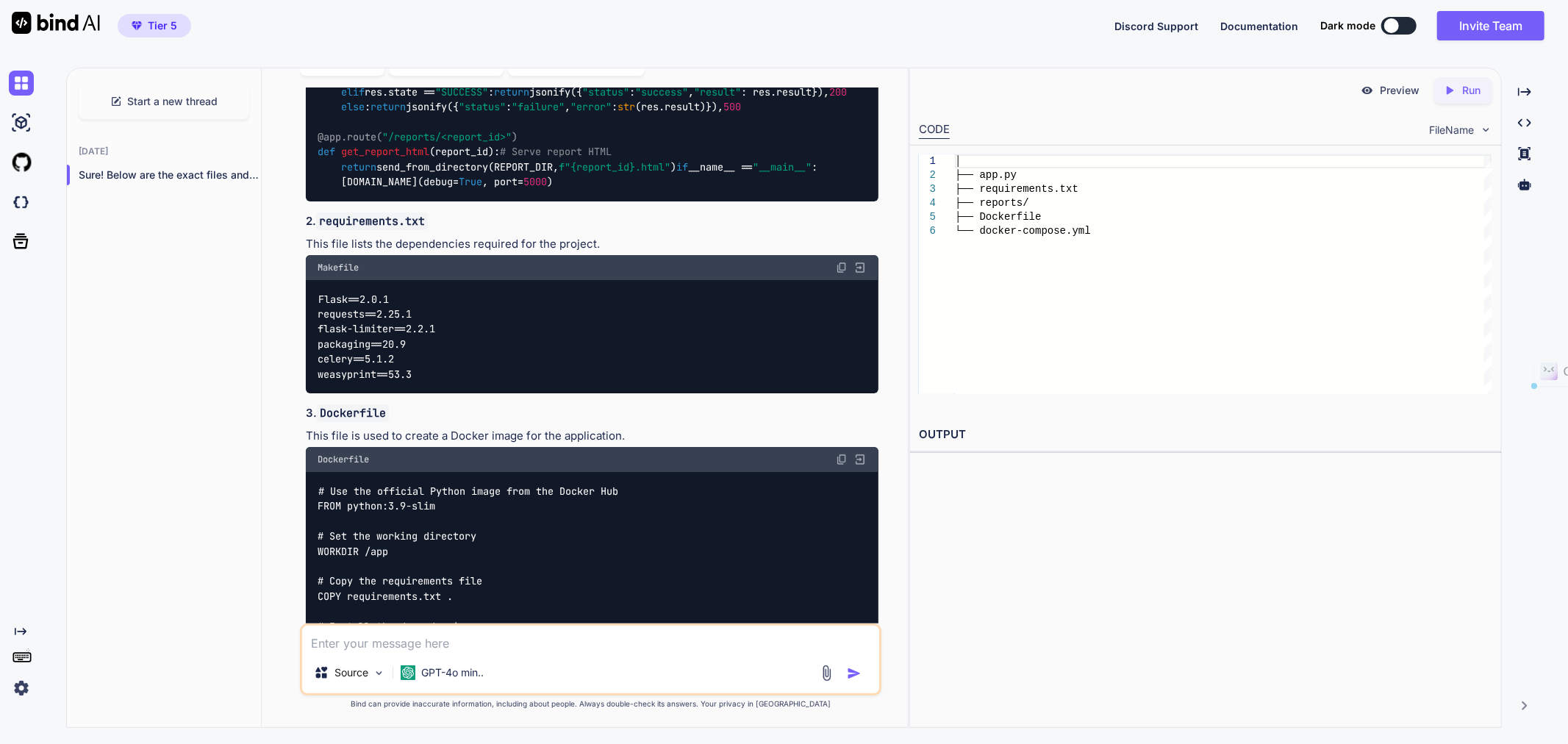
drag, startPoint x: 339, startPoint y: 465, endPoint x: 495, endPoint y: 495, distance: 158.9
click at [495, 495] on div "Sure! Below are the exact files and their content for your website security sca…" at bounding box center [592, 488] width 572 height 2524
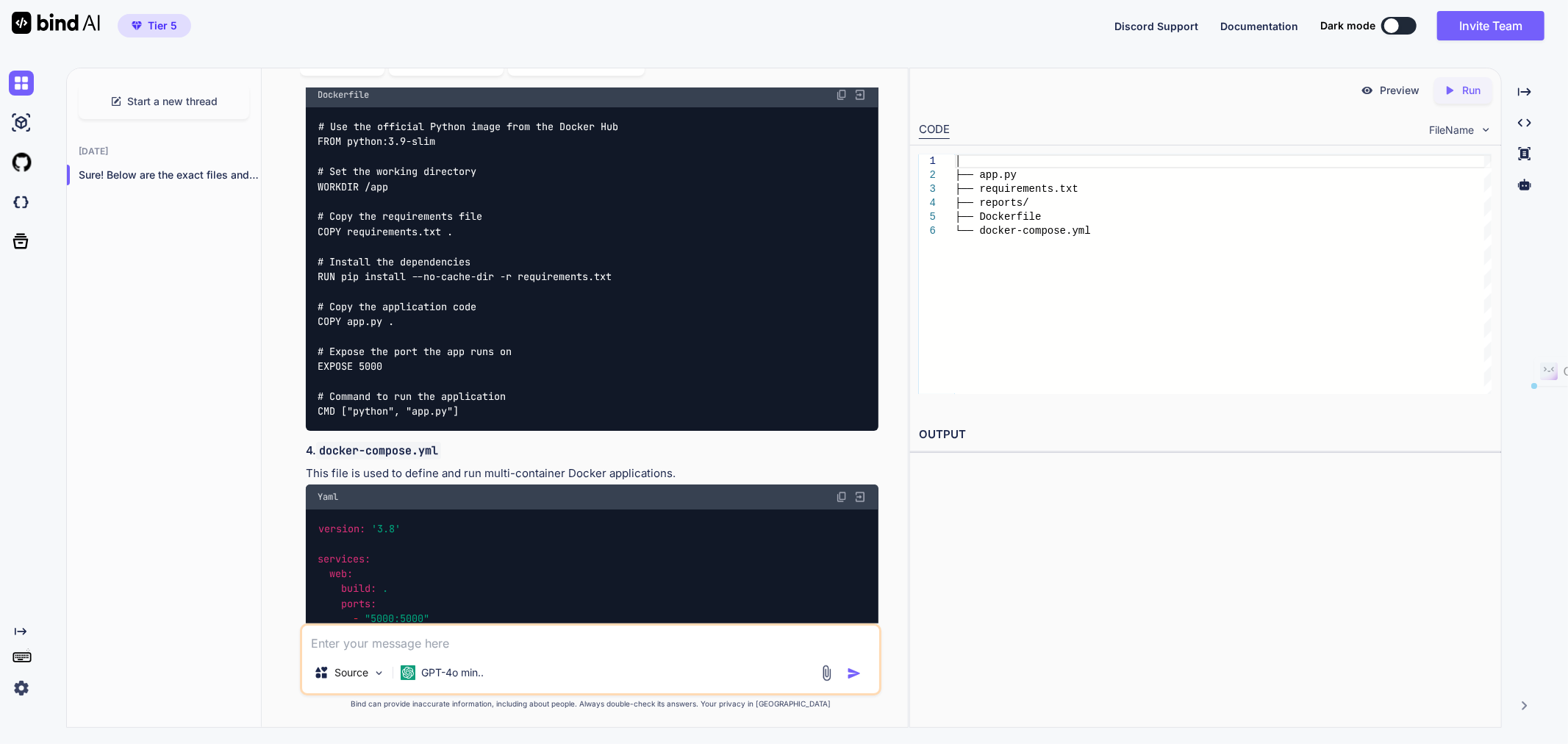
scroll to position [14631, 0]
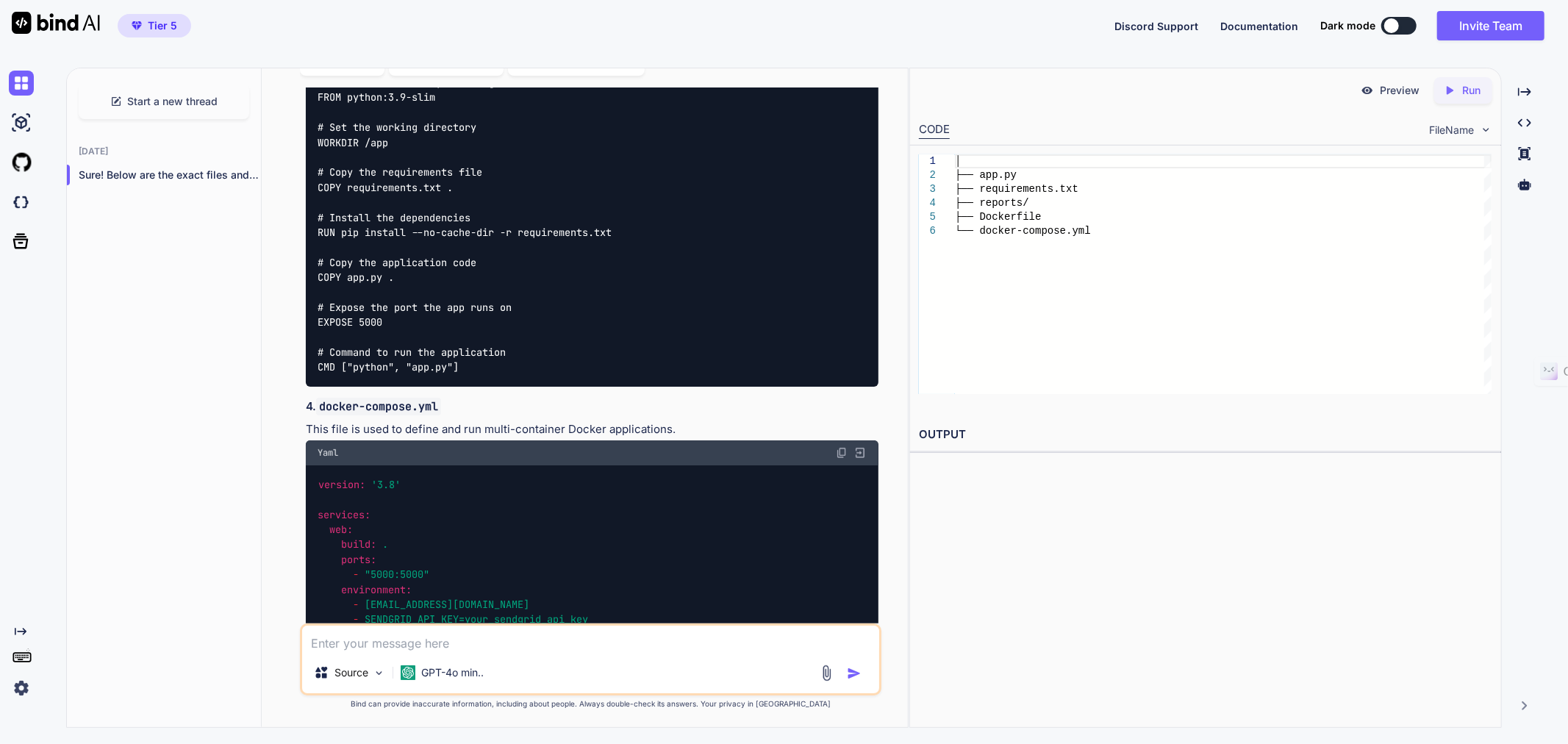
copy div "Below are the exact files and their content for your website security scanning …"
drag, startPoint x: 305, startPoint y: 253, endPoint x: 508, endPoint y: 275, distance: 204.2
click at [508, 275] on div "Sure! Below are the exact files and their content for your website security sca…" at bounding box center [592, 80] width 572 height 2524
copy div "1. app.py This is the main Flask application file."
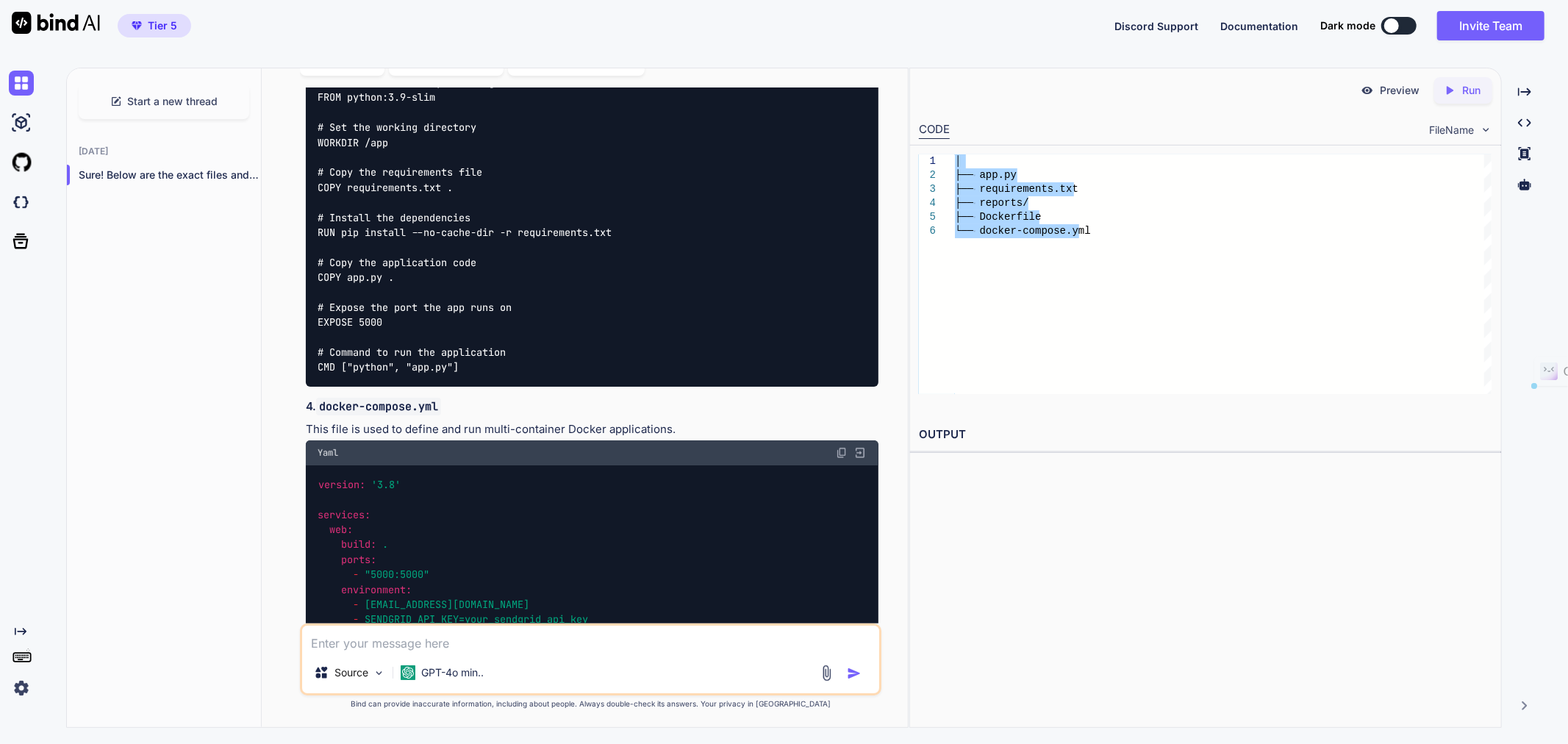
drag, startPoint x: 1059, startPoint y: 231, endPoint x: 950, endPoint y: 162, distance: 129.0
click at [955, 162] on div "│ ├── app.py ├── requirements.txt ├── reports/ ├── Dockerfile └── docker-compos…" at bounding box center [1223, 274] width 537 height 240
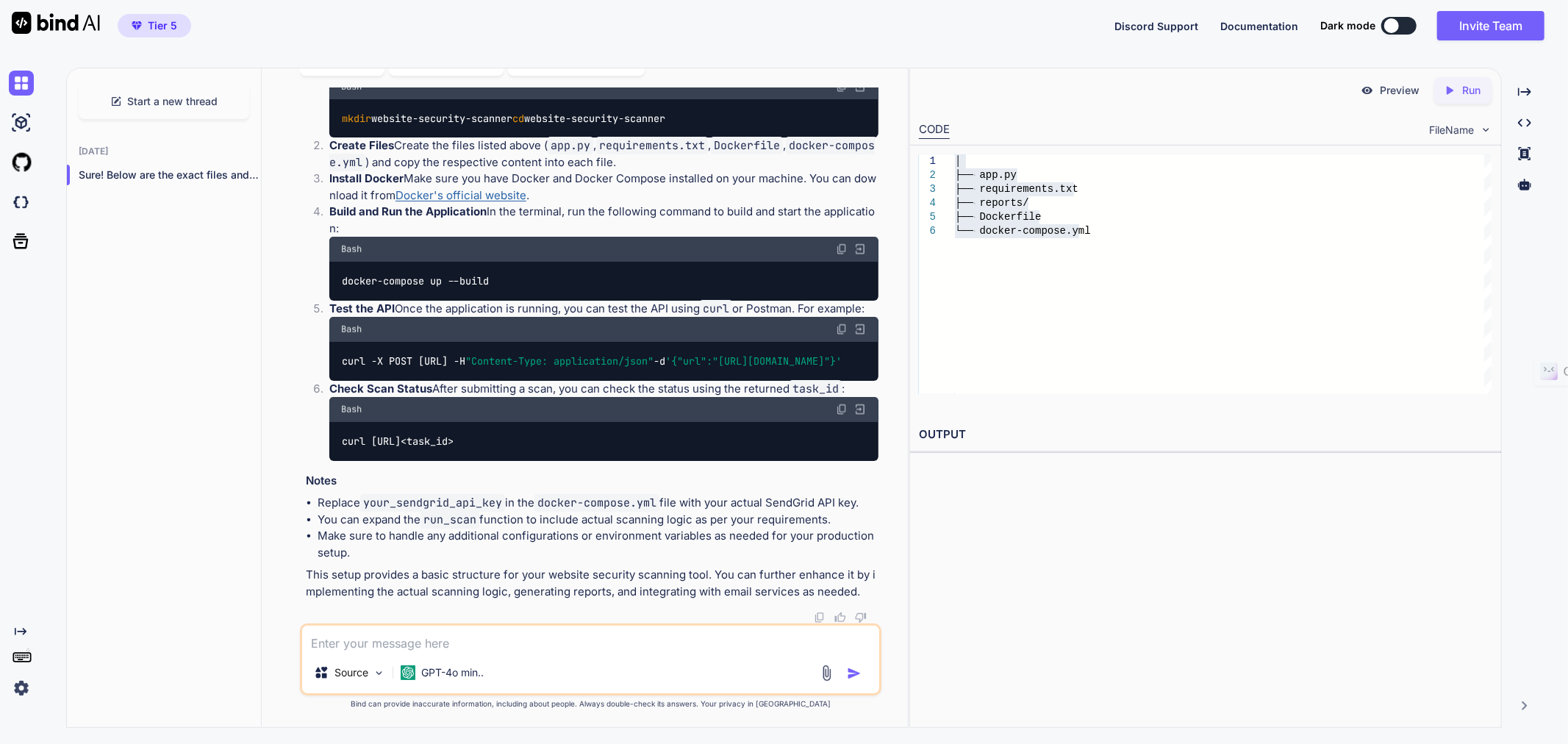
scroll to position [16347, 0]
drag, startPoint x: 305, startPoint y: 266, endPoint x: 602, endPoint y: 288, distance: 297.8
copy div "2. requirements.txt This file lists the dependencies required for the project."
drag, startPoint x: 319, startPoint y: 346, endPoint x: 424, endPoint y: 421, distance: 129.0
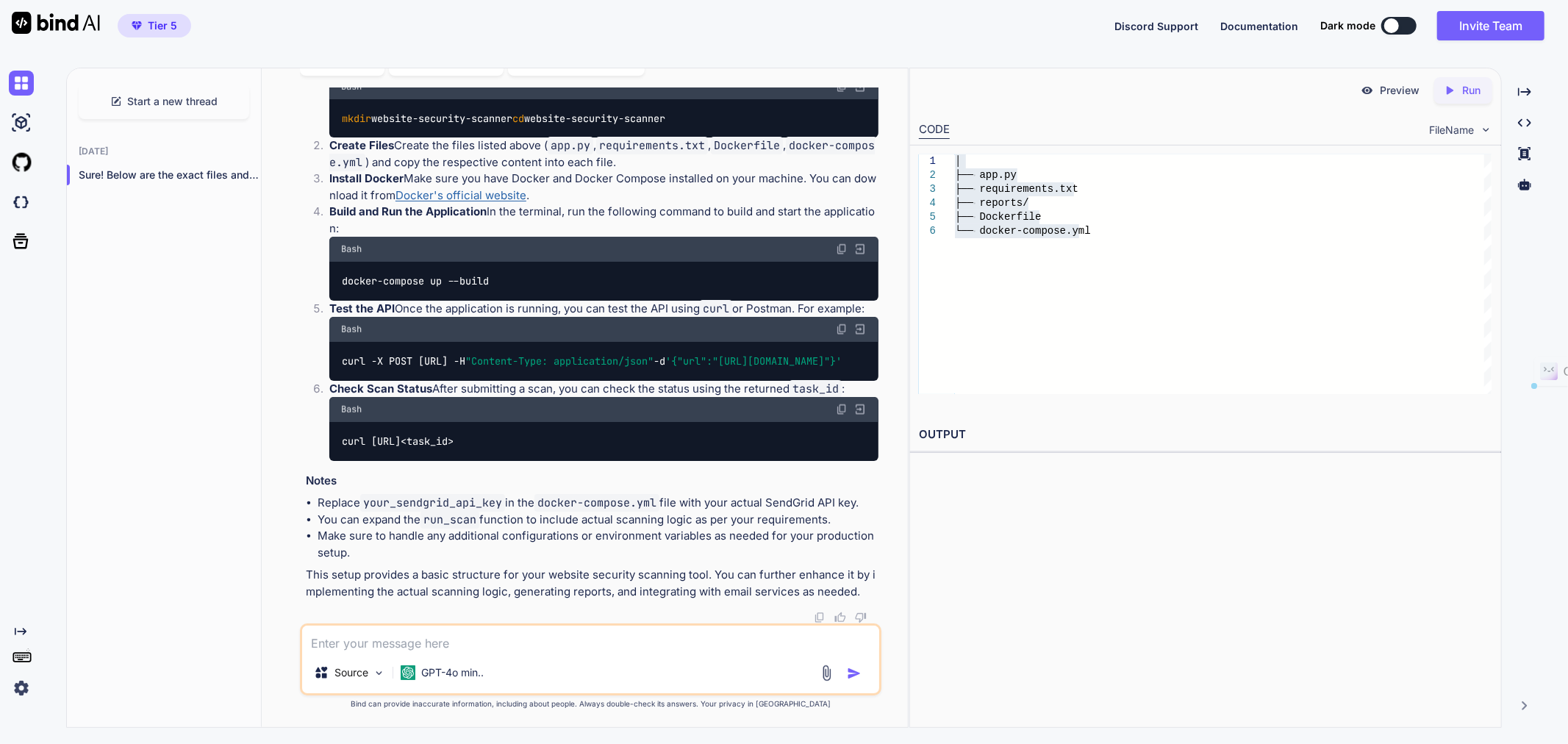
copy code "Flask==2.0.1 requests==2.25.1 flask-limiter==2.2.1 packaging==20.9 celery==5.1.…"
drag, startPoint x: 306, startPoint y: 462, endPoint x: 650, endPoint y: 471, distance: 344.1
copy div "3. Dockerfile This file is used to create a Docker image for the application."
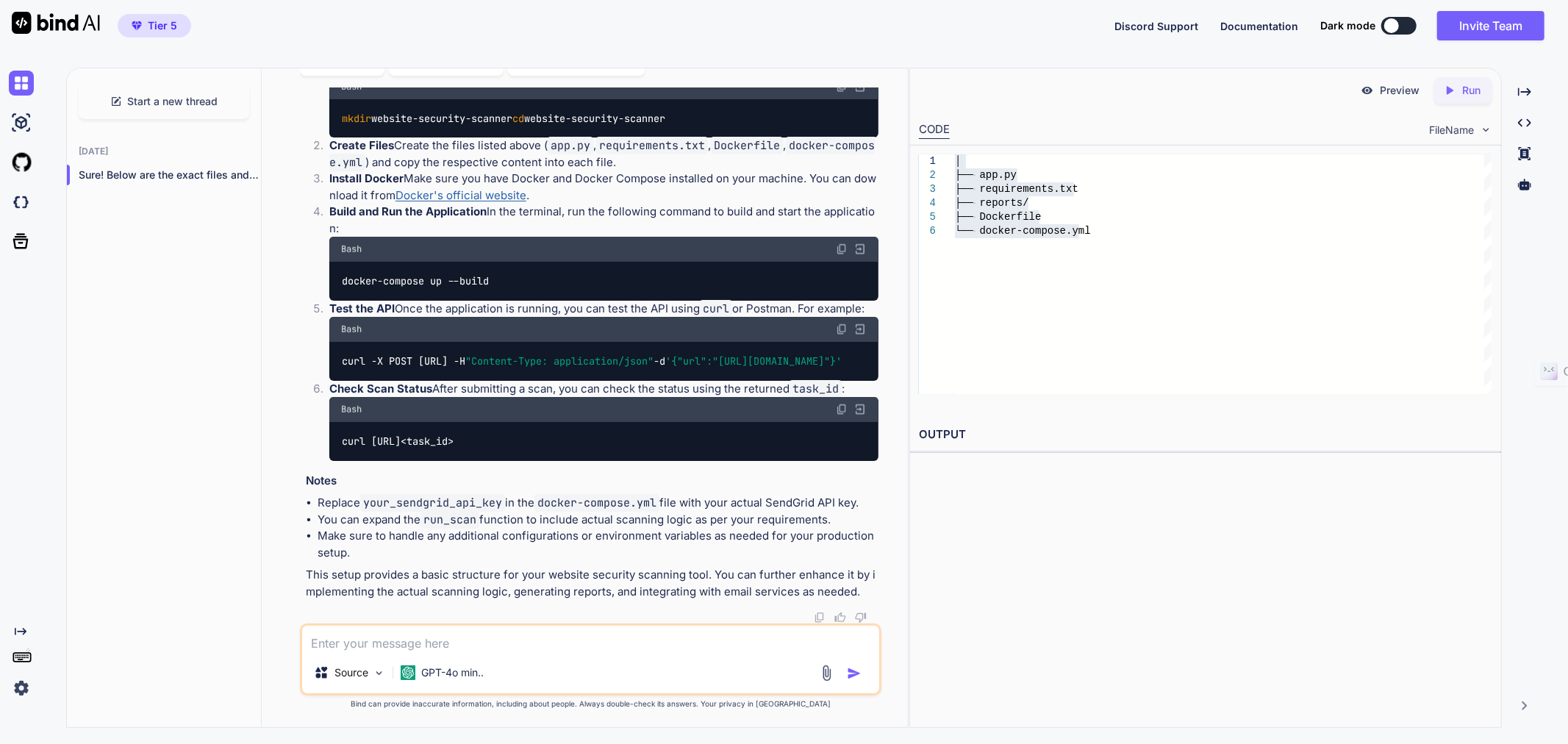
scroll to position [16674, 0]
drag, startPoint x: 307, startPoint y: 537, endPoint x: 687, endPoint y: 570, distance: 381.4
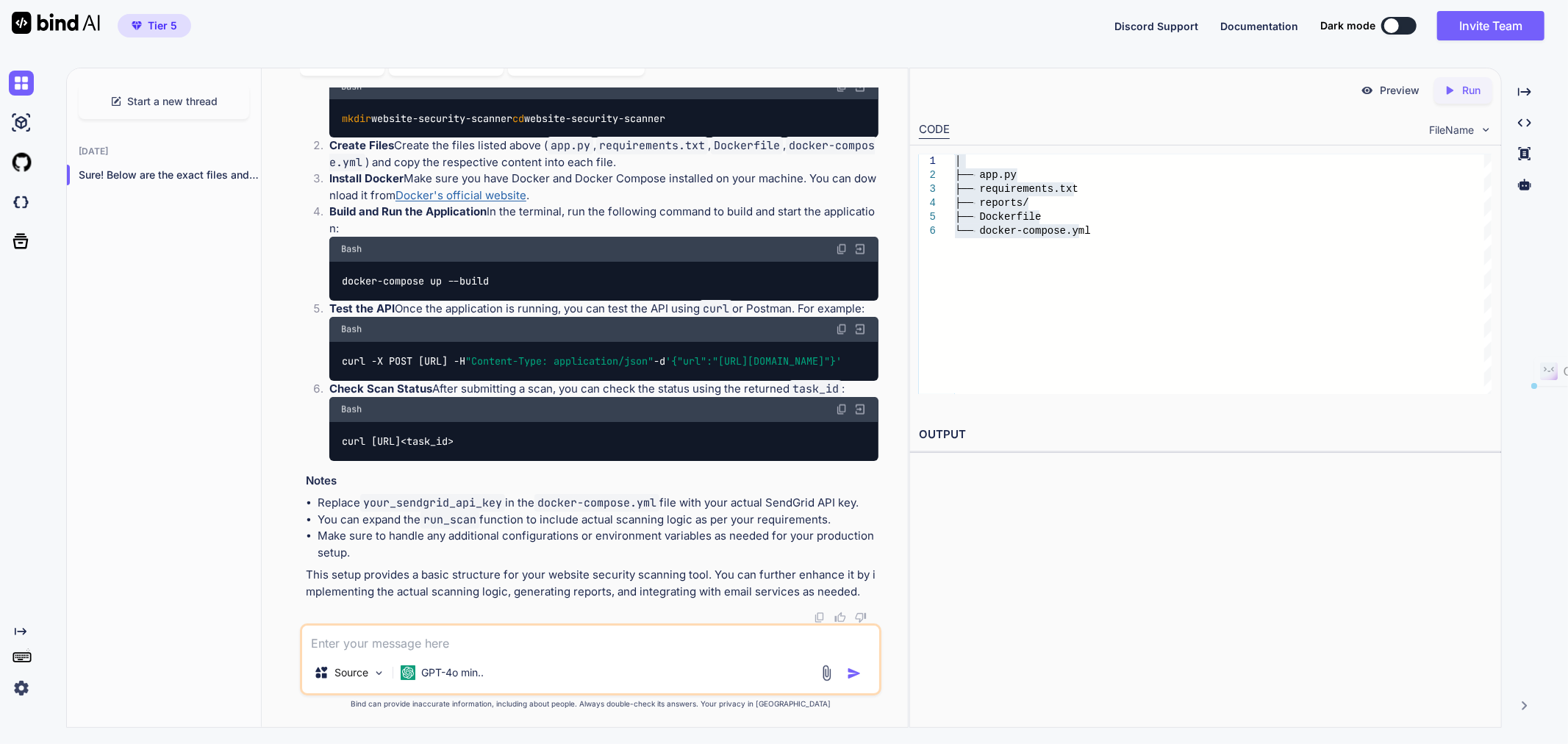
copy div "4. docker-compose.yml This file is used to define and run multi-container Docke…"
drag, startPoint x: 586, startPoint y: 296, endPoint x: 635, endPoint y: 287, distance: 49.8
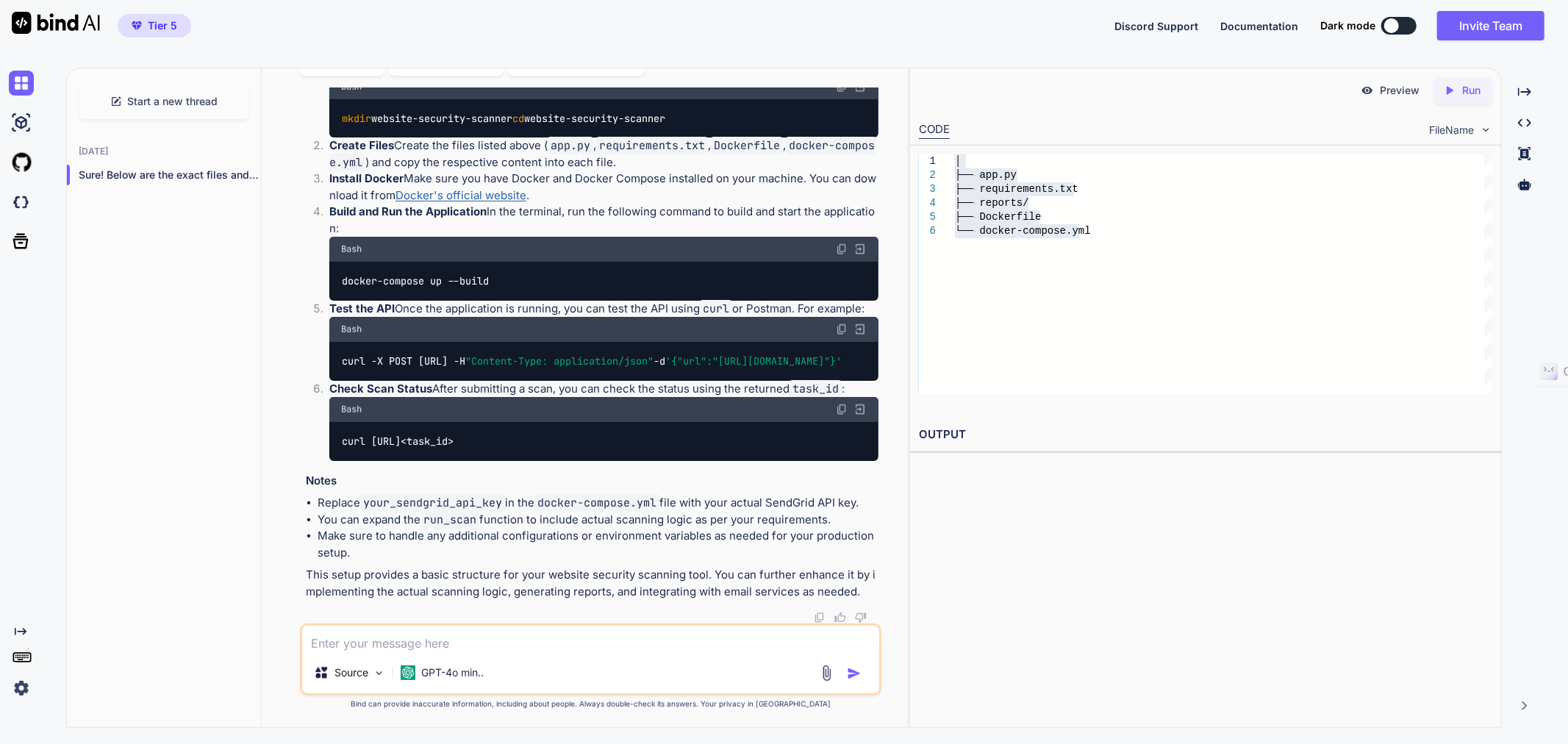
scroll to position [17245, 0]
drag, startPoint x: 308, startPoint y: 291, endPoint x: 657, endPoint y: 375, distance: 359.0
copy div "5. Create the reports Directory Create a directory named reports in the project…"
click at [843, 93] on img at bounding box center [842, 87] width 11 height 11
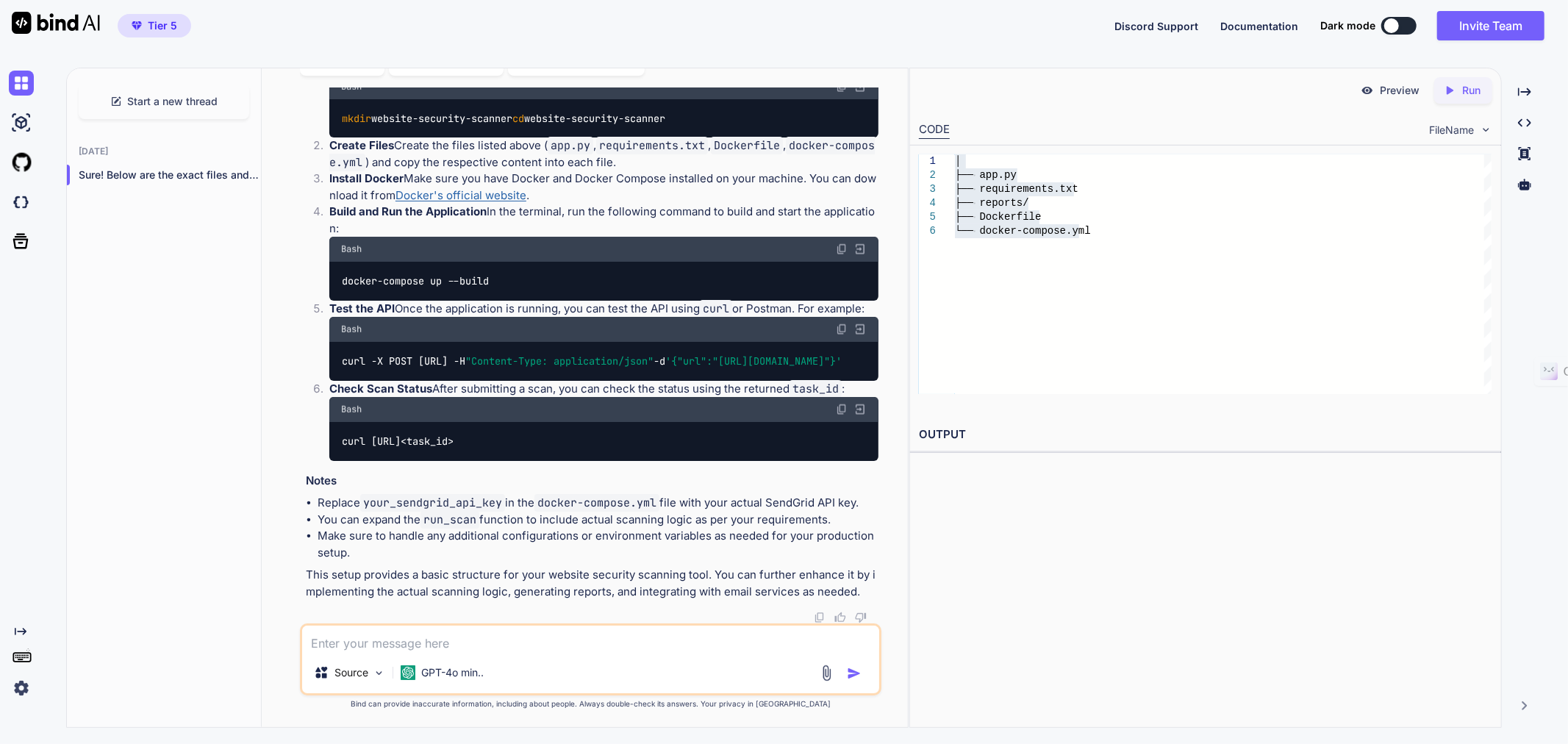
drag, startPoint x: 511, startPoint y: 497, endPoint x: 482, endPoint y: 499, distance: 29.1
click at [548, 154] on code "app.py" at bounding box center [571, 145] width 45 height 18
click at [320, 171] on li "Create Files Create the files listed above ( app.py , requirements.txt , Docker…" at bounding box center [598, 154] width 561 height 33
drag, startPoint x: 330, startPoint y: 478, endPoint x: 741, endPoint y: 586, distance: 425.0
click at [741, 461] on ol "Clone the Repository Create a new directory for your project and navigate into …" at bounding box center [592, 260] width 572 height 403
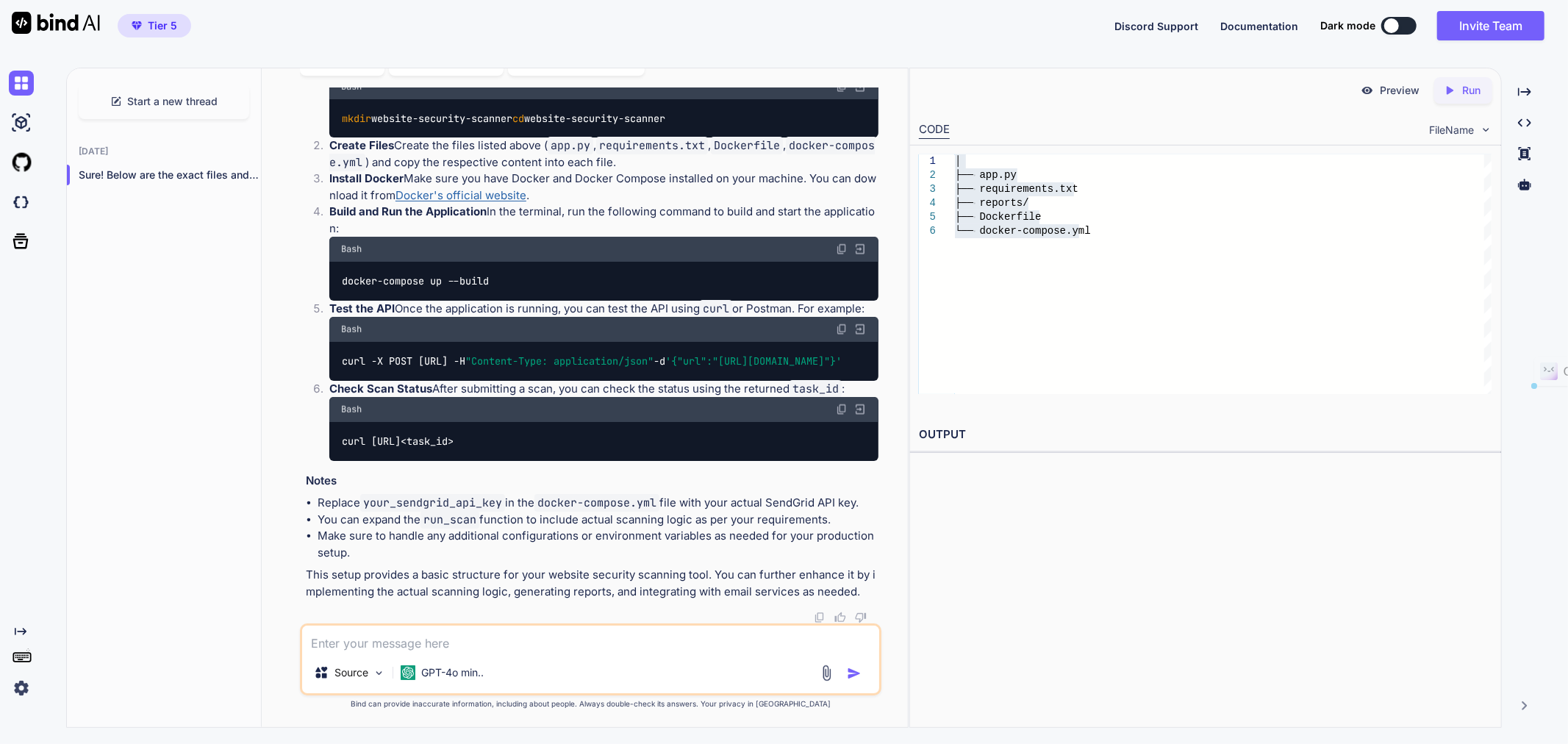
copy ol "Create Files Create the files listed above ( app.py , requirements.txt , Docker…"
click at [840, 244] on img at bounding box center [842, 249] width 11 height 11
drag, startPoint x: 330, startPoint y: 261, endPoint x: 827, endPoint y: 275, distance: 497.2
click at [827, 301] on p "Test the API Once the application is running, you can test the API using curl o…" at bounding box center [604, 309] width 549 height 17
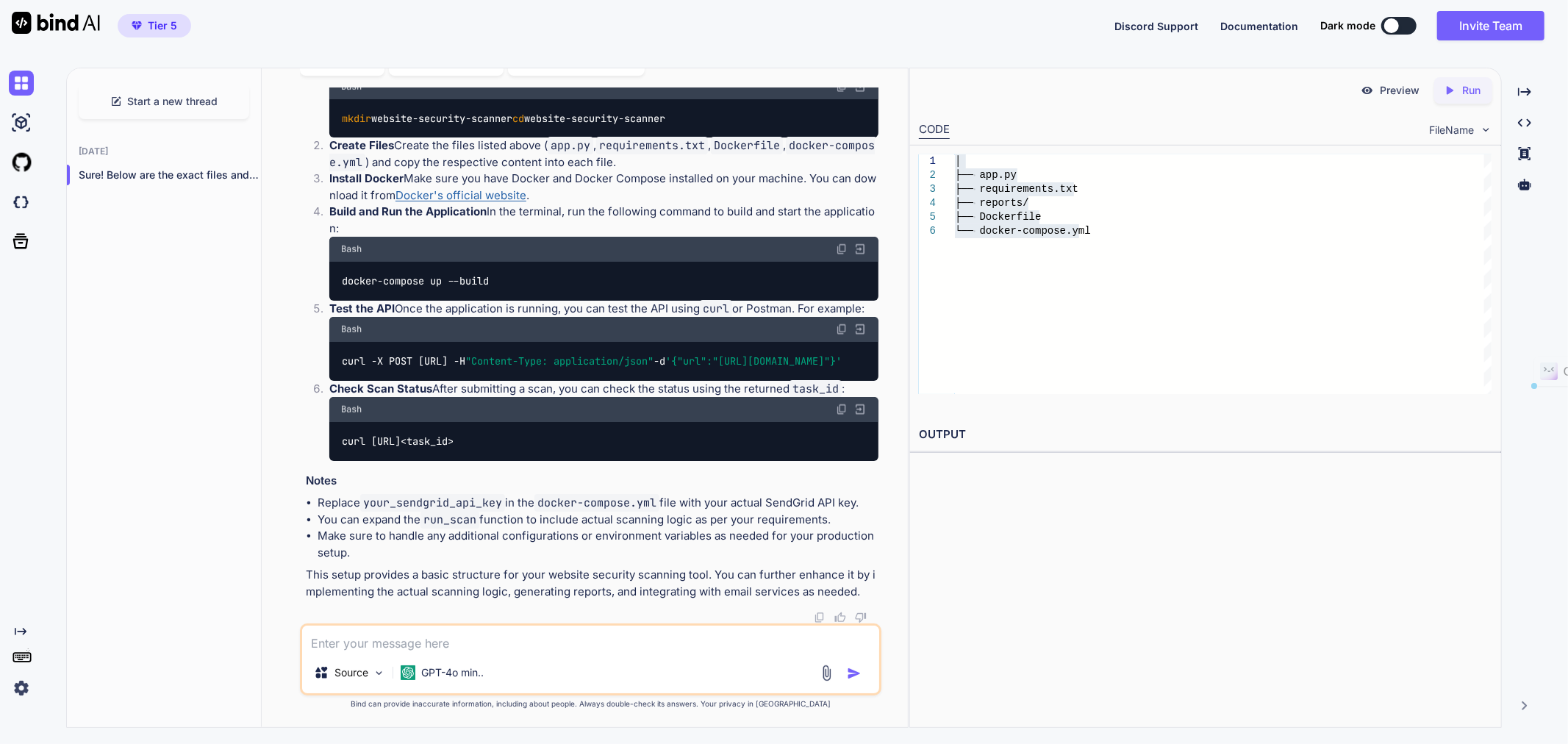
copy p "Test the API Once the application is running, you can test the API using curl o…"
click at [839, 323] on img at bounding box center [842, 329] width 11 height 11
drag, startPoint x: 330, startPoint y: 372, endPoint x: 751, endPoint y: 386, distance: 421.2
click at [751, 386] on p "Check Scan Status After submitting a scan, you can check the status using the r…" at bounding box center [604, 389] width 549 height 17
copy p "Check Scan Status After submitting a scan, you can check the status using the r…"
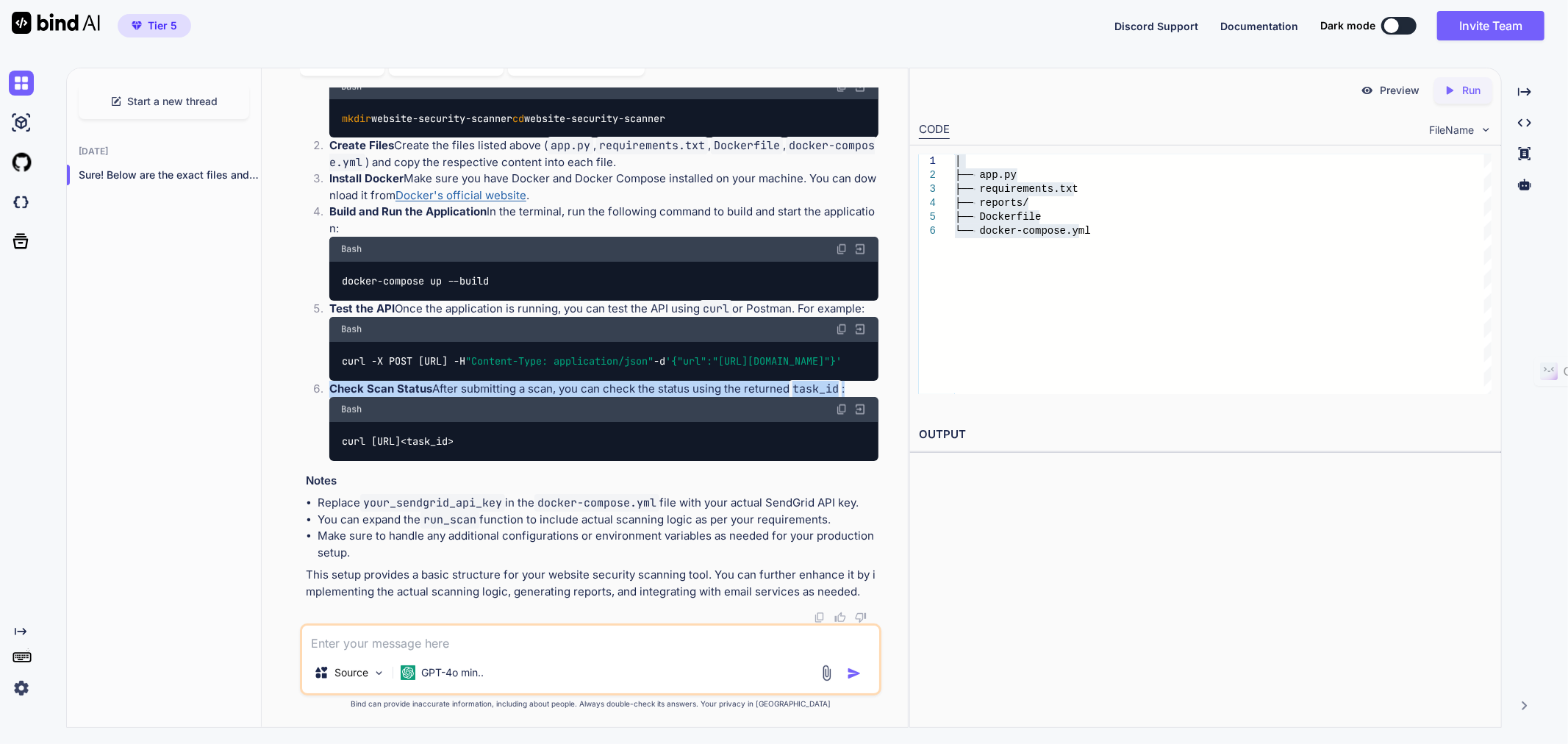
click at [405, 409] on div "Bash" at bounding box center [604, 409] width 549 height 25
drag, startPoint x: 342, startPoint y: 407, endPoint x: 630, endPoint y: 435, distance: 289.4
click at [630, 435] on div "Bash curl [URL]<task_id>" at bounding box center [604, 429] width 549 height 63
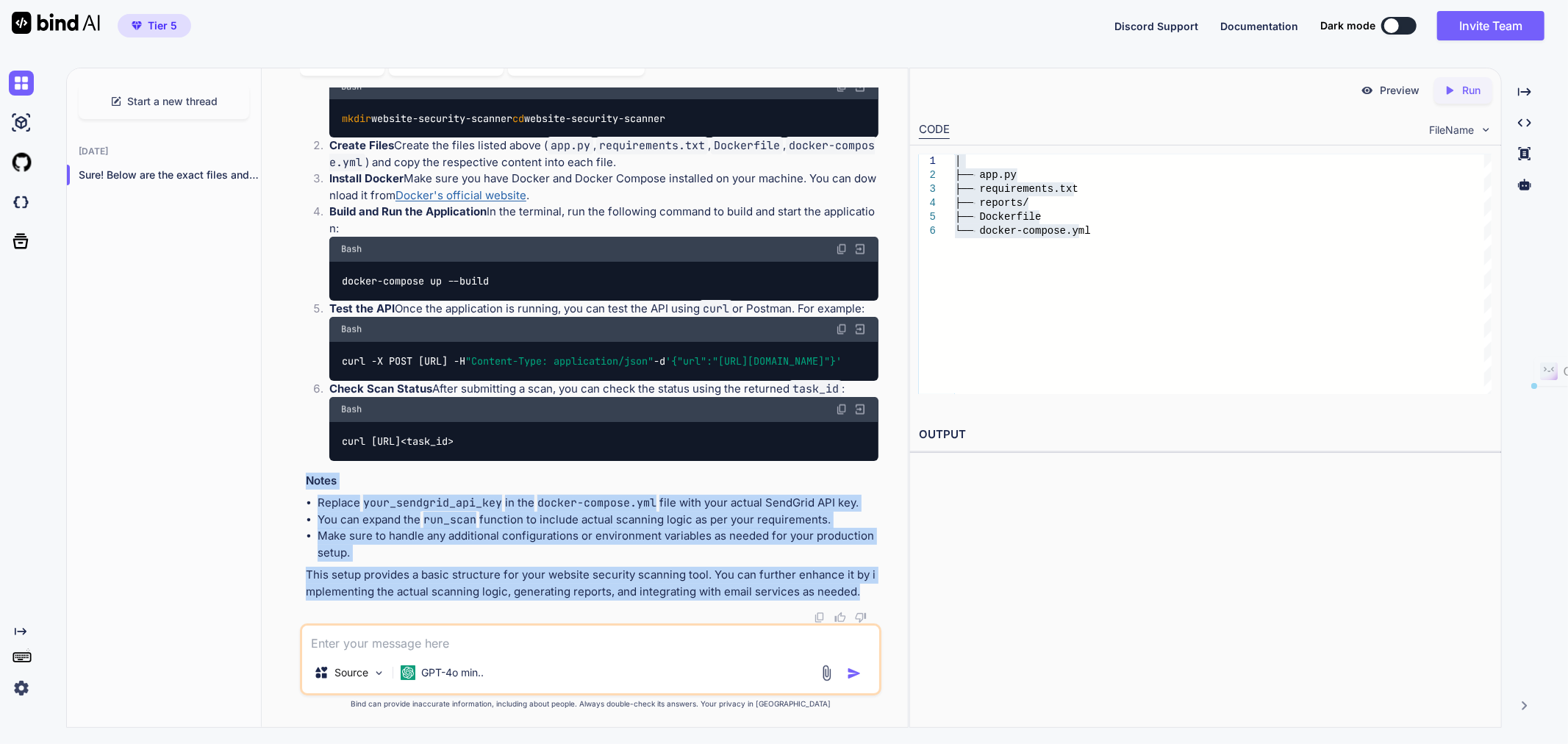
drag, startPoint x: 306, startPoint y: 482, endPoint x: 861, endPoint y: 591, distance: 565.6
click at [508, 204] on p "Build and Run the Application In the terminal, run the following command to bui…" at bounding box center [604, 220] width 549 height 33
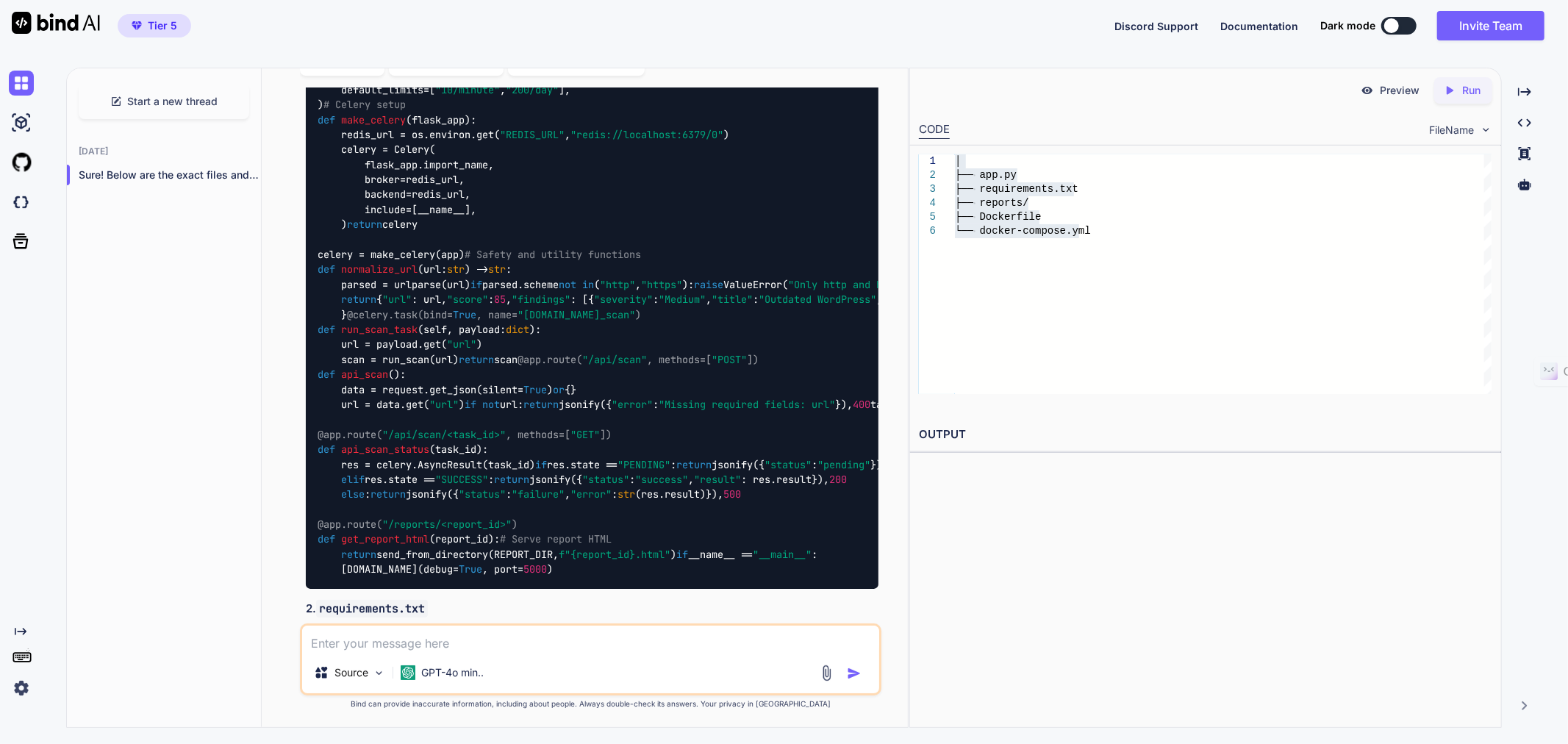
scroll to position [14059, 0]
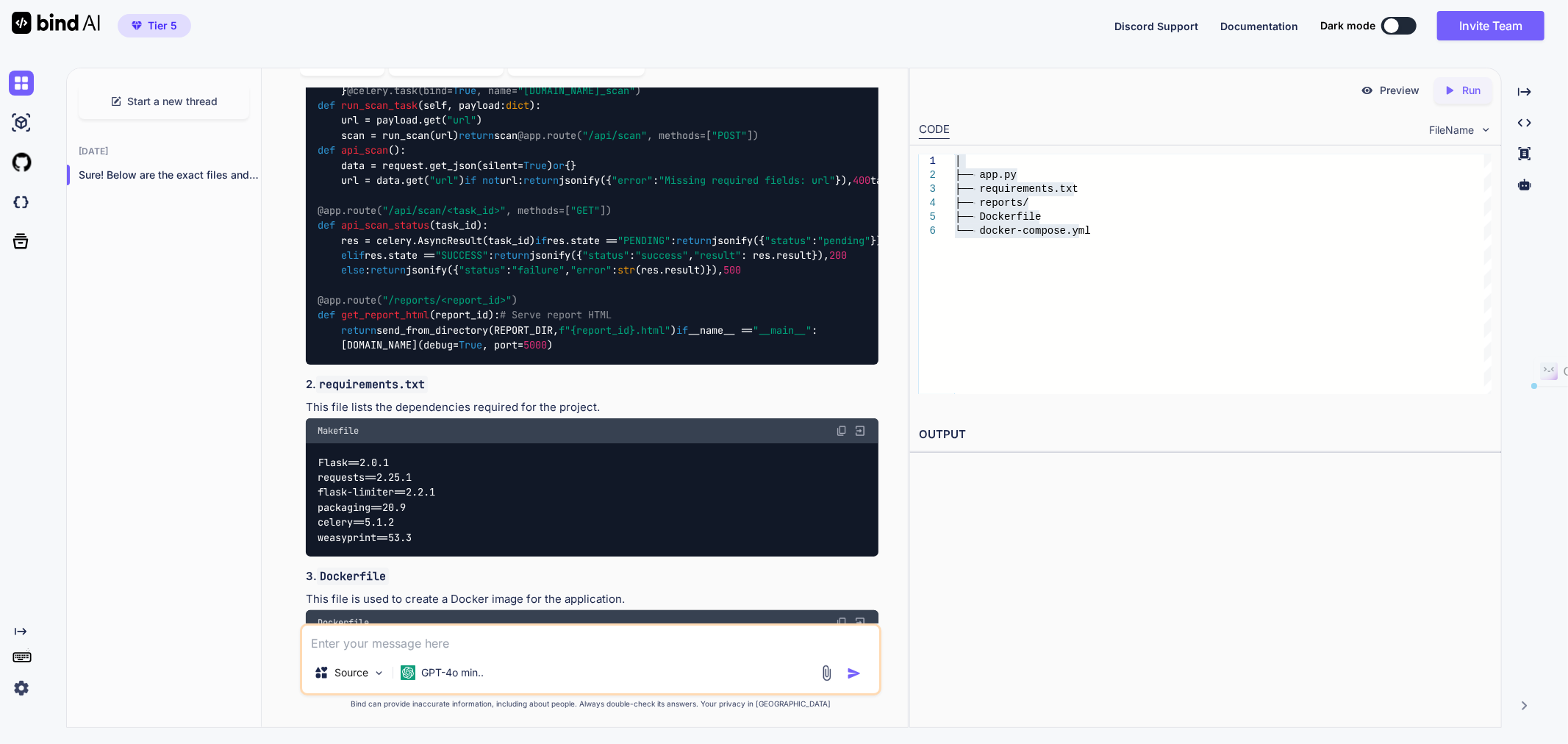
drag, startPoint x: 773, startPoint y: 419, endPoint x: 379, endPoint y: 215, distance: 443.7
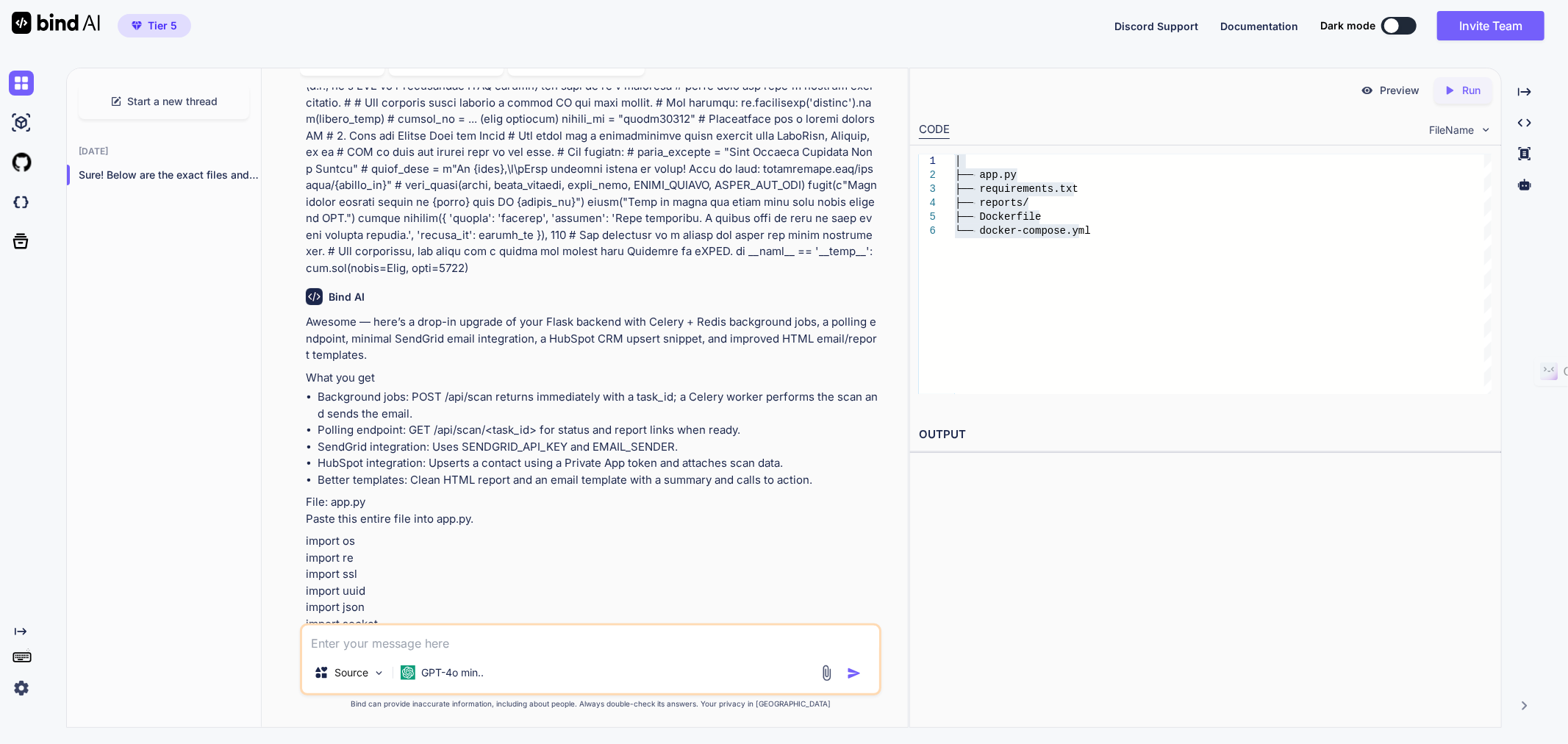
scroll to position [2046, 0]
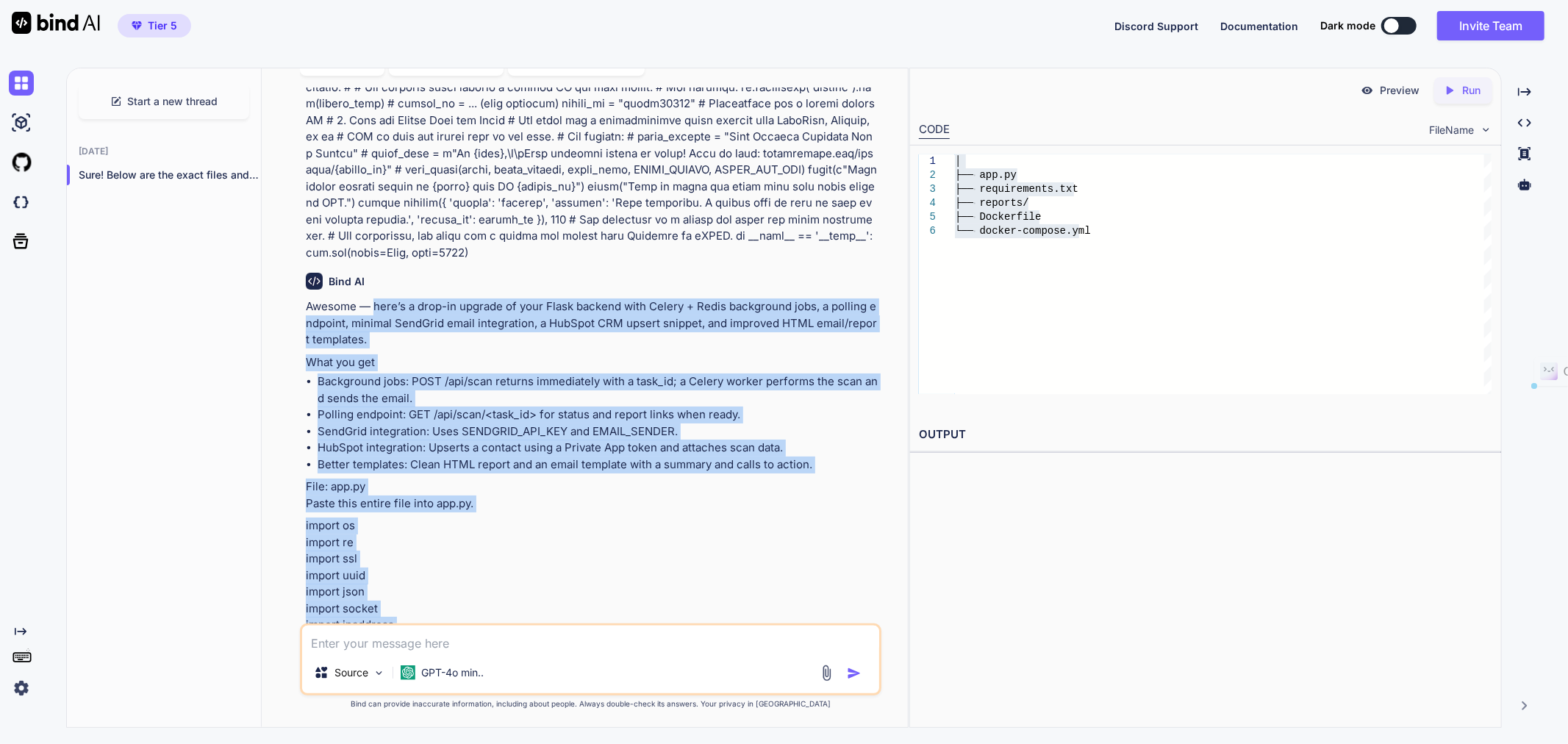
click at [375, 299] on p "Awesome — here’s a drop-in upgrade of your Flask backend with Celery + Redis ba…" at bounding box center [592, 324] width 572 height 50
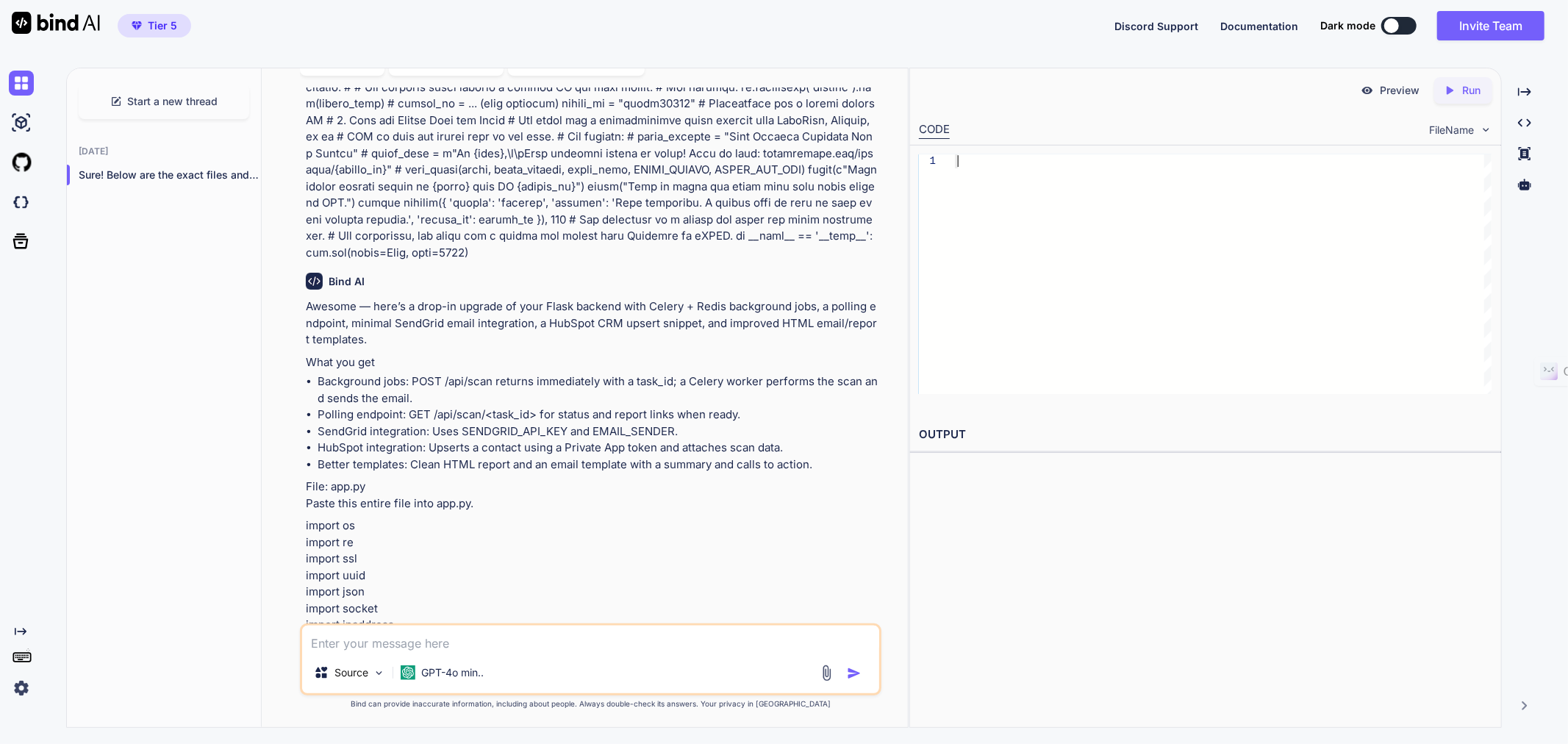
scroll to position [2990, 0]
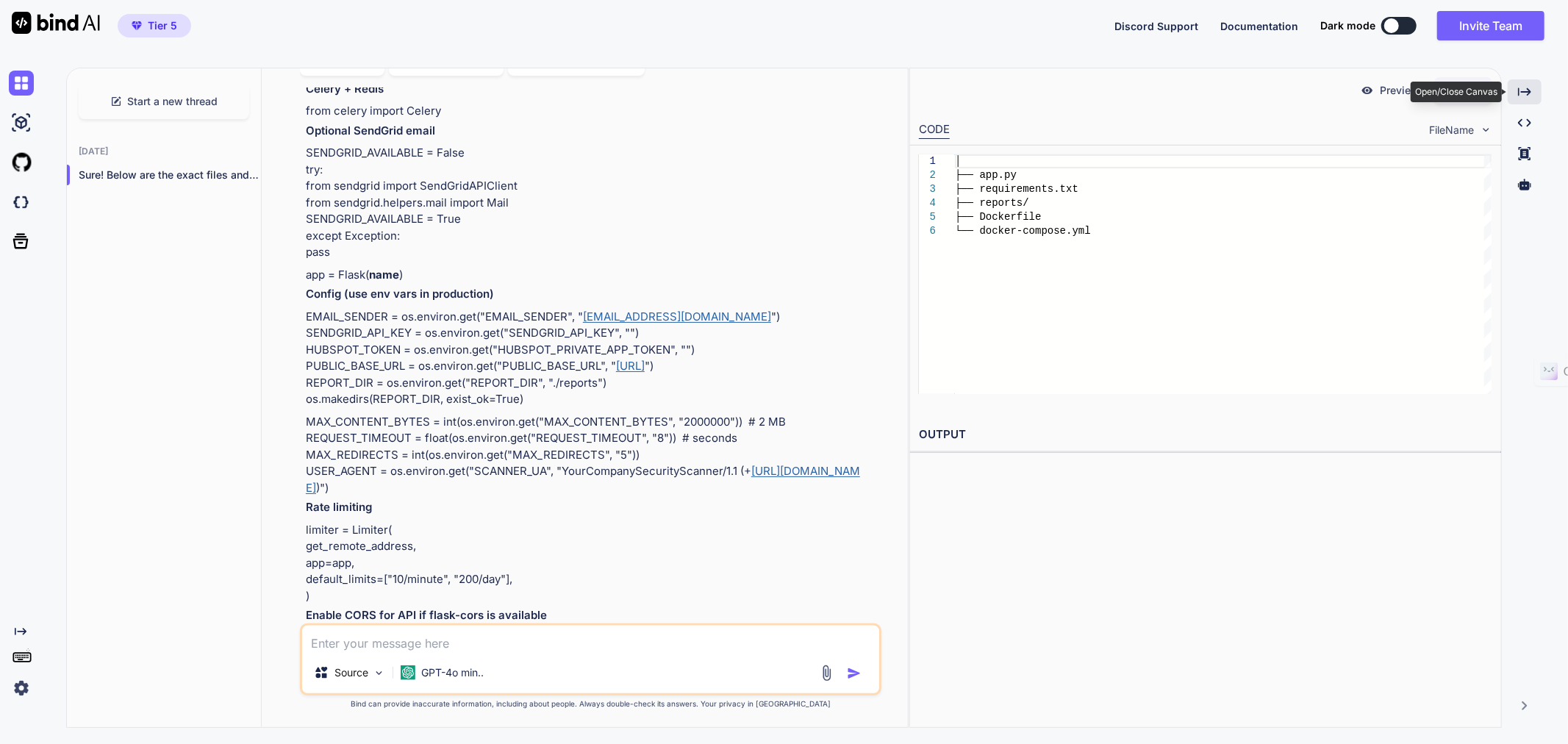
click at [1527, 91] on icon at bounding box center [1525, 92] width 13 height 8
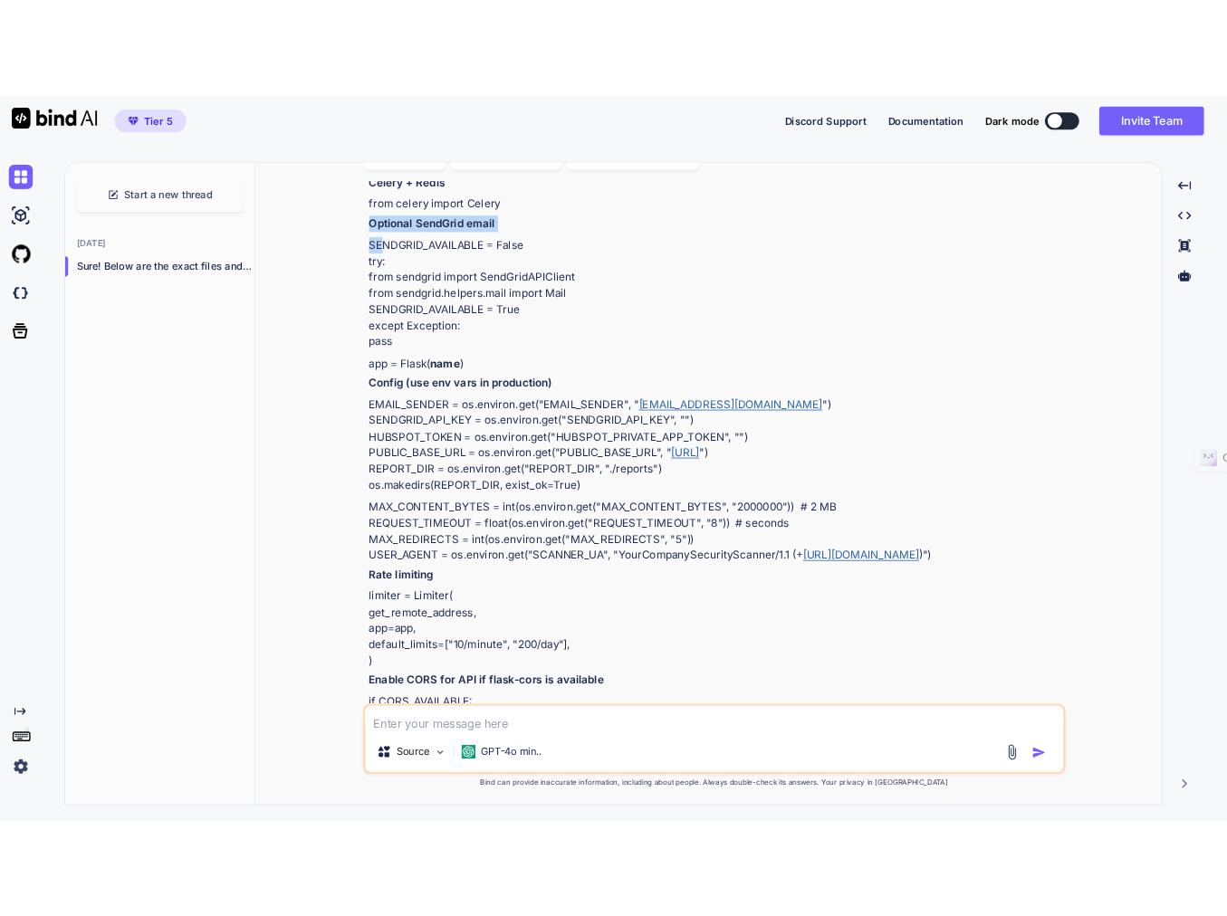
scroll to position [3107, 0]
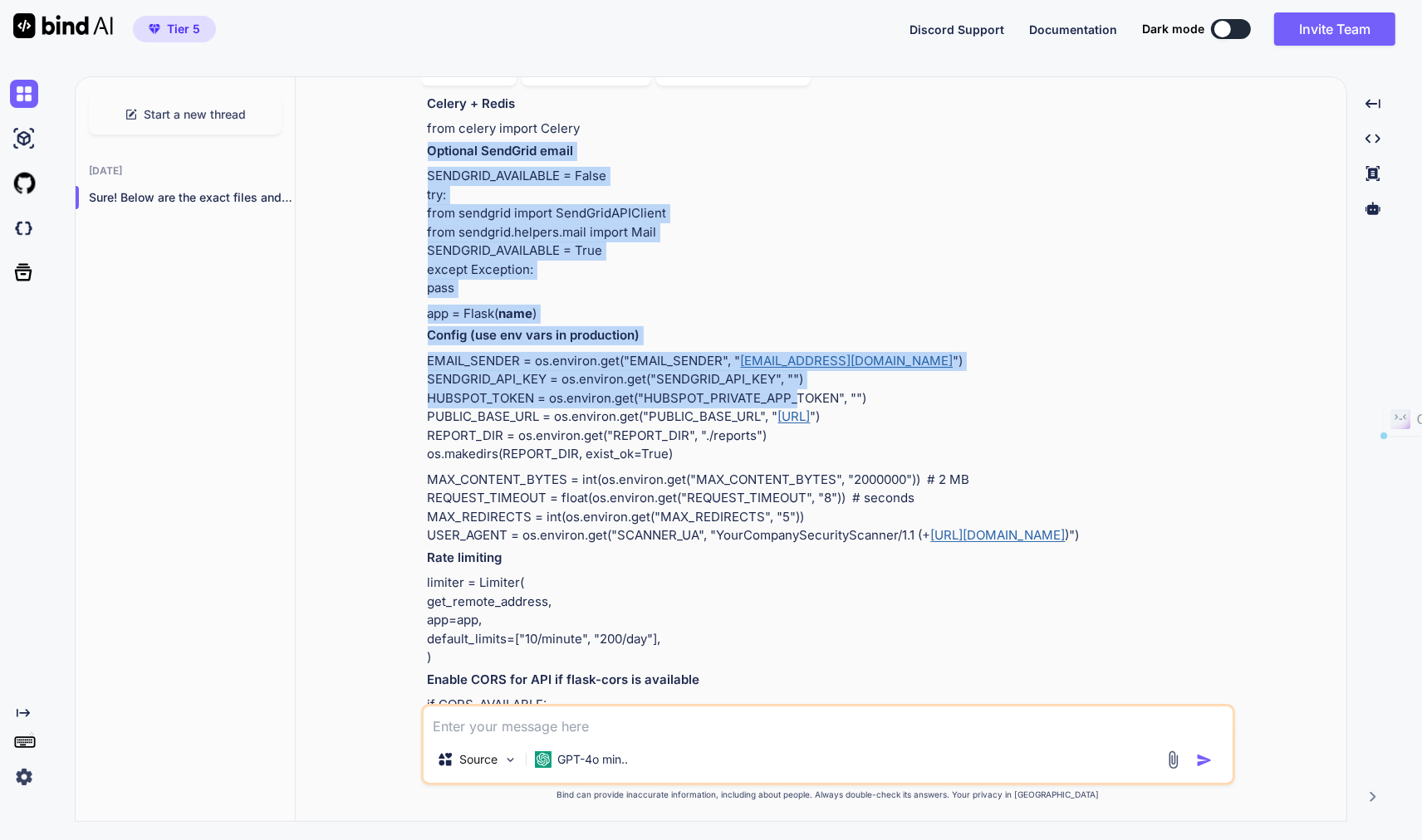
drag, startPoint x: 430, startPoint y: 111, endPoint x: 794, endPoint y: 369, distance: 446.2
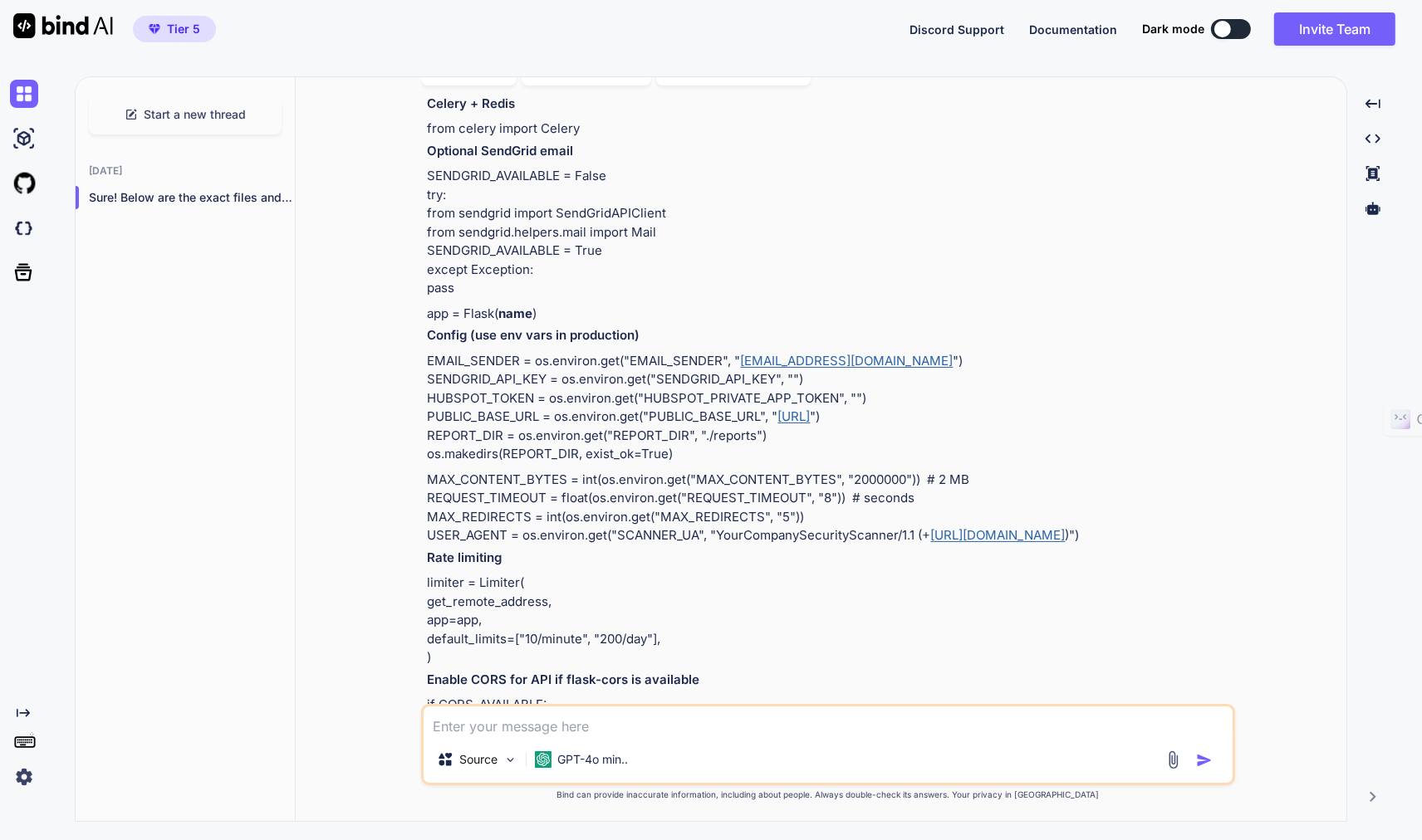
click at [546, 189] on p "SENDGRID_AVAILABLE = False try: from sendgrid import SendGridAPIClient from sen…" at bounding box center [829, 232] width 805 height 131
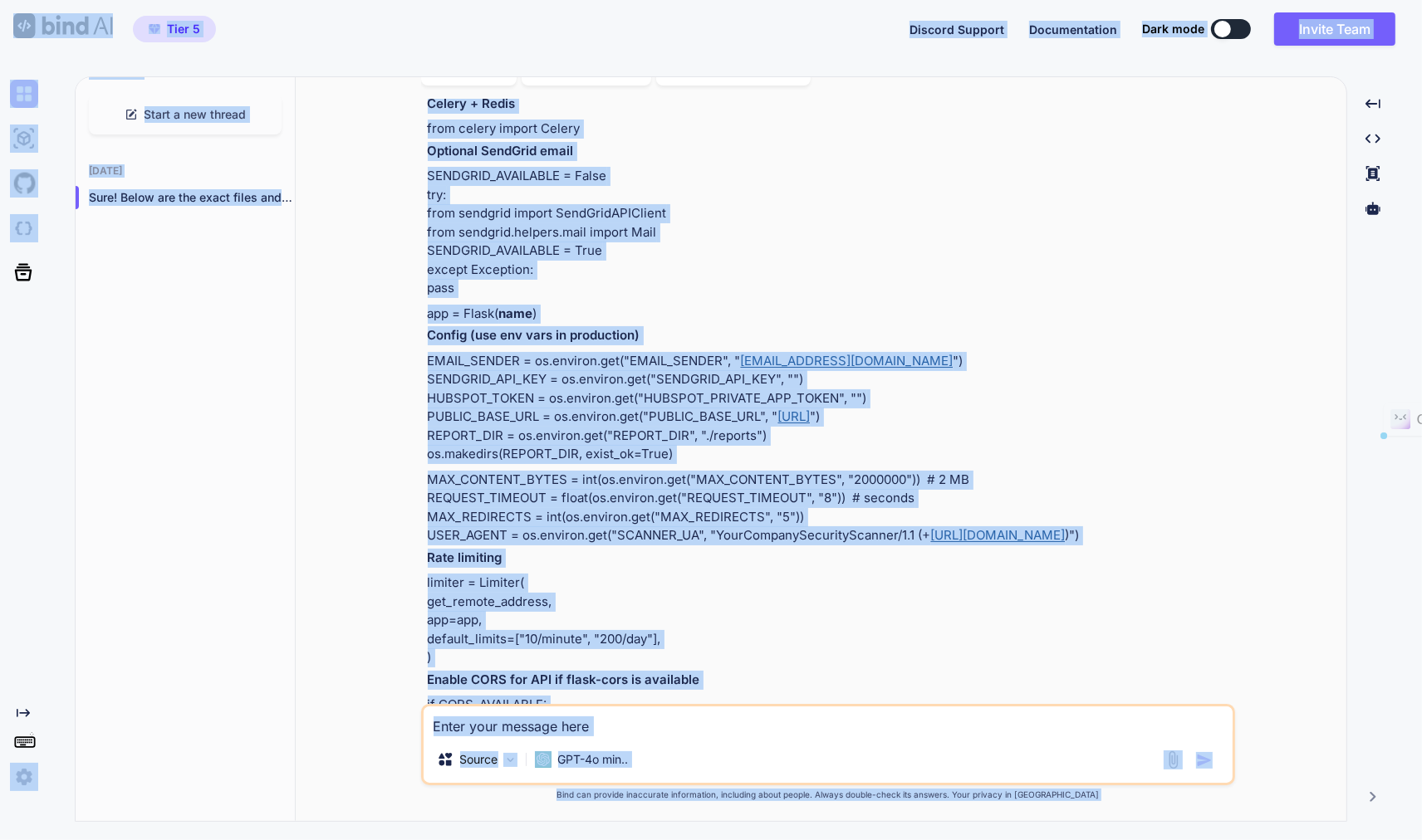
click at [977, 252] on p "SENDGRID_AVAILABLE = False try: from sendgrid import SendGridAPIClient from sen…" at bounding box center [829, 232] width 805 height 131
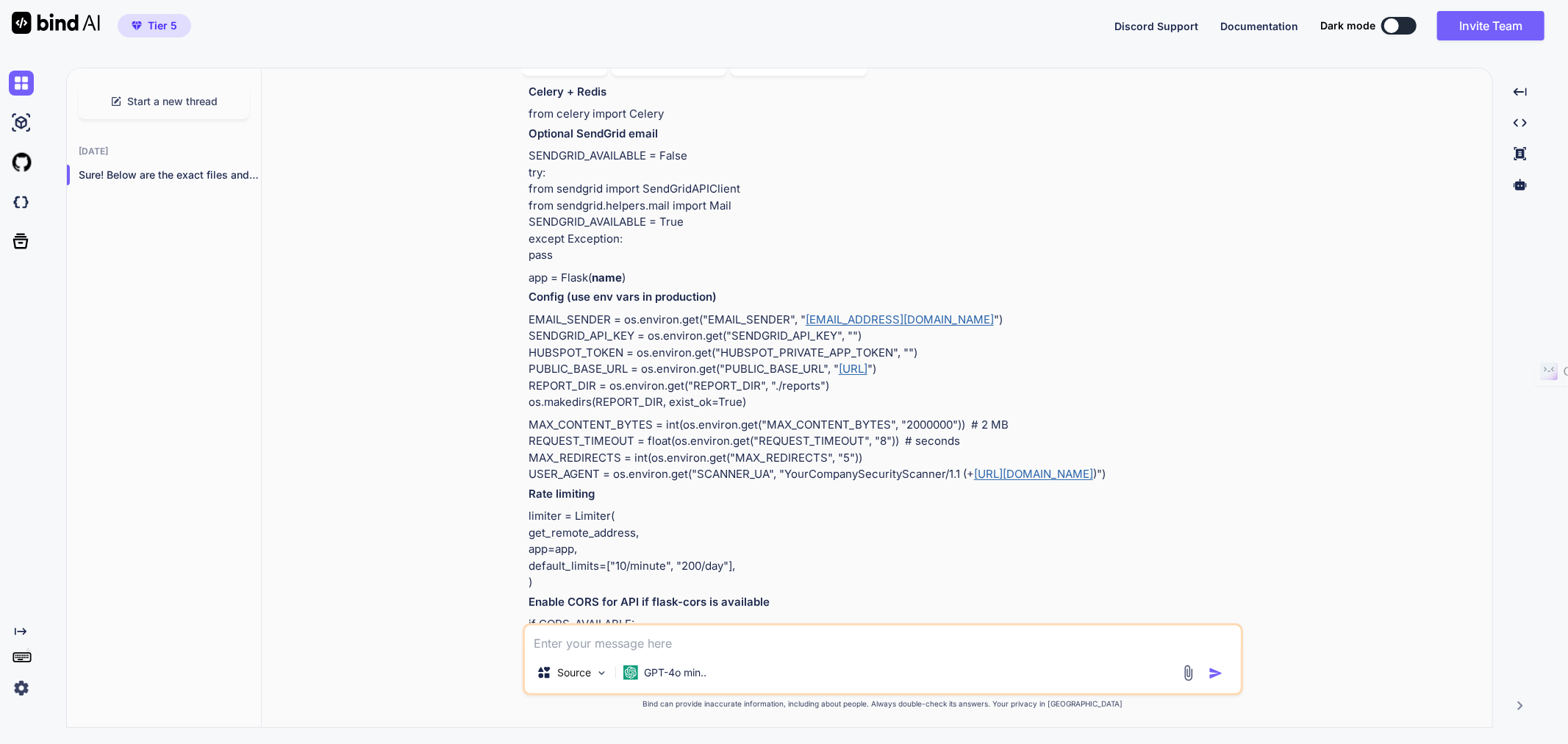
click at [423, 246] on div "You Bind AI Awesome — here’s a drop-in upgrade of your Flask backend with Celer…" at bounding box center [883, 408] width 1219 height 640
click at [240, 171] on icon "button" at bounding box center [244, 175] width 9 height 9
click at [393, 170] on div "You Bind AI Awesome — here’s a drop-in upgrade of your Flask backend with Celer…" at bounding box center [883, 408] width 1219 height 640
click at [241, 175] on icon "button" at bounding box center [244, 175] width 7 height 2
click at [276, 198] on span "Rename and Save" at bounding box center [306, 200] width 88 height 15
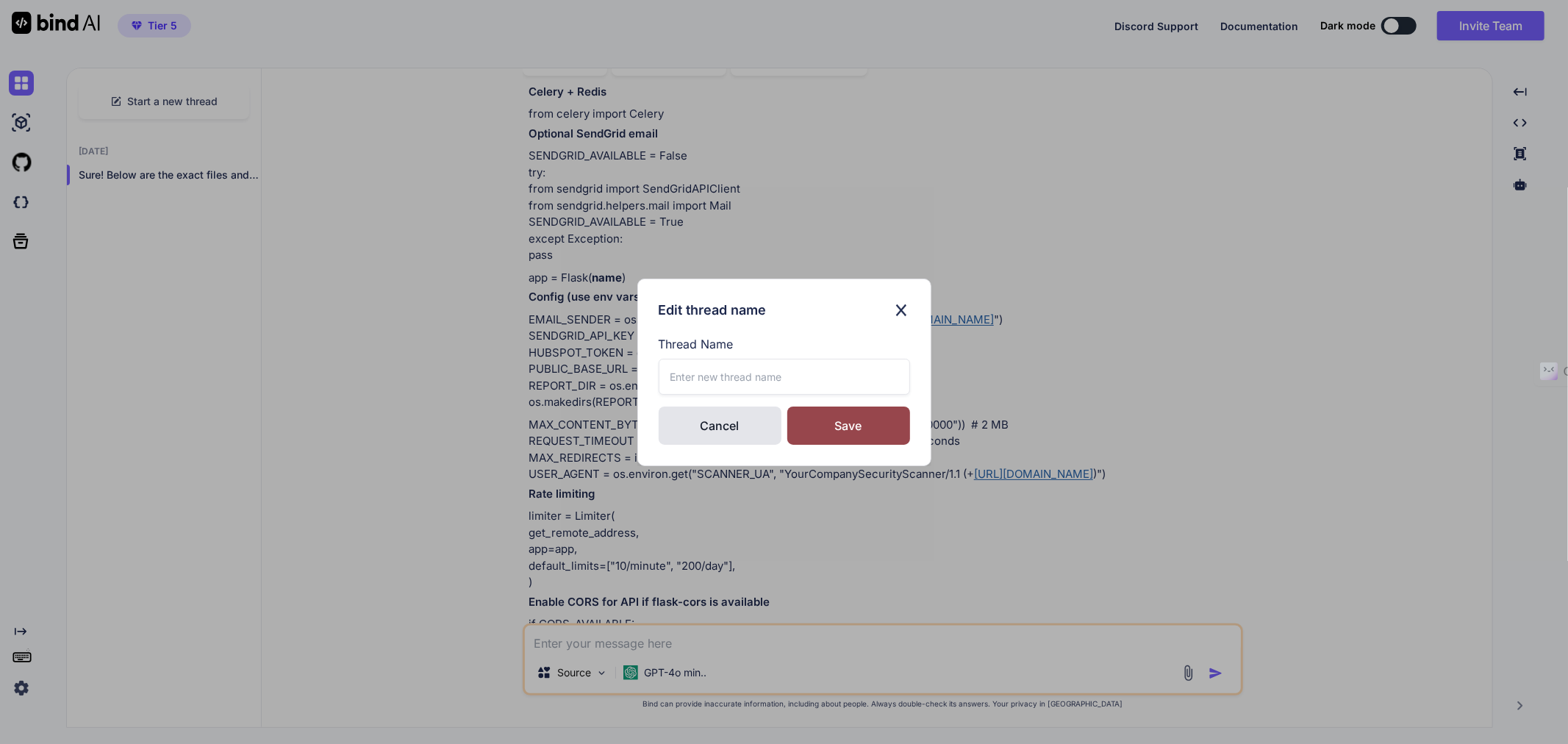
click at [723, 376] on input "text" at bounding box center [784, 377] width 252 height 36
click at [836, 439] on div "Save" at bounding box center [849, 426] width 123 height 38
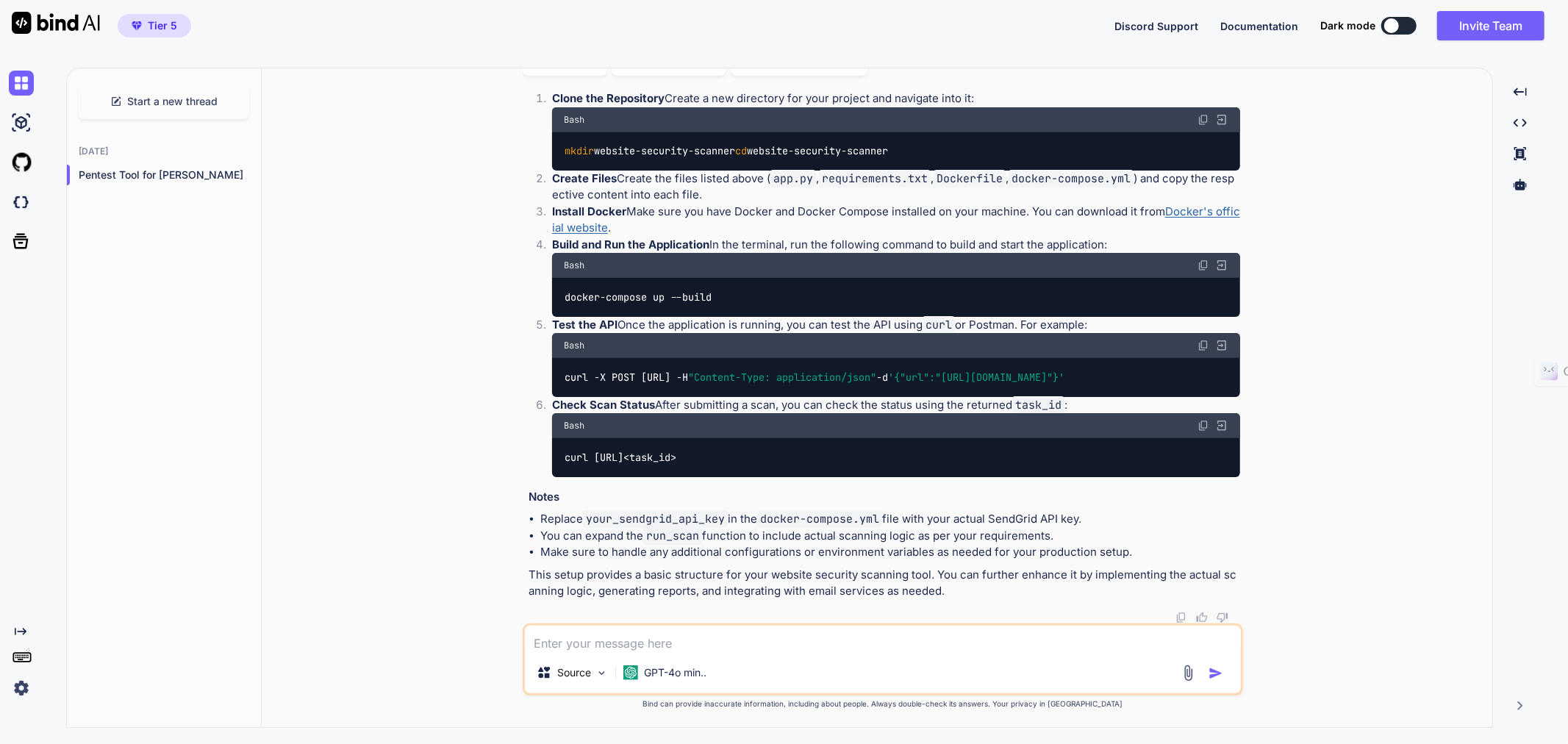
scroll to position [16617, 0]
